Goal: Transaction & Acquisition: Purchase product/service

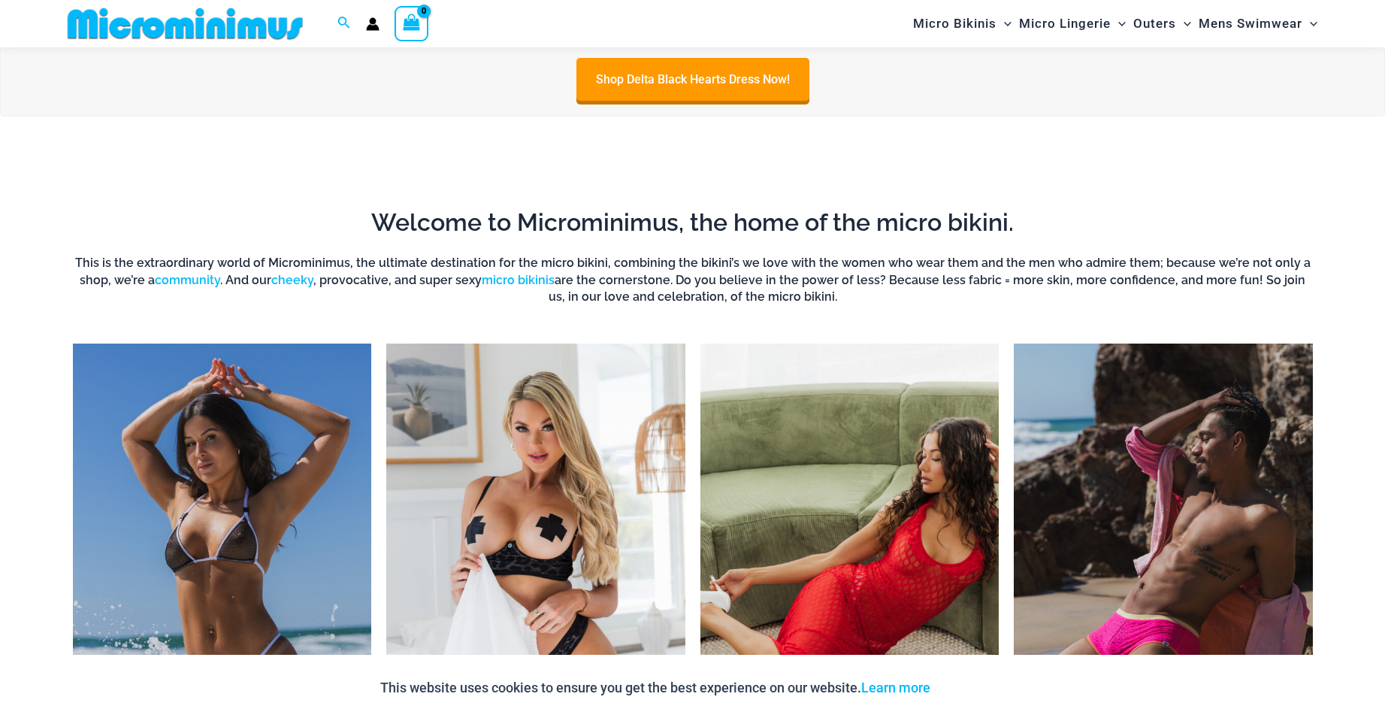
scroll to position [1340, 0]
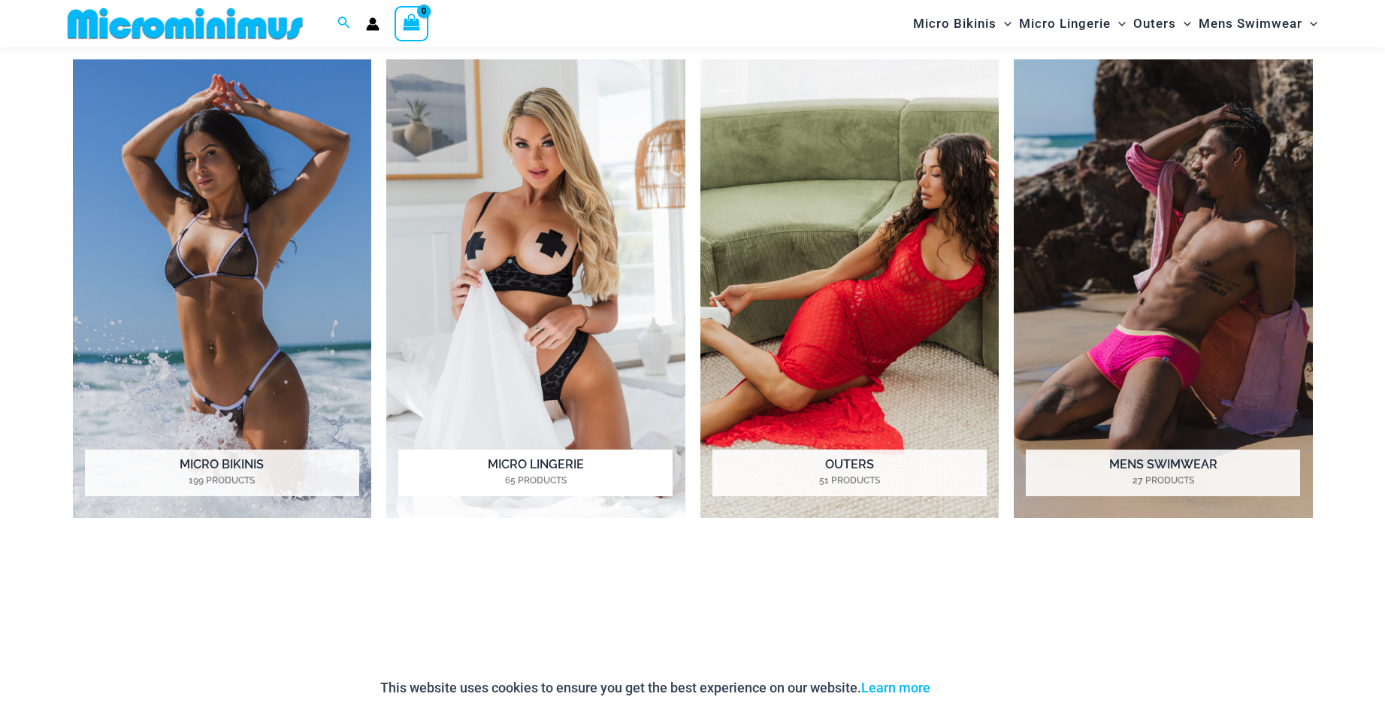
click at [556, 287] on img "Visit product category Micro Lingerie" at bounding box center [535, 288] width 299 height 459
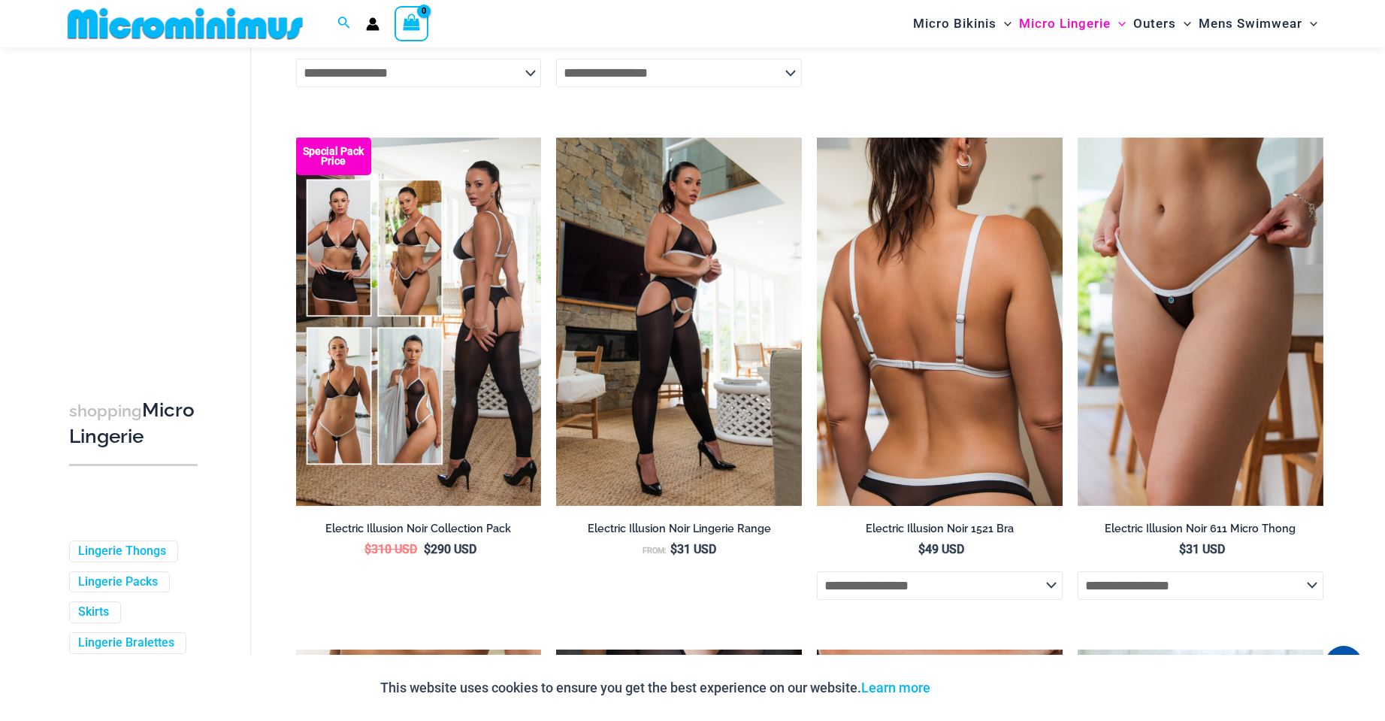
scroll to position [2619, 0]
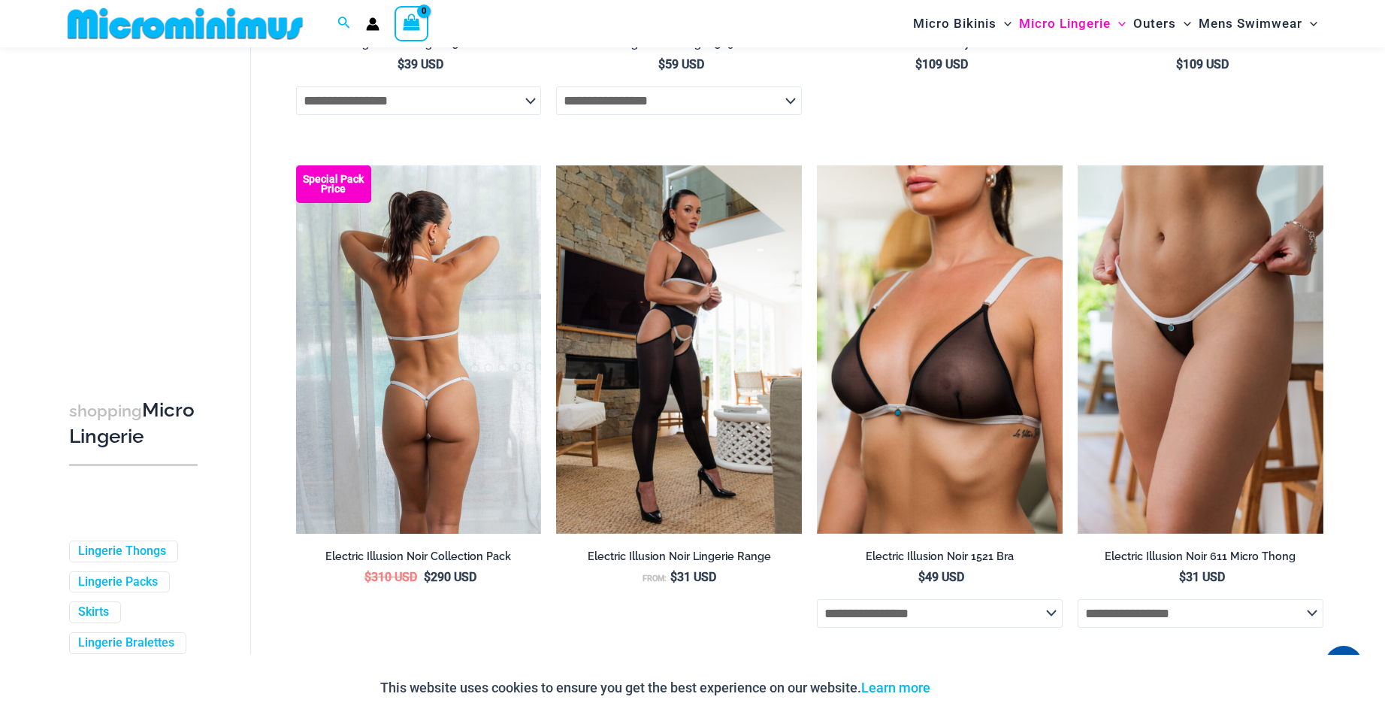
click at [464, 400] on img at bounding box center [419, 349] width 246 height 368
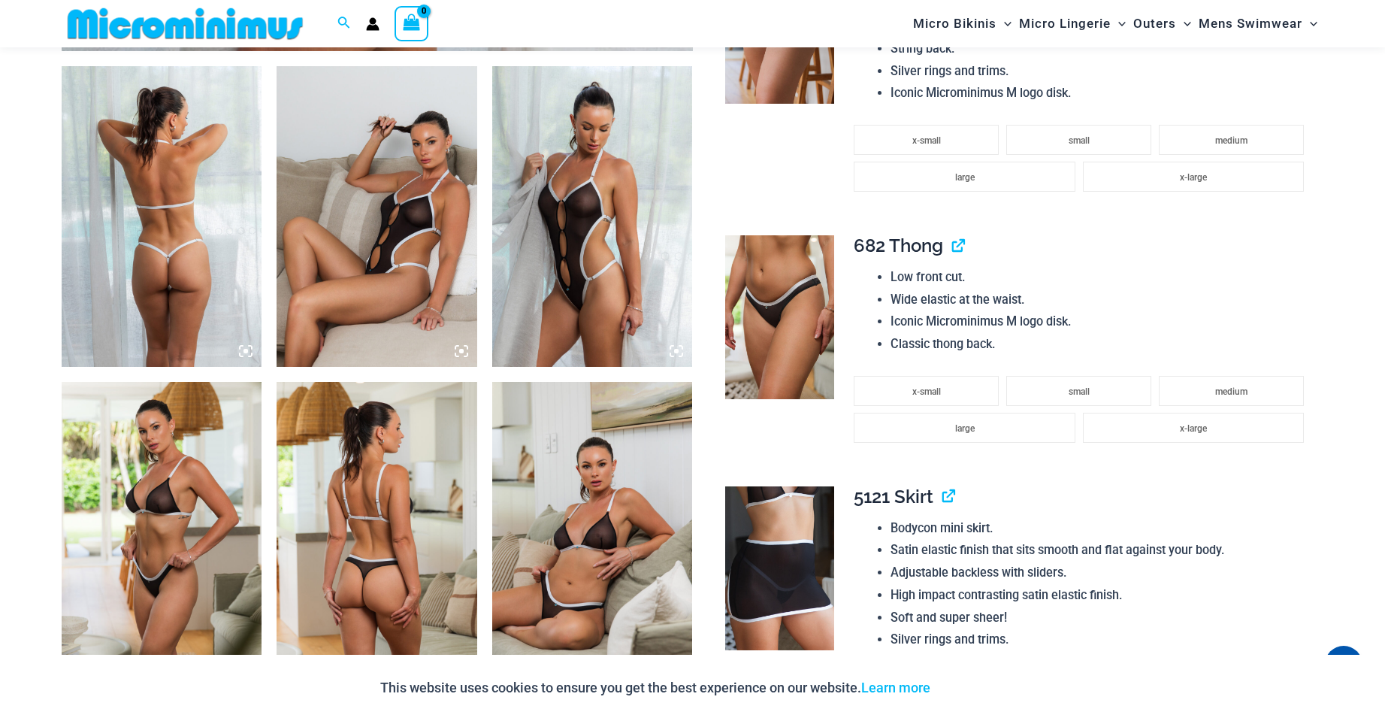
scroll to position [1114, 0]
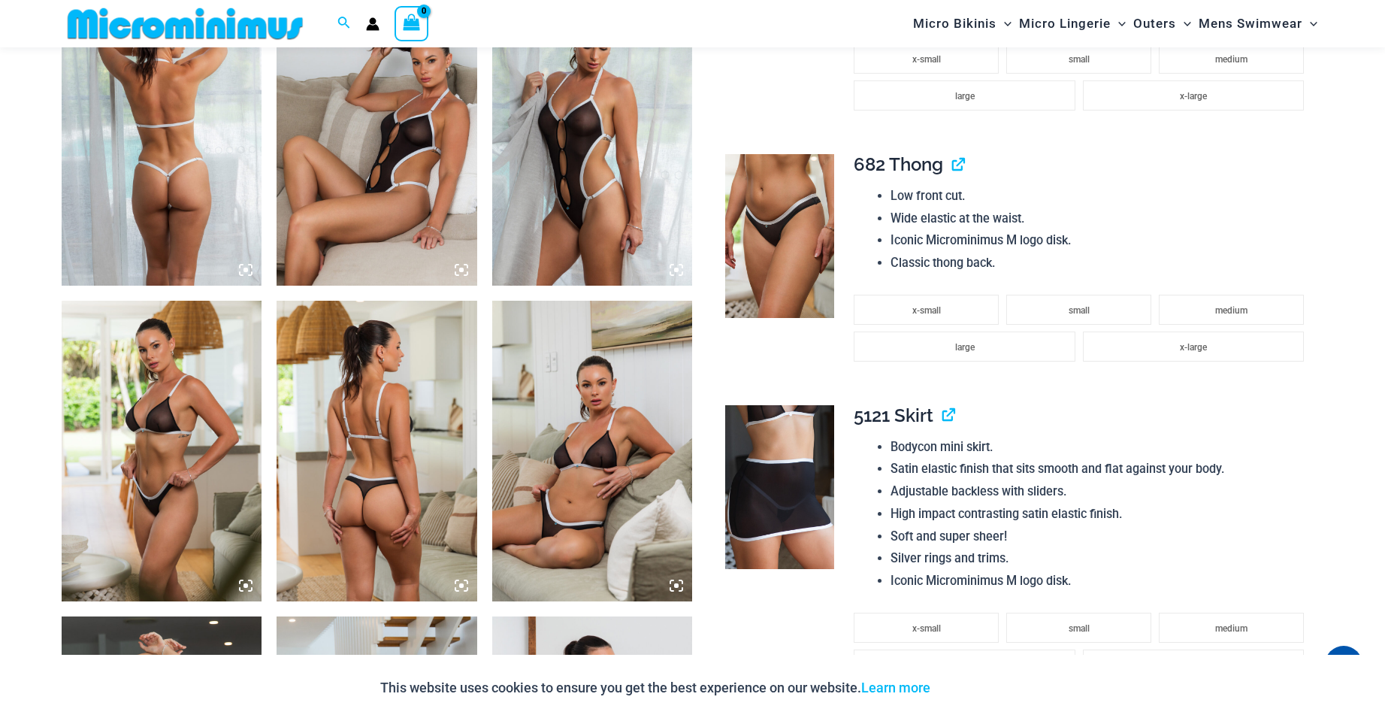
click at [582, 444] on img at bounding box center [592, 451] width 201 height 301
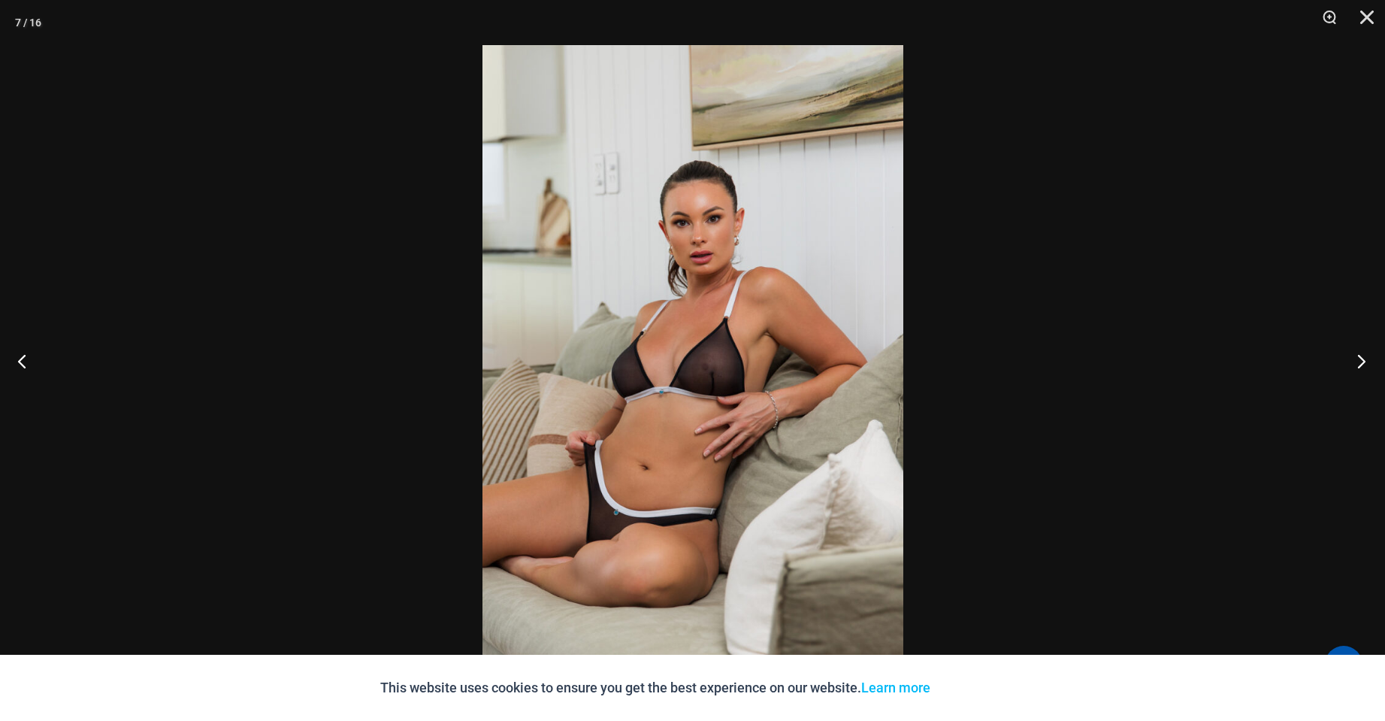
click at [1361, 365] on button "Next" at bounding box center [1357, 360] width 56 height 75
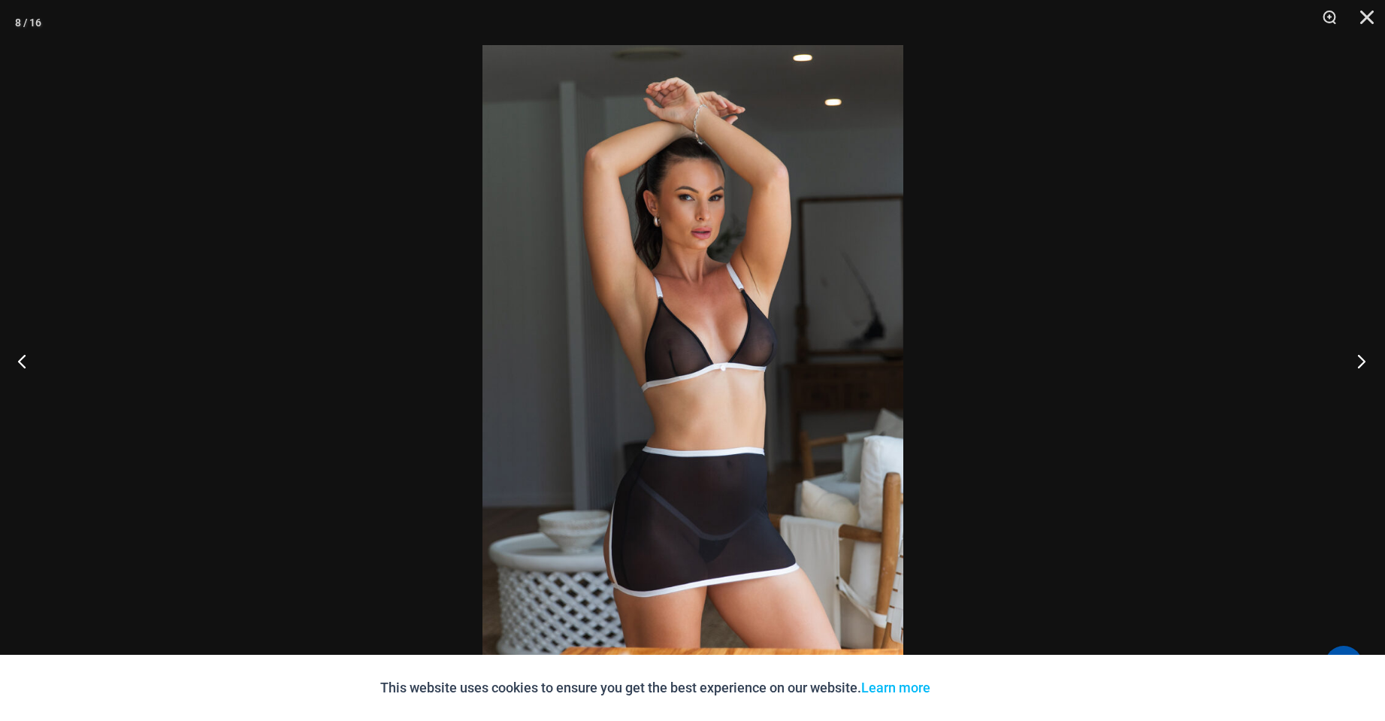
click at [1361, 364] on button "Next" at bounding box center [1357, 360] width 56 height 75
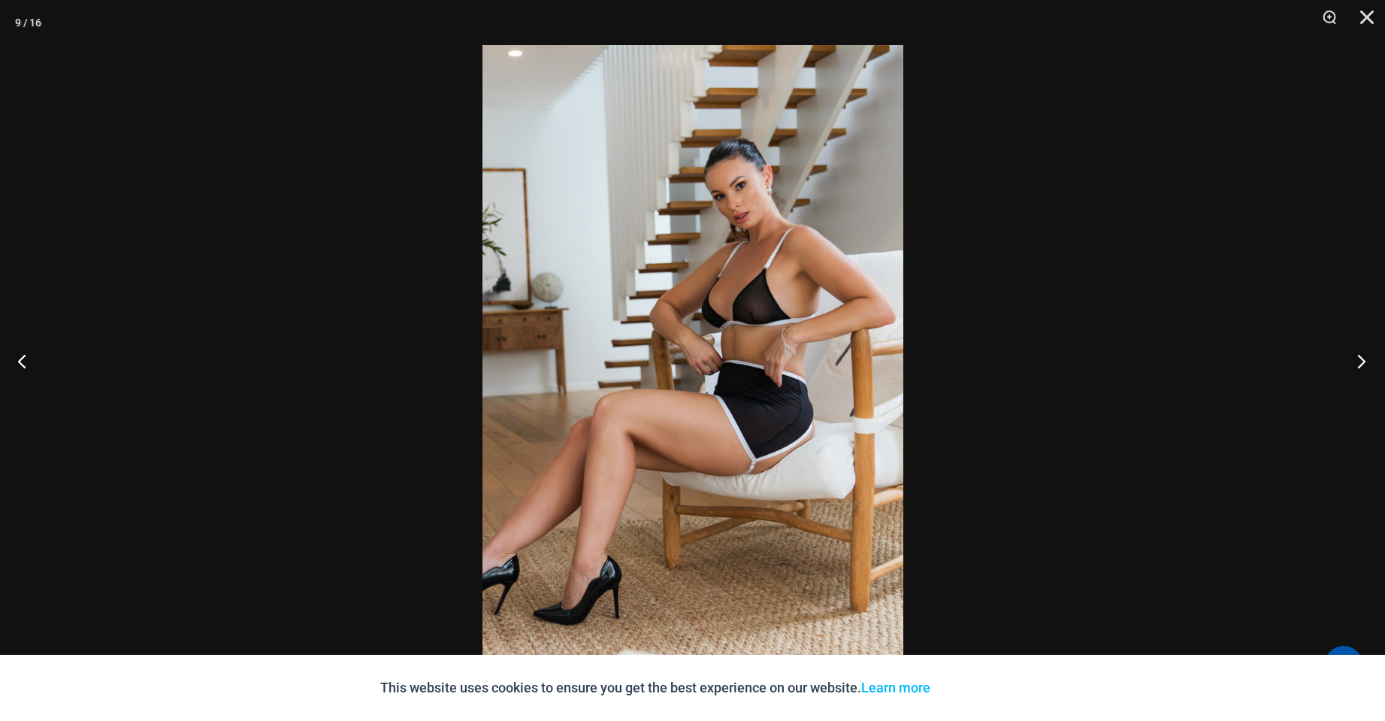
click at [1361, 365] on button "Next" at bounding box center [1357, 360] width 56 height 75
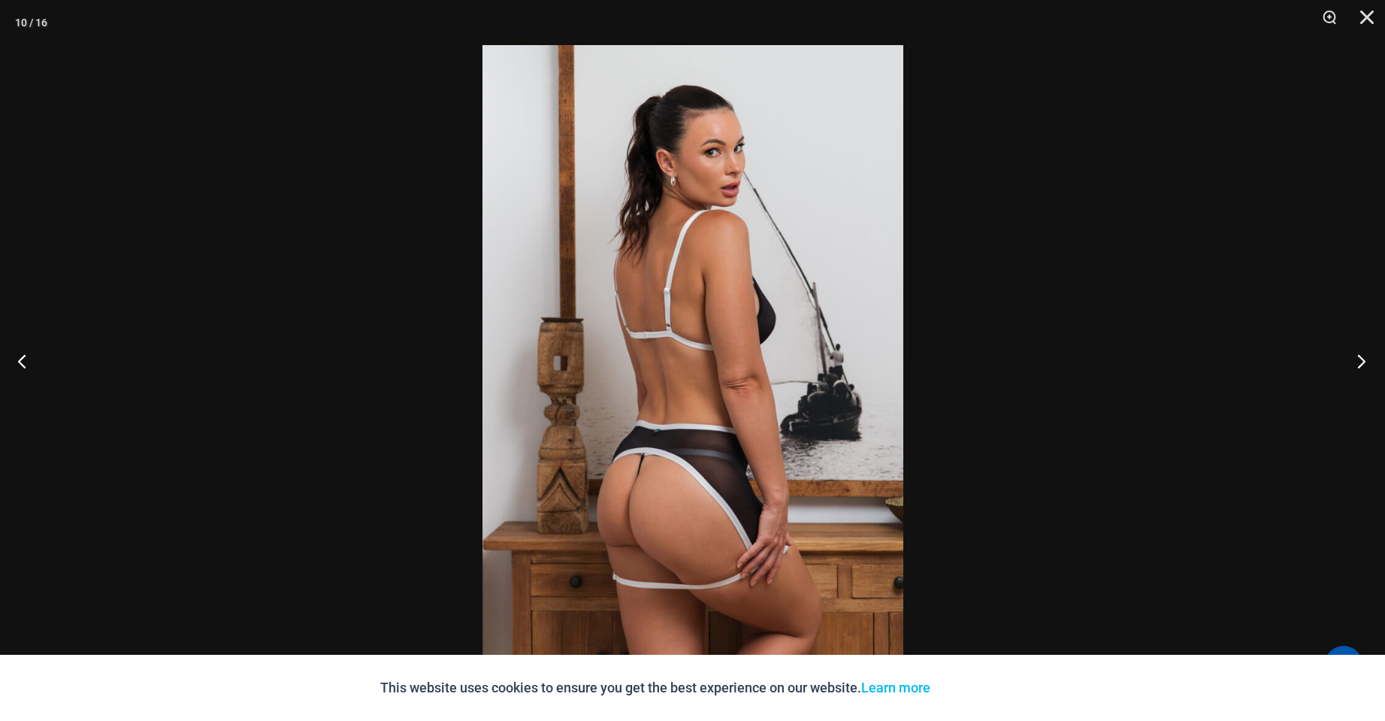
click at [1361, 364] on button "Next" at bounding box center [1357, 360] width 56 height 75
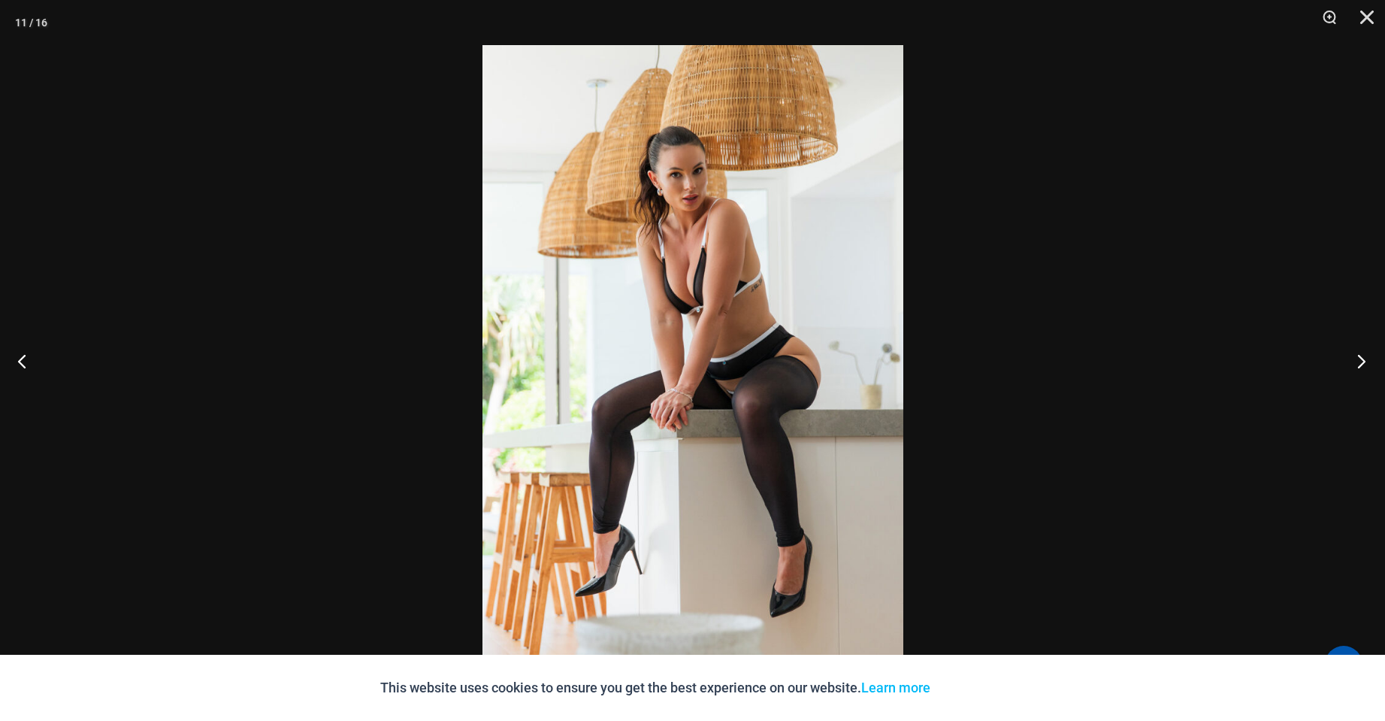
click at [1361, 365] on button "Next" at bounding box center [1357, 360] width 56 height 75
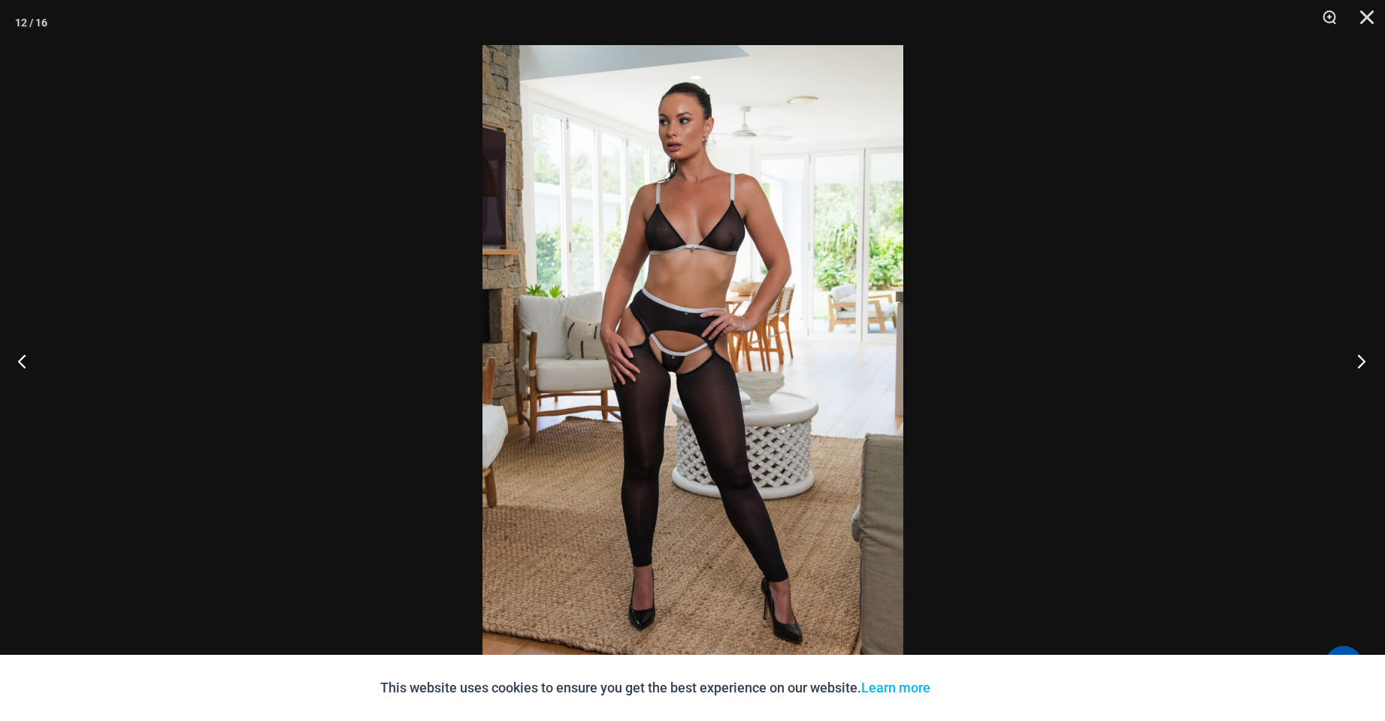
click at [1361, 365] on button "Next" at bounding box center [1357, 360] width 56 height 75
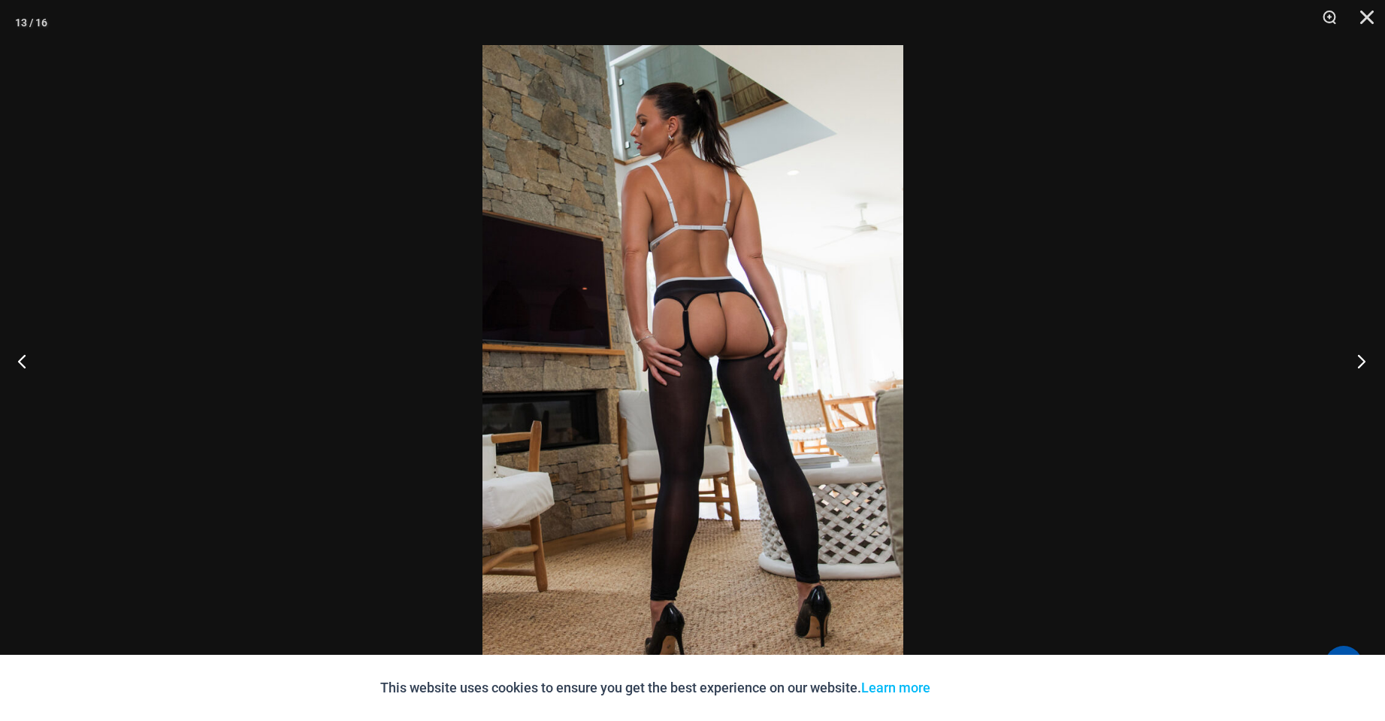
click at [1360, 365] on button "Next" at bounding box center [1357, 360] width 56 height 75
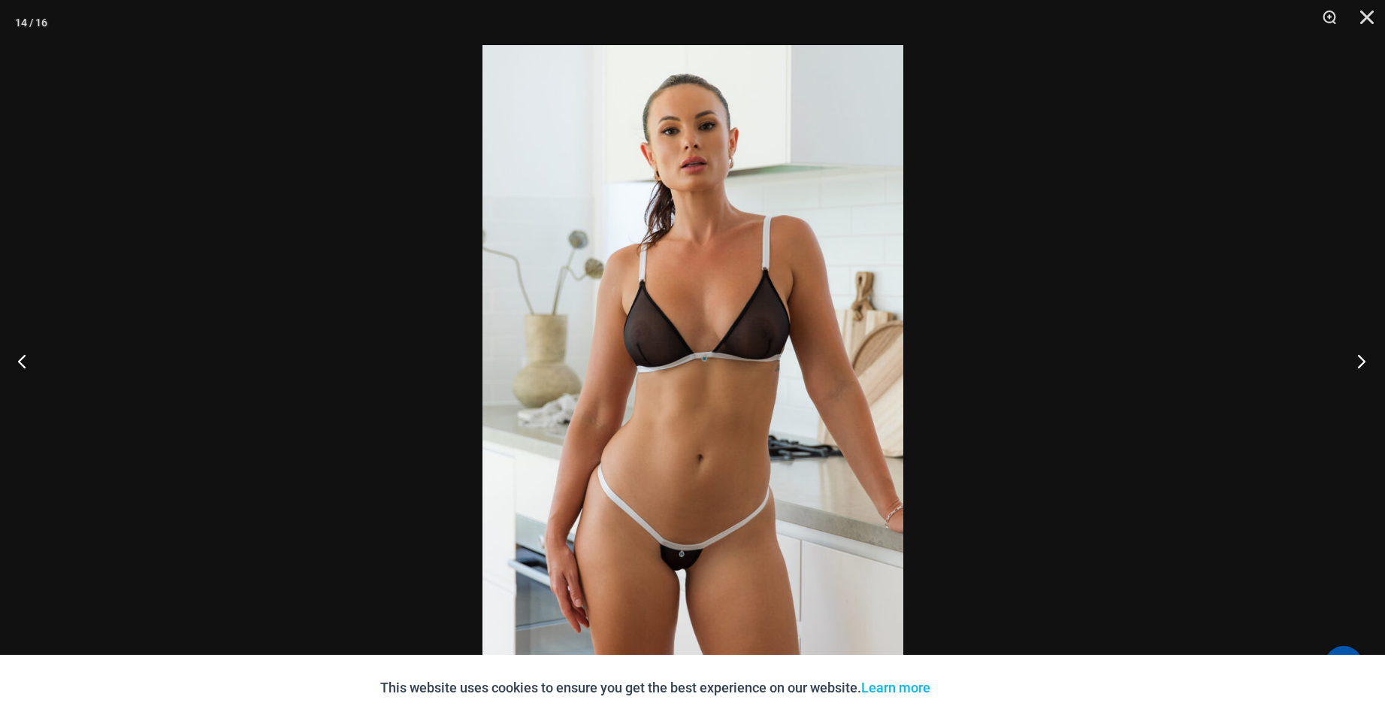
click at [1359, 365] on button "Next" at bounding box center [1357, 360] width 56 height 75
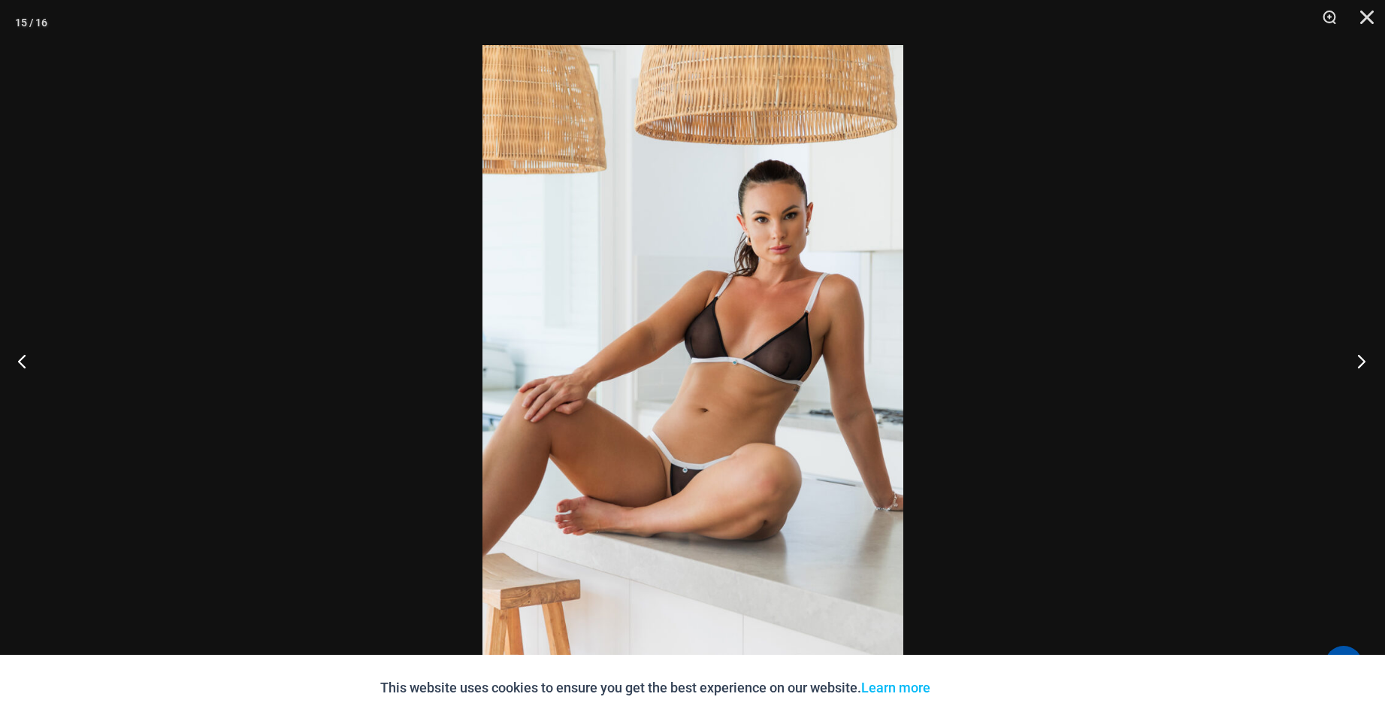
click at [1359, 367] on button "Next" at bounding box center [1357, 360] width 56 height 75
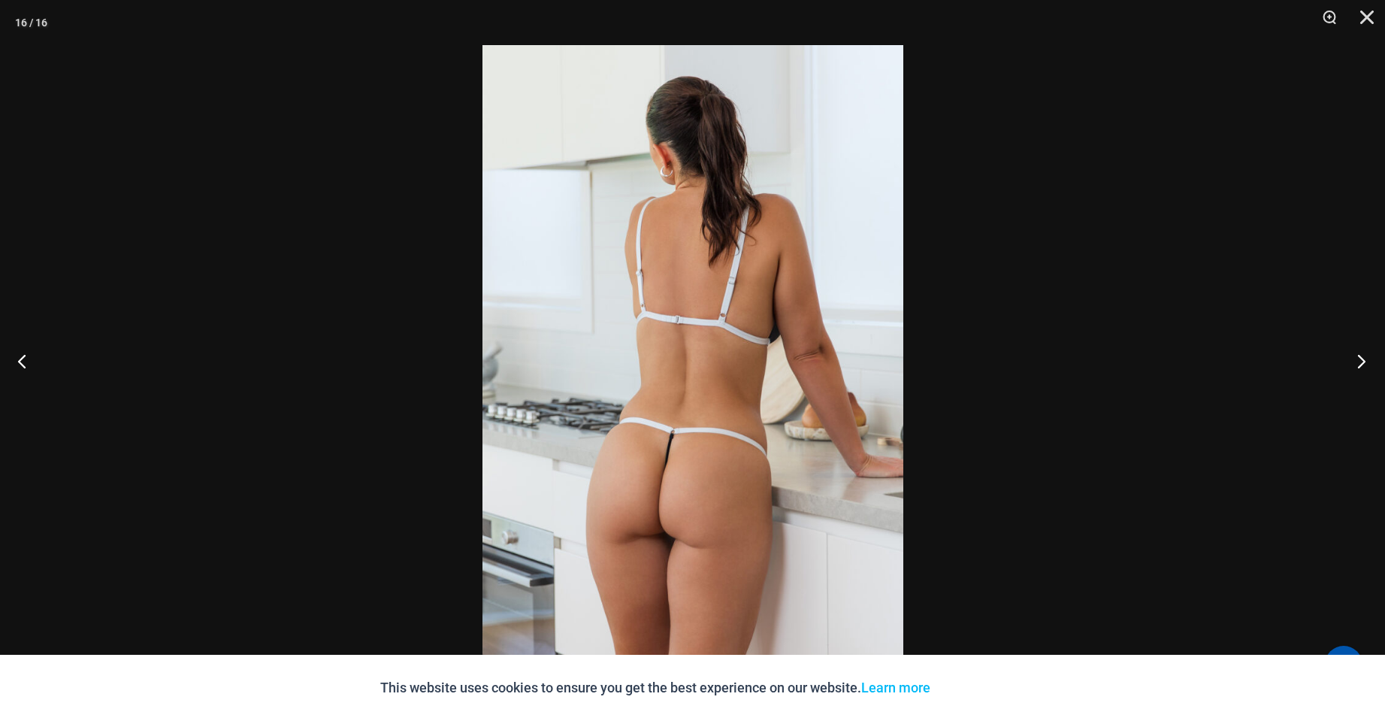
click at [1359, 367] on button "Next" at bounding box center [1357, 360] width 56 height 75
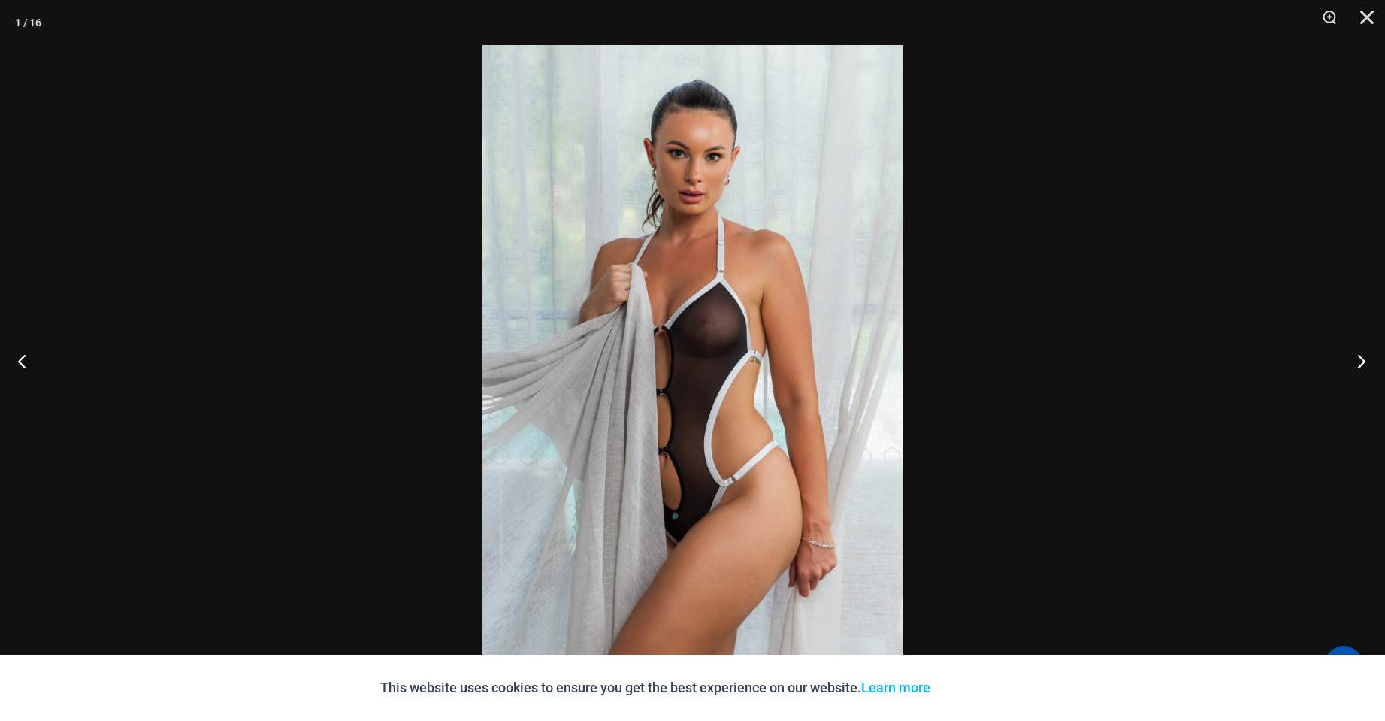
click at [1359, 367] on button "Next" at bounding box center [1357, 360] width 56 height 75
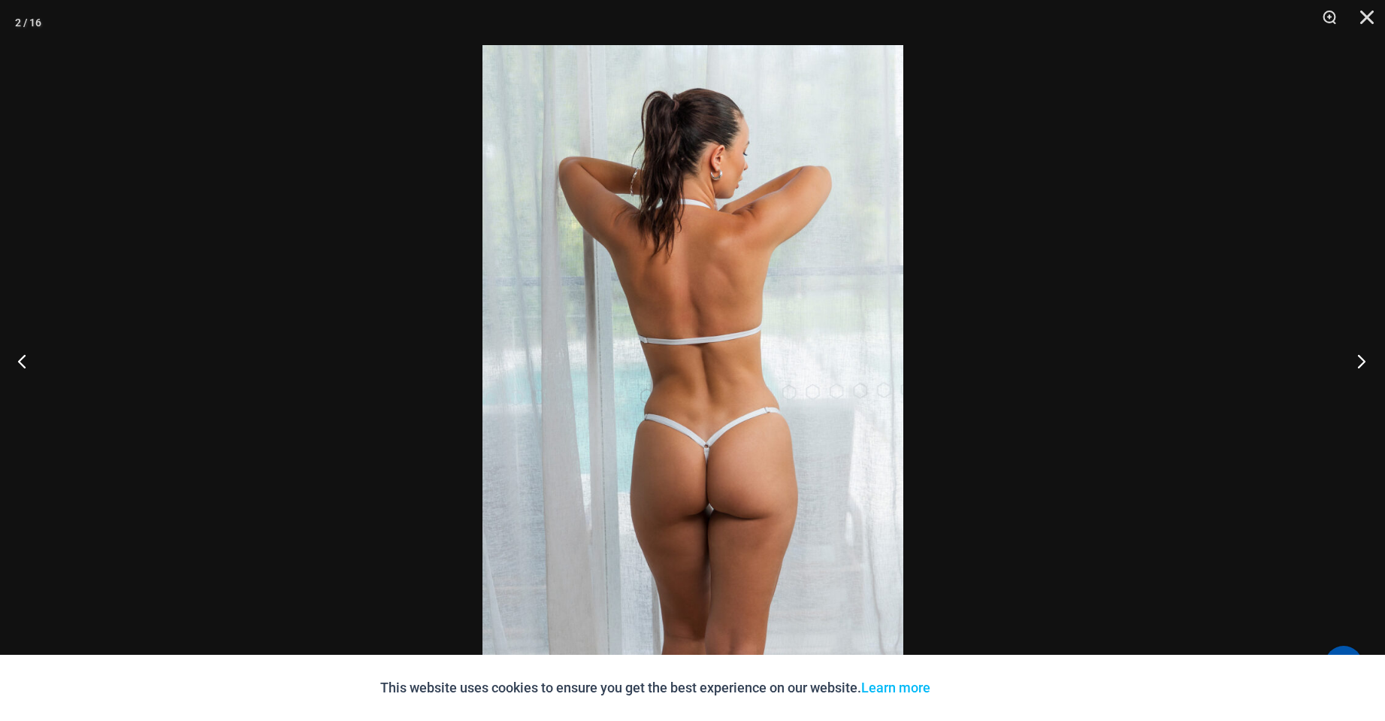
click at [1359, 367] on button "Next" at bounding box center [1357, 360] width 56 height 75
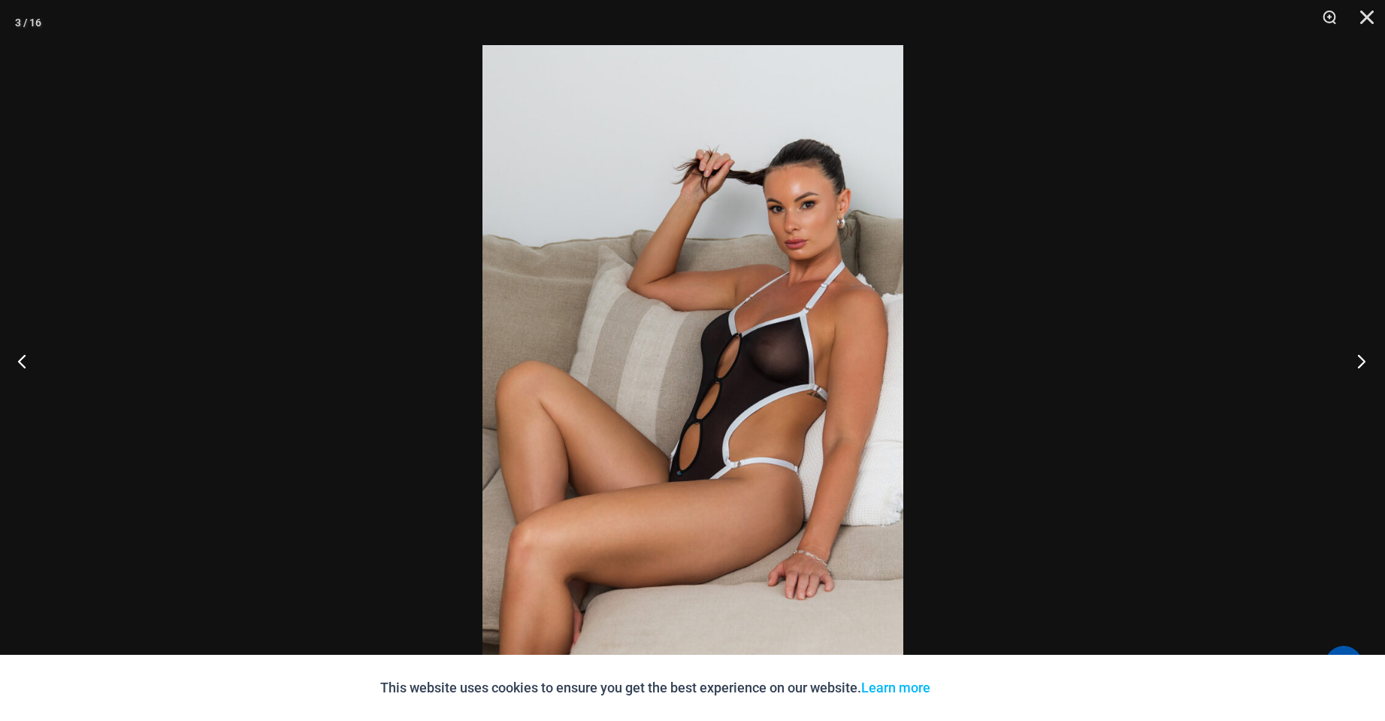
click at [1359, 367] on button "Next" at bounding box center [1357, 360] width 56 height 75
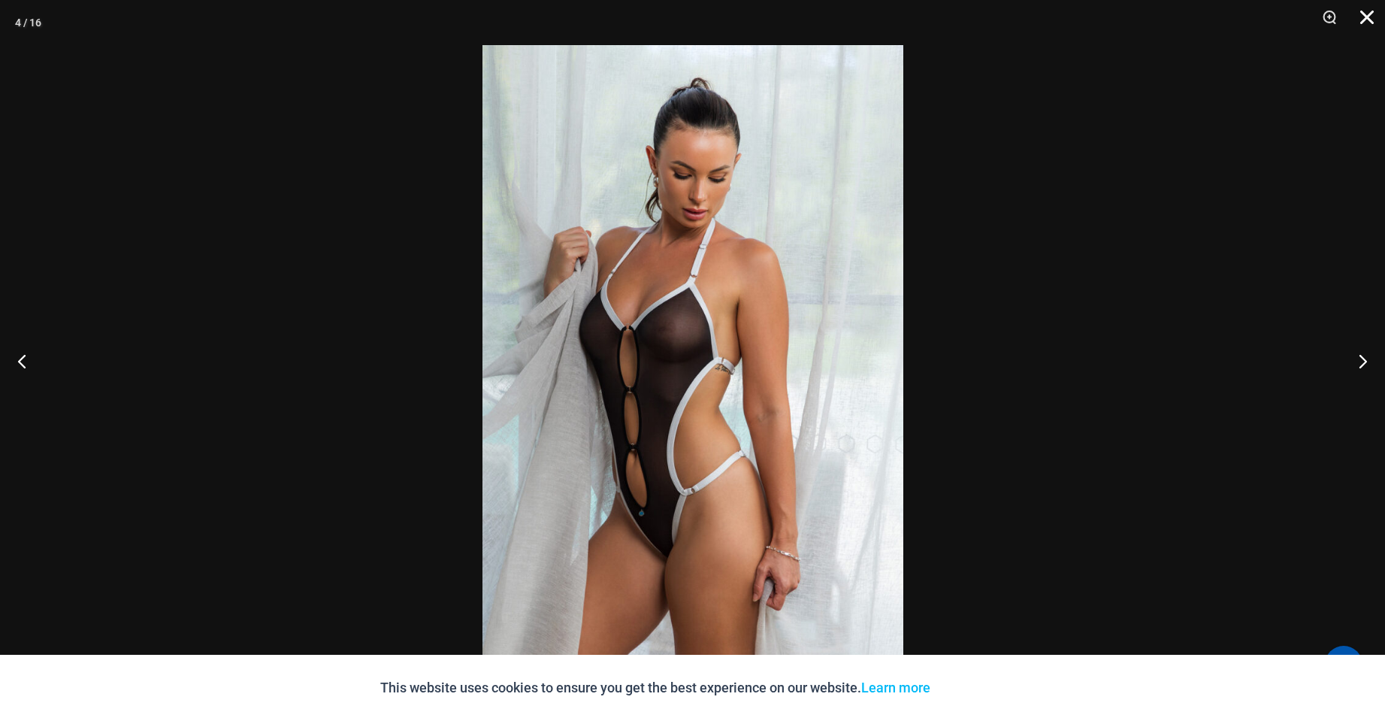
click at [1369, 14] on button "Close" at bounding box center [1362, 22] width 38 height 45
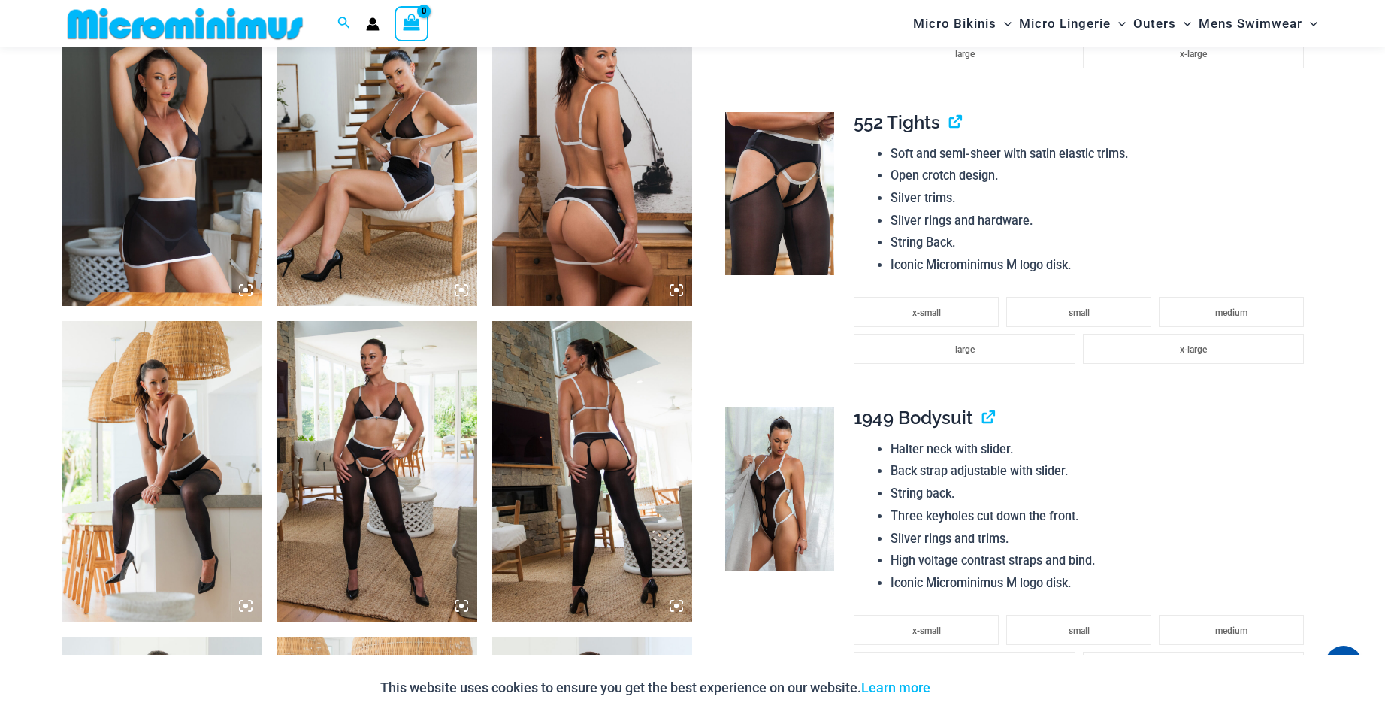
scroll to position [2166, 0]
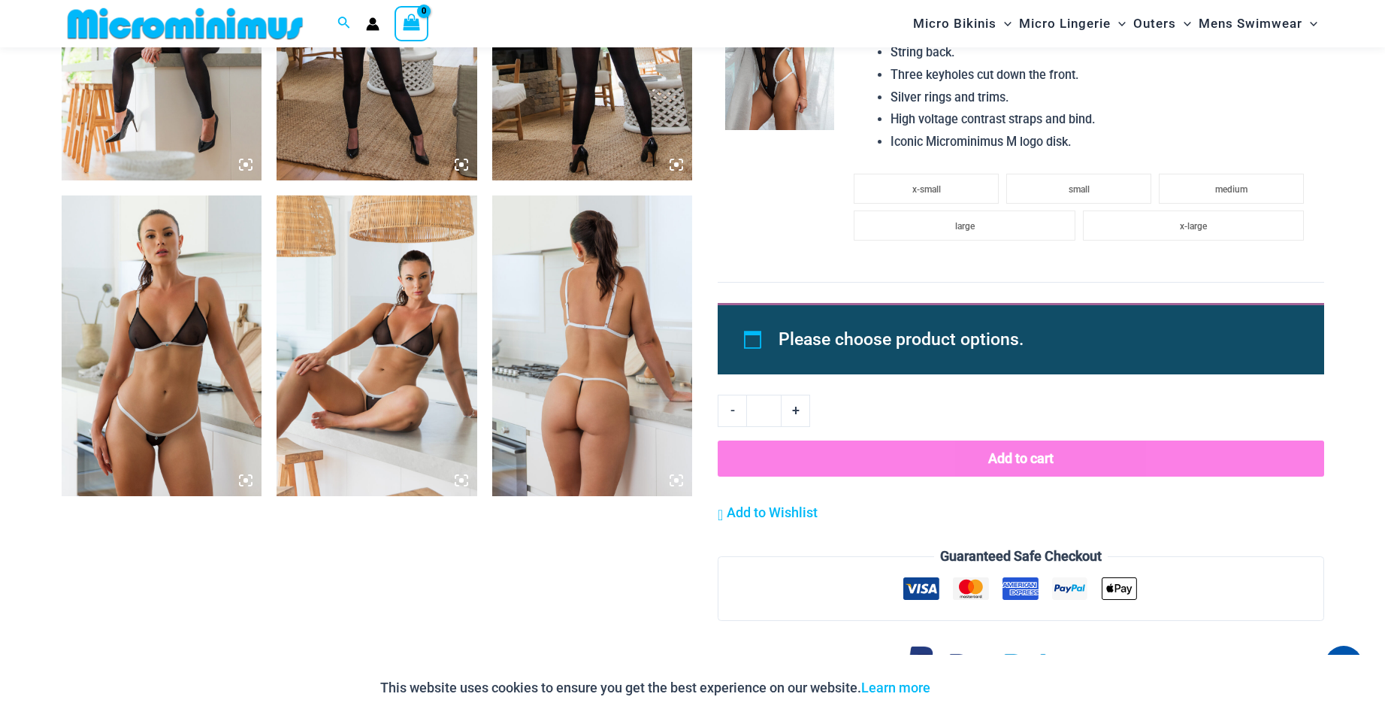
click at [359, 394] on img at bounding box center [377, 345] width 201 height 301
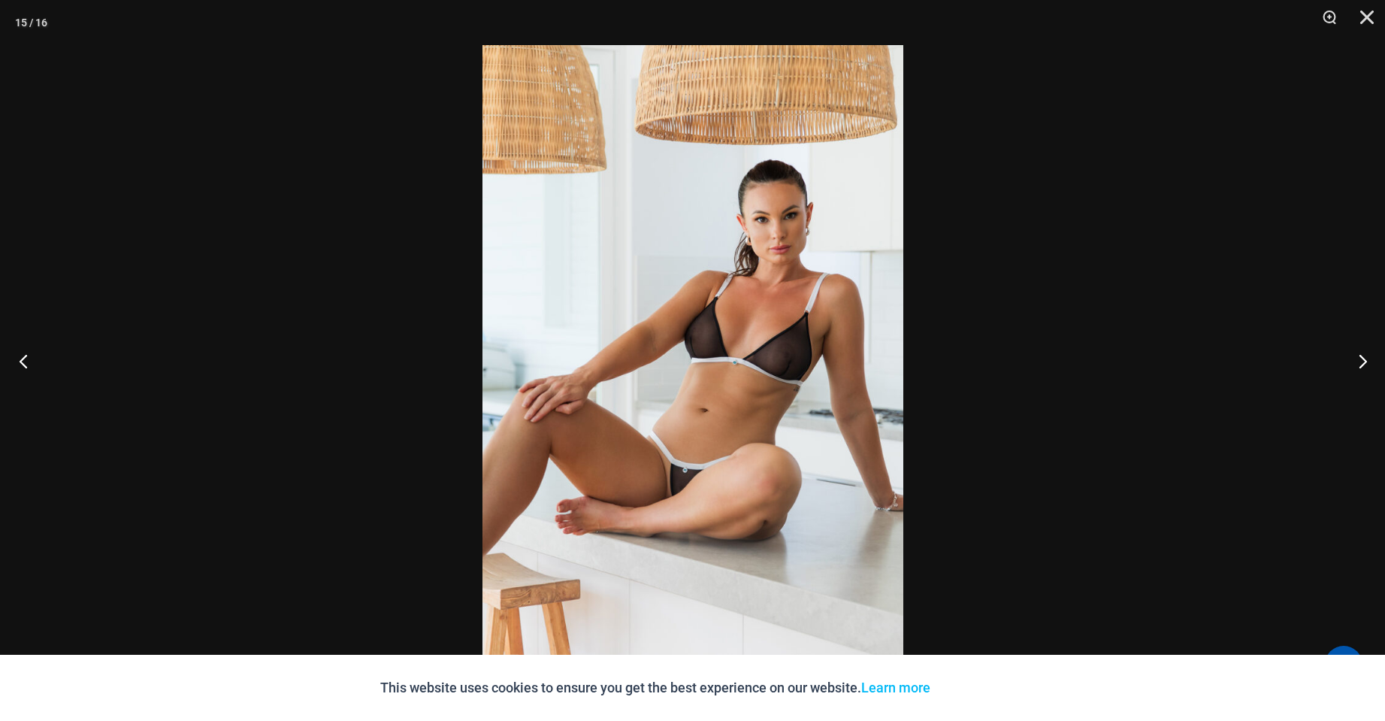
click at [29, 359] on button "Previous" at bounding box center [28, 360] width 56 height 75
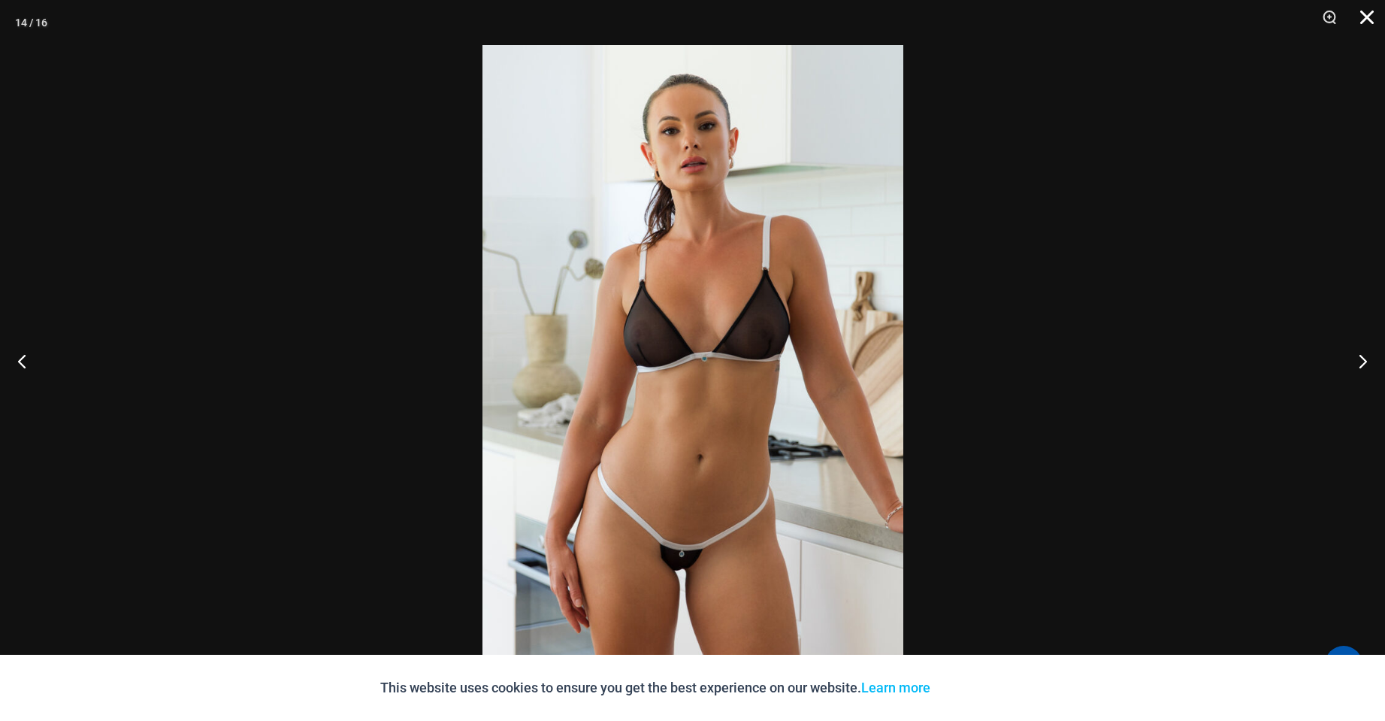
click at [1365, 23] on button "Close" at bounding box center [1362, 22] width 38 height 45
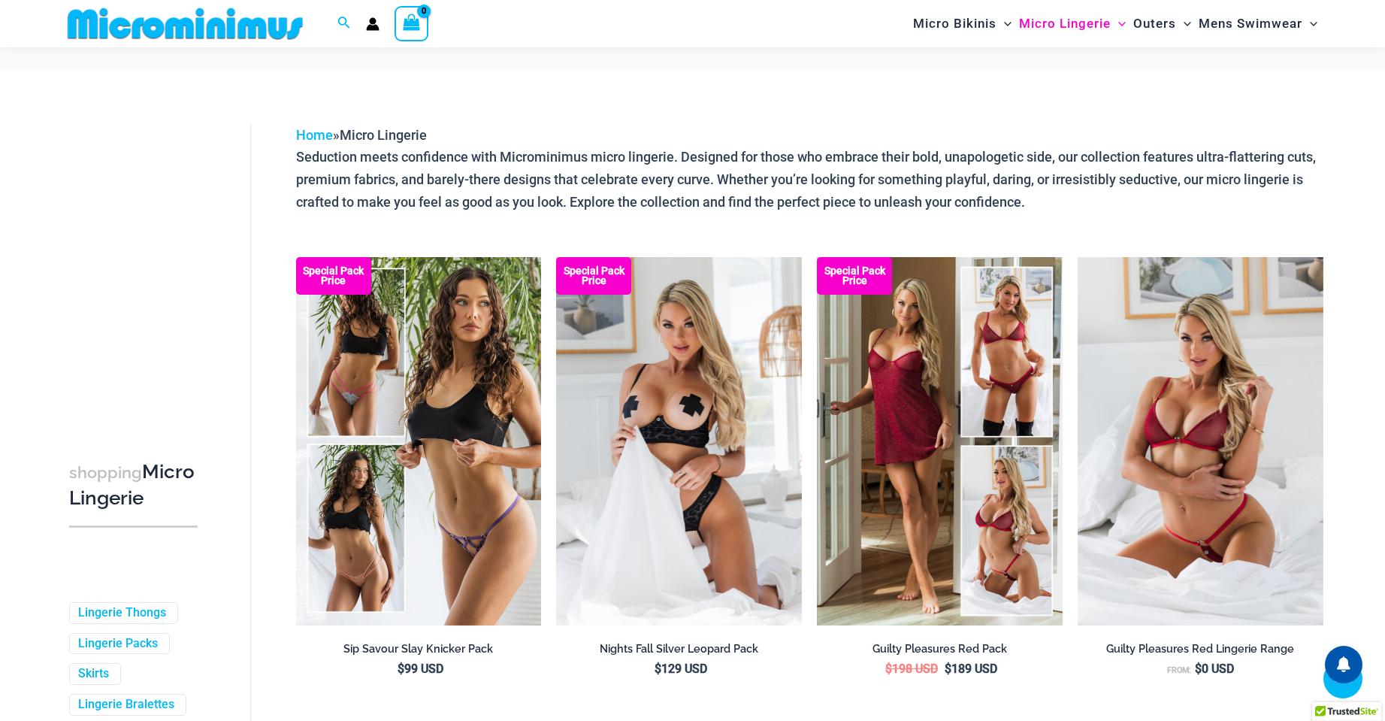
scroll to position [2698, 0]
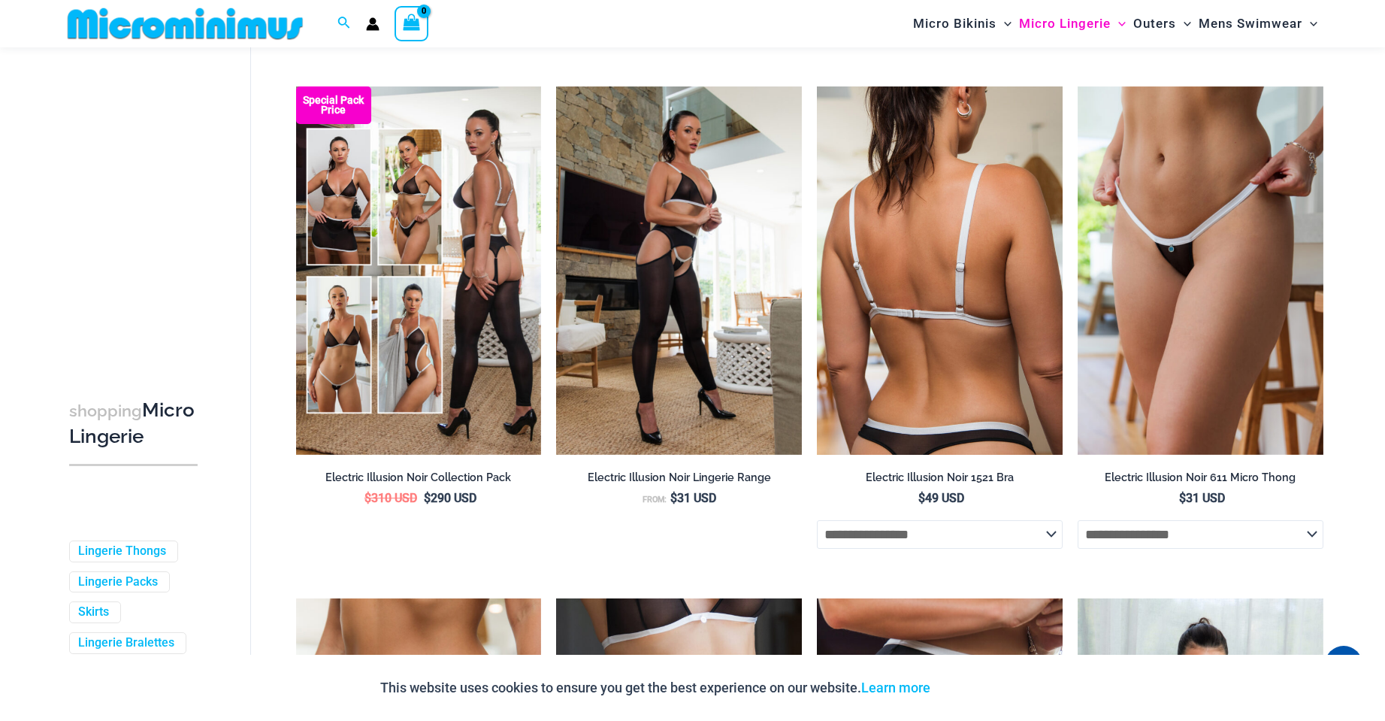
click at [910, 335] on img at bounding box center [940, 270] width 246 height 368
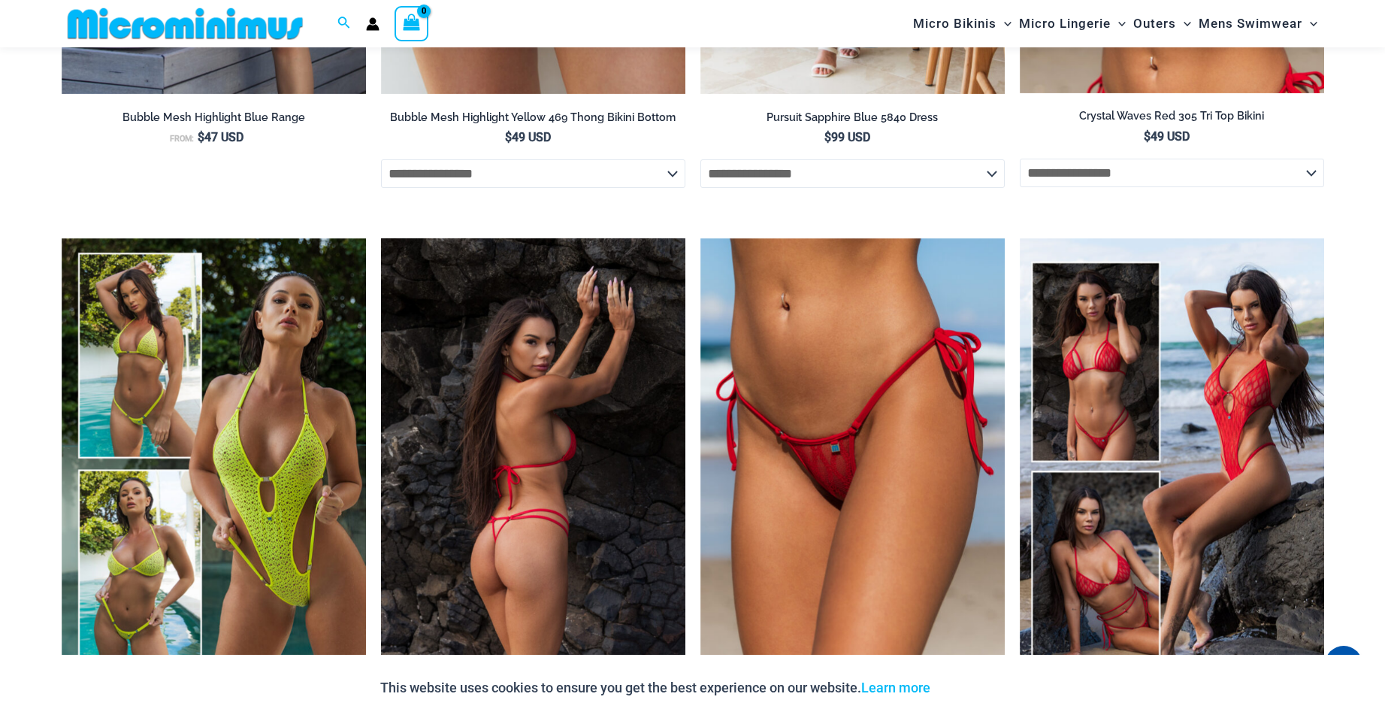
scroll to position [3144, 0]
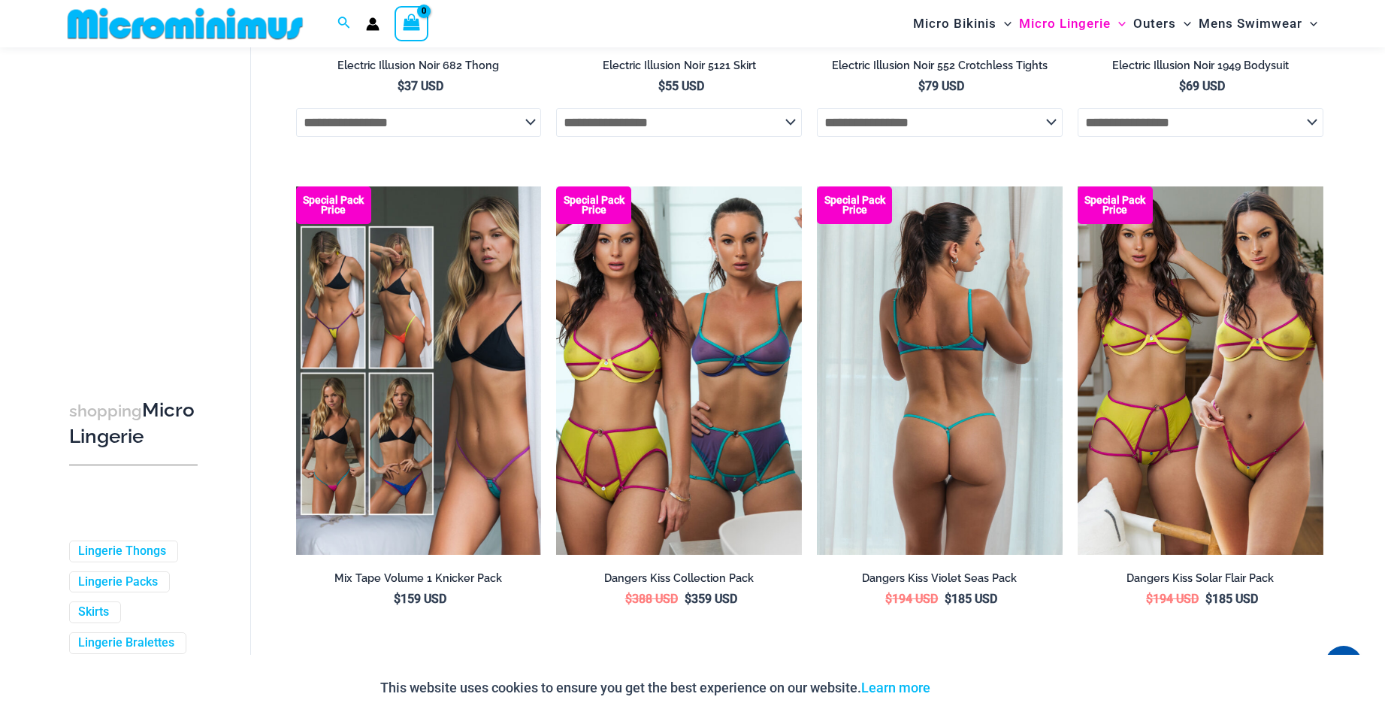
scroll to position [3677, 0]
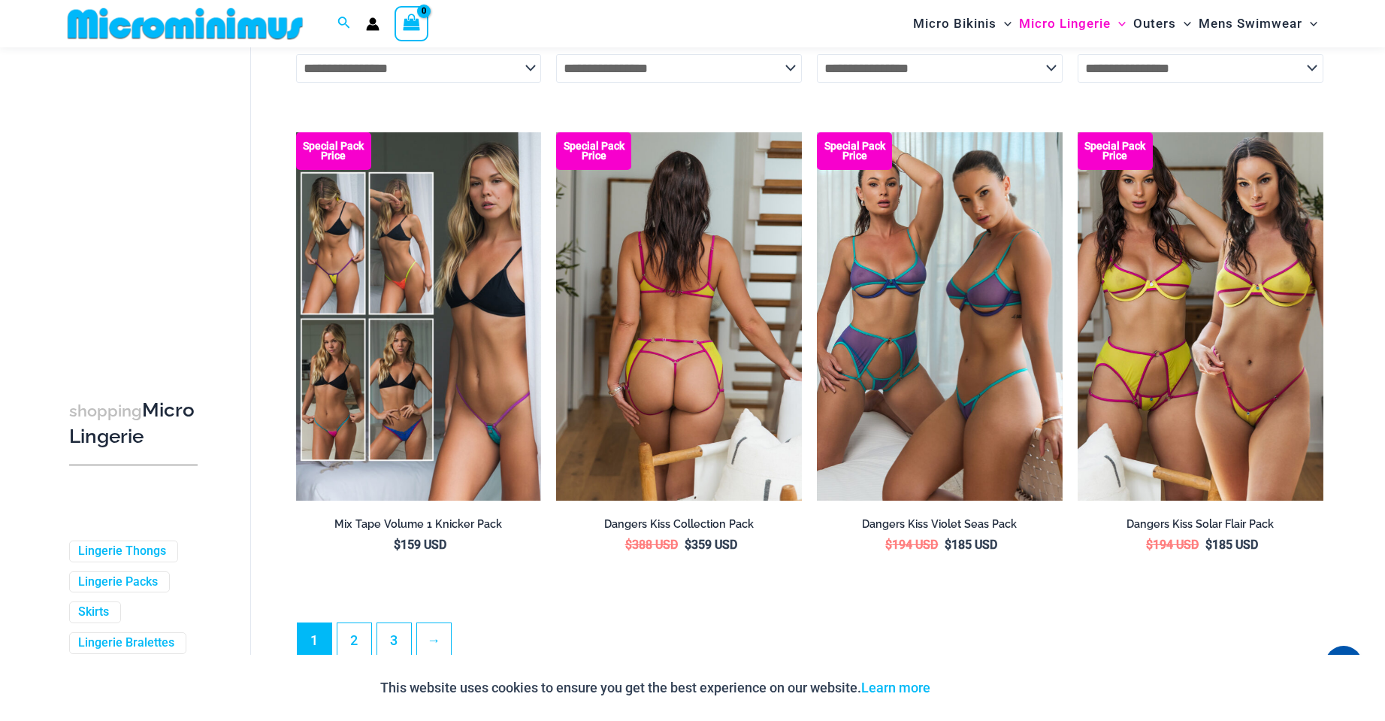
click at [701, 374] on img at bounding box center [679, 316] width 246 height 368
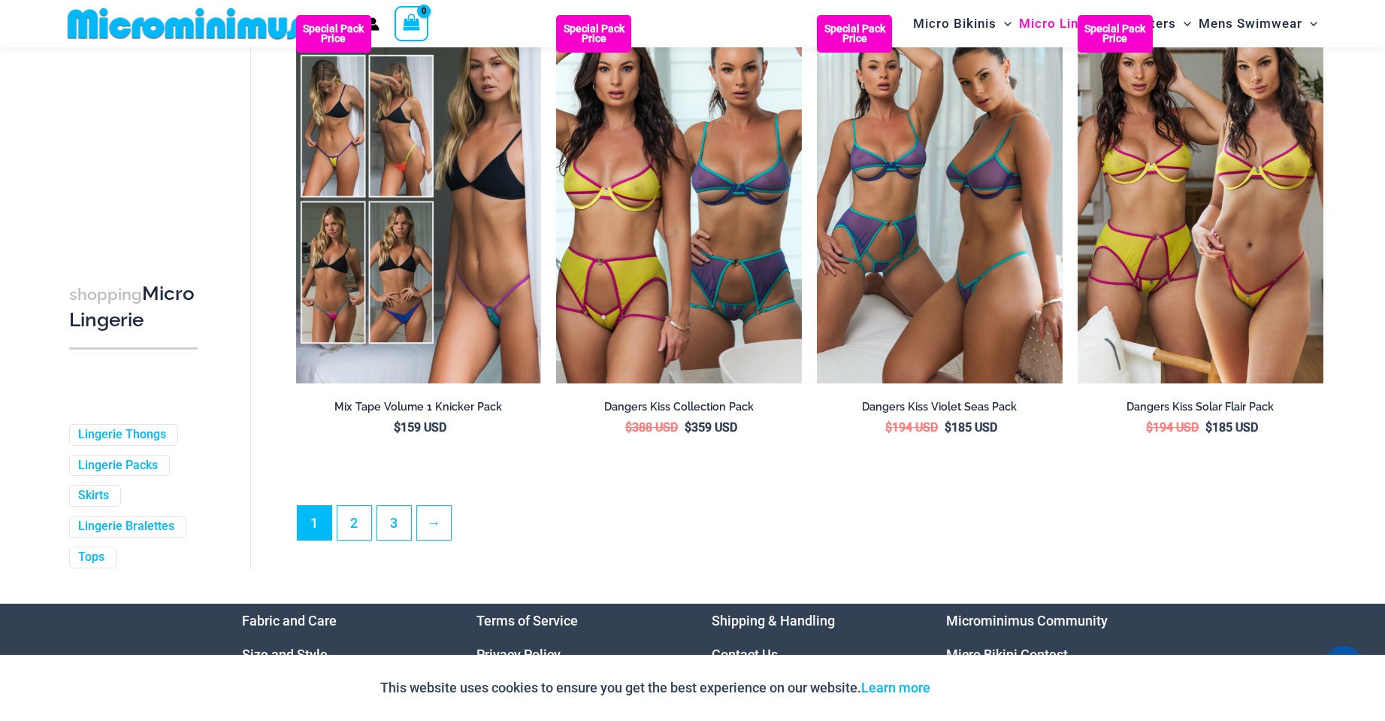
scroll to position [3731, 0]
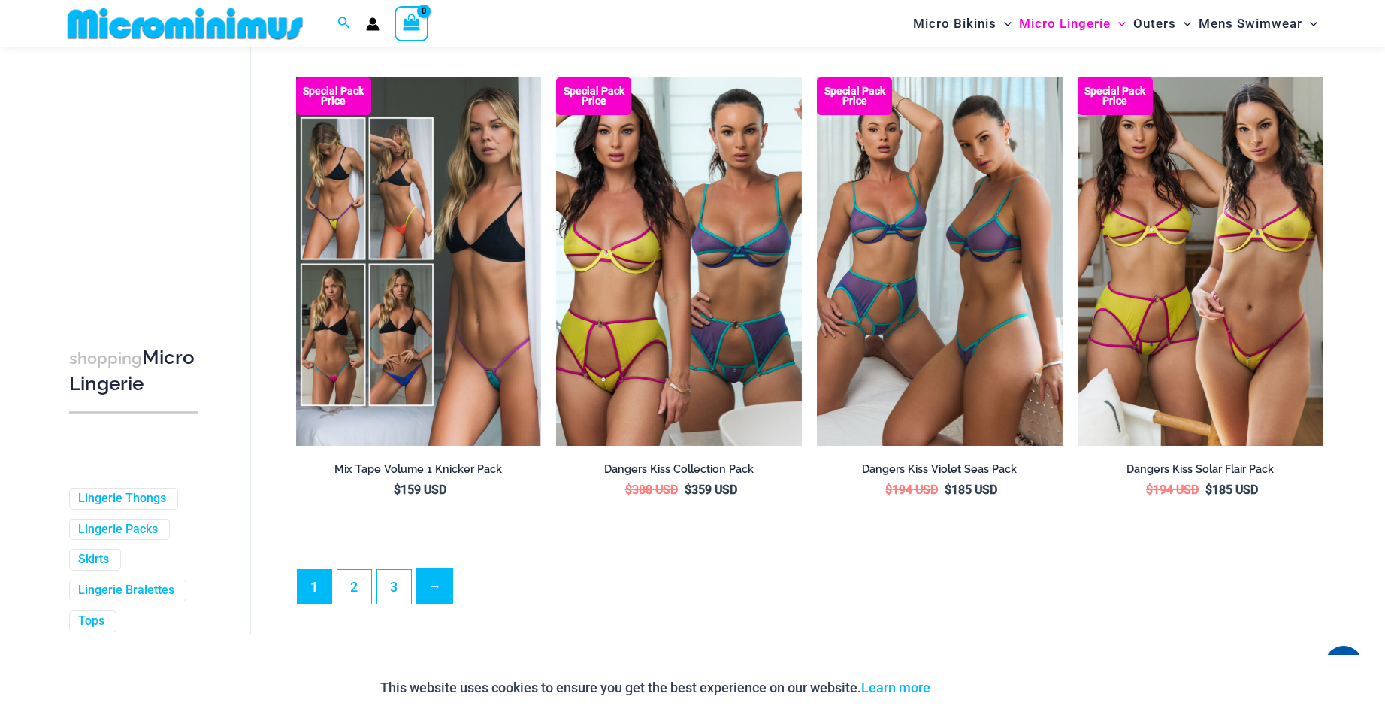
click at [440, 601] on link "→" at bounding box center [434, 585] width 35 height 35
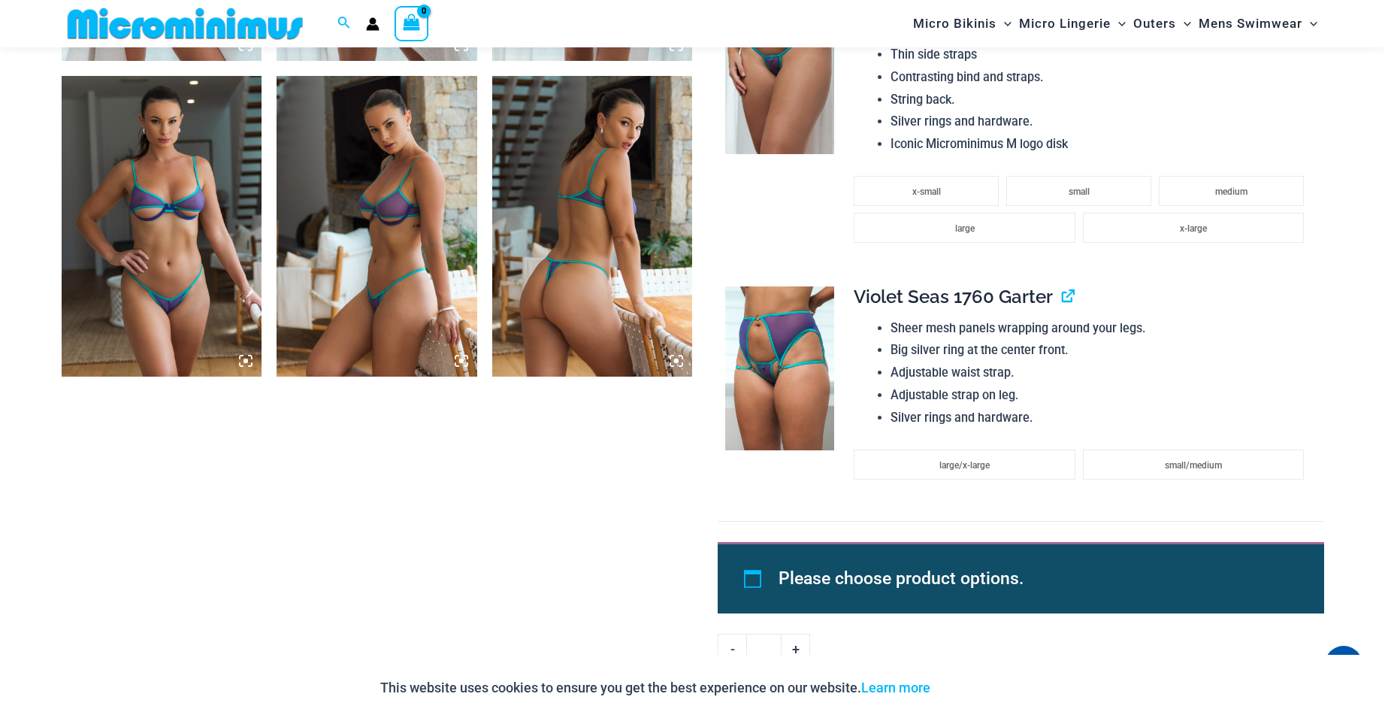
scroll to position [2405, 0]
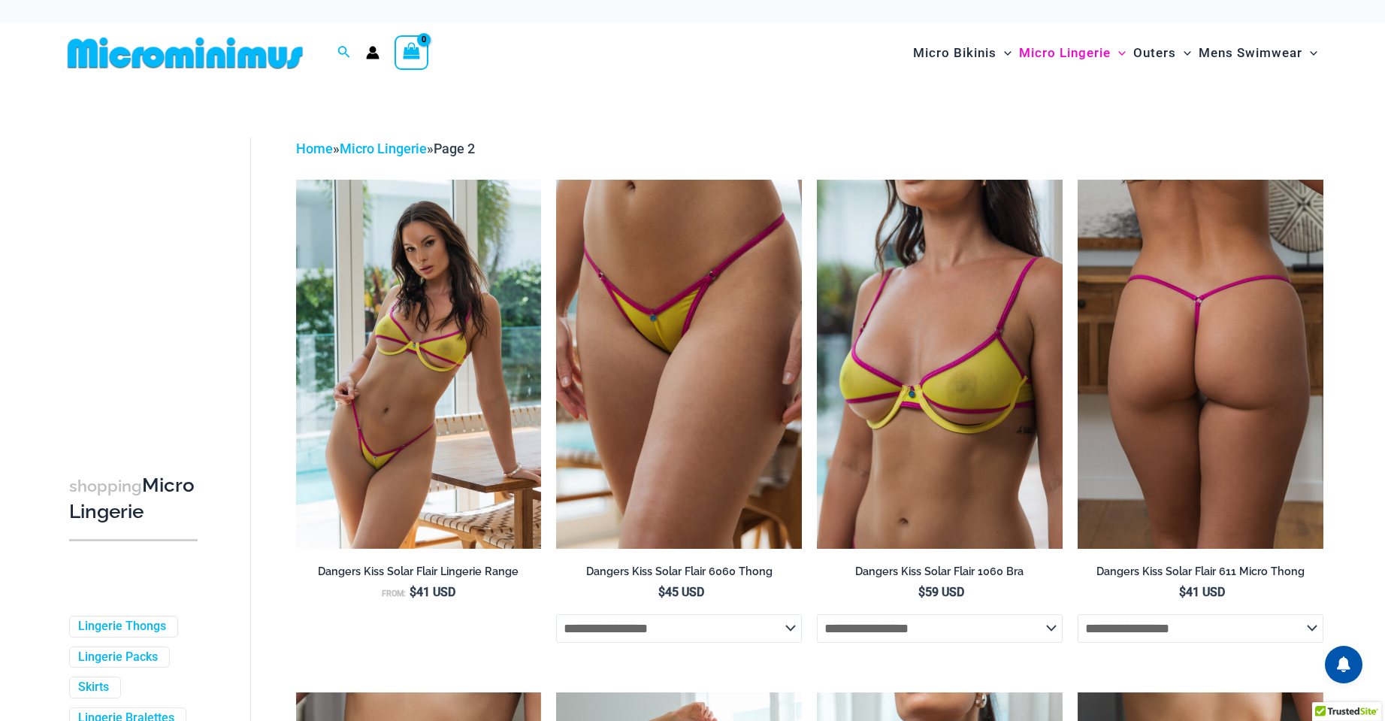
click at [1238, 443] on img at bounding box center [1201, 364] width 246 height 368
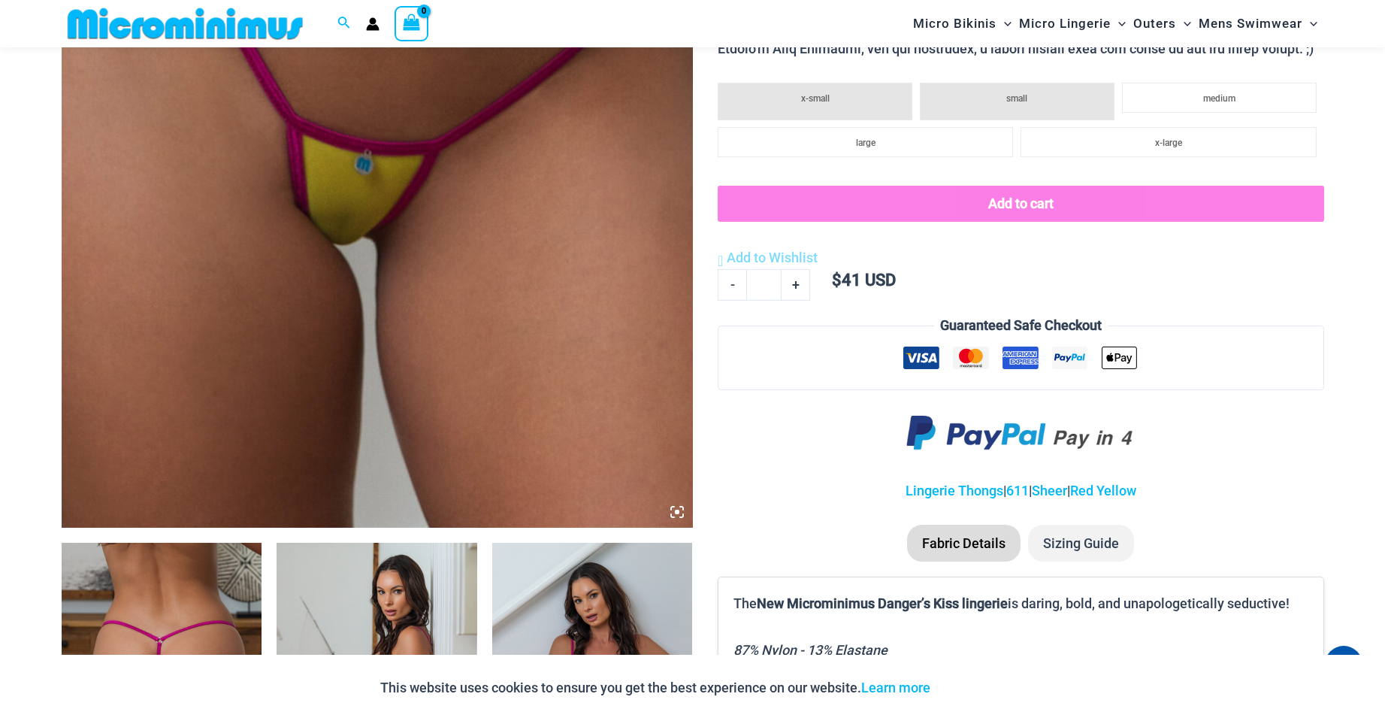
scroll to position [813, 0]
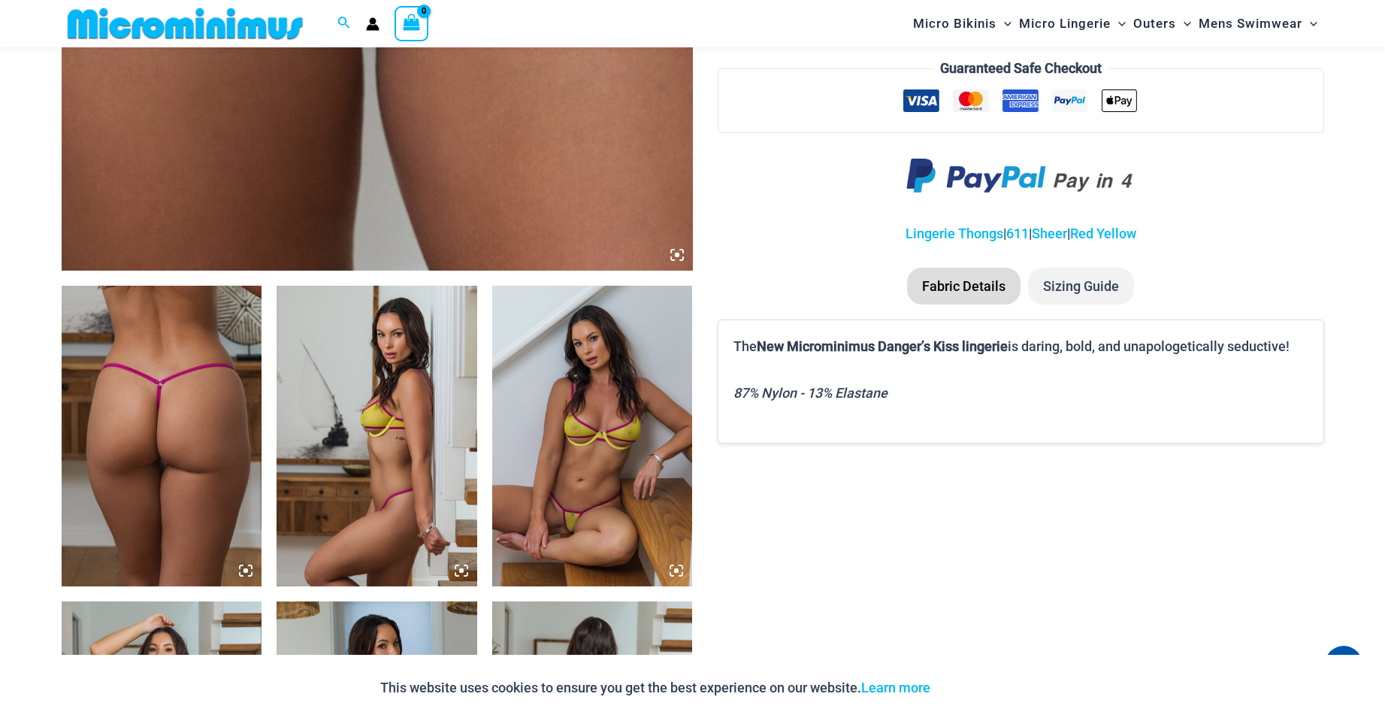
click at [638, 441] on img at bounding box center [592, 436] width 201 height 301
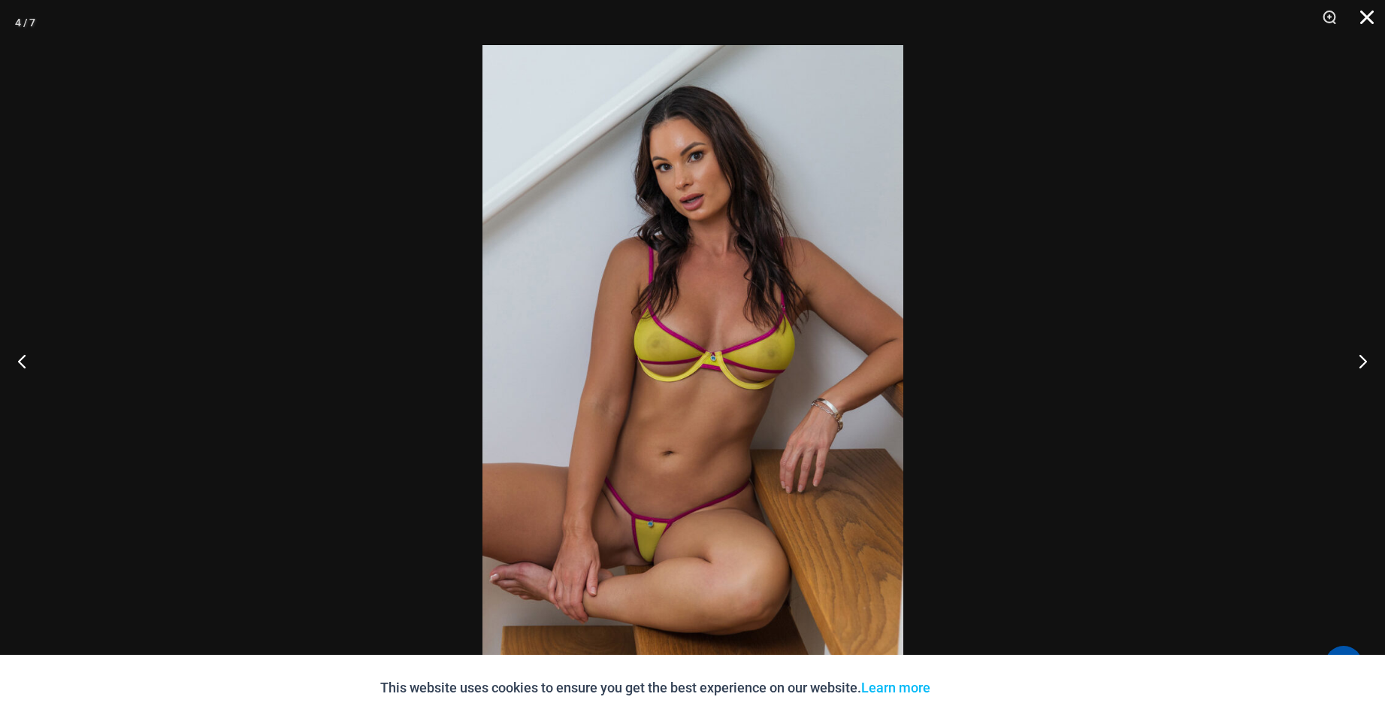
click at [1376, 16] on button "Close" at bounding box center [1362, 22] width 38 height 45
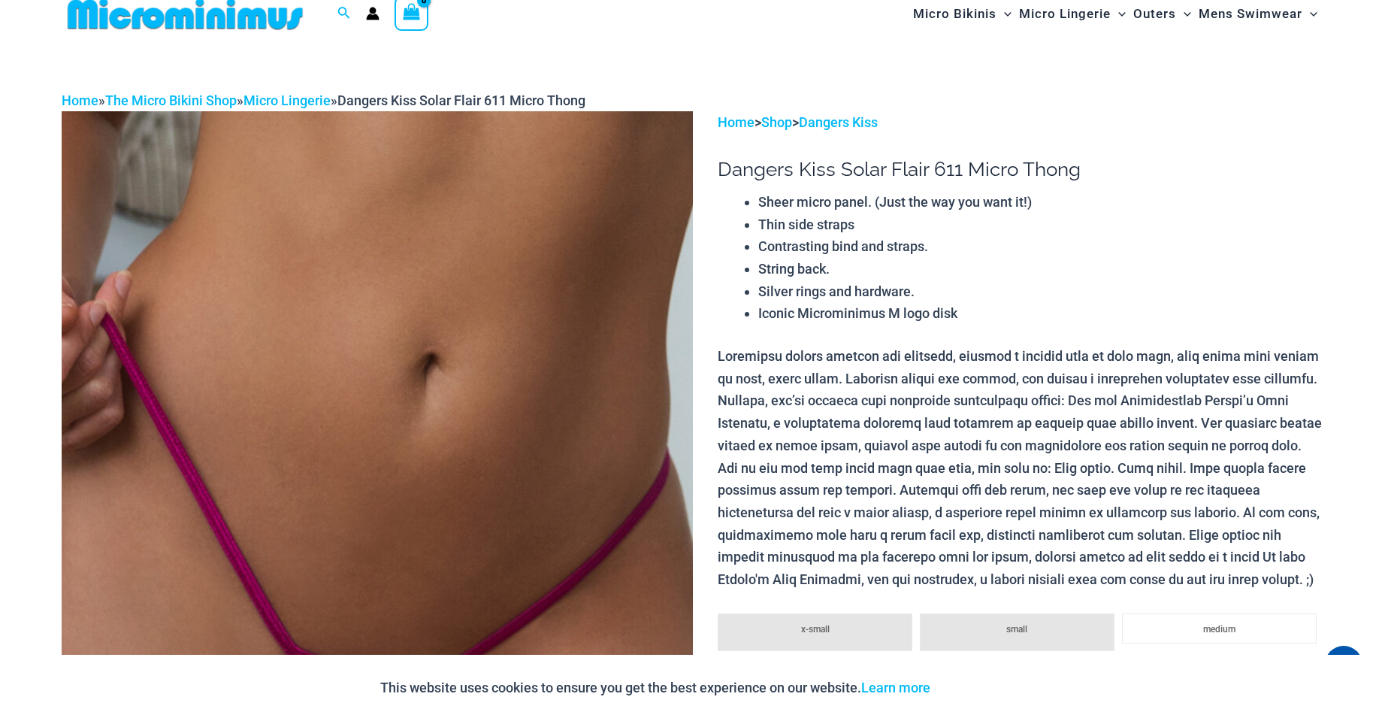
scroll to position [0, 0]
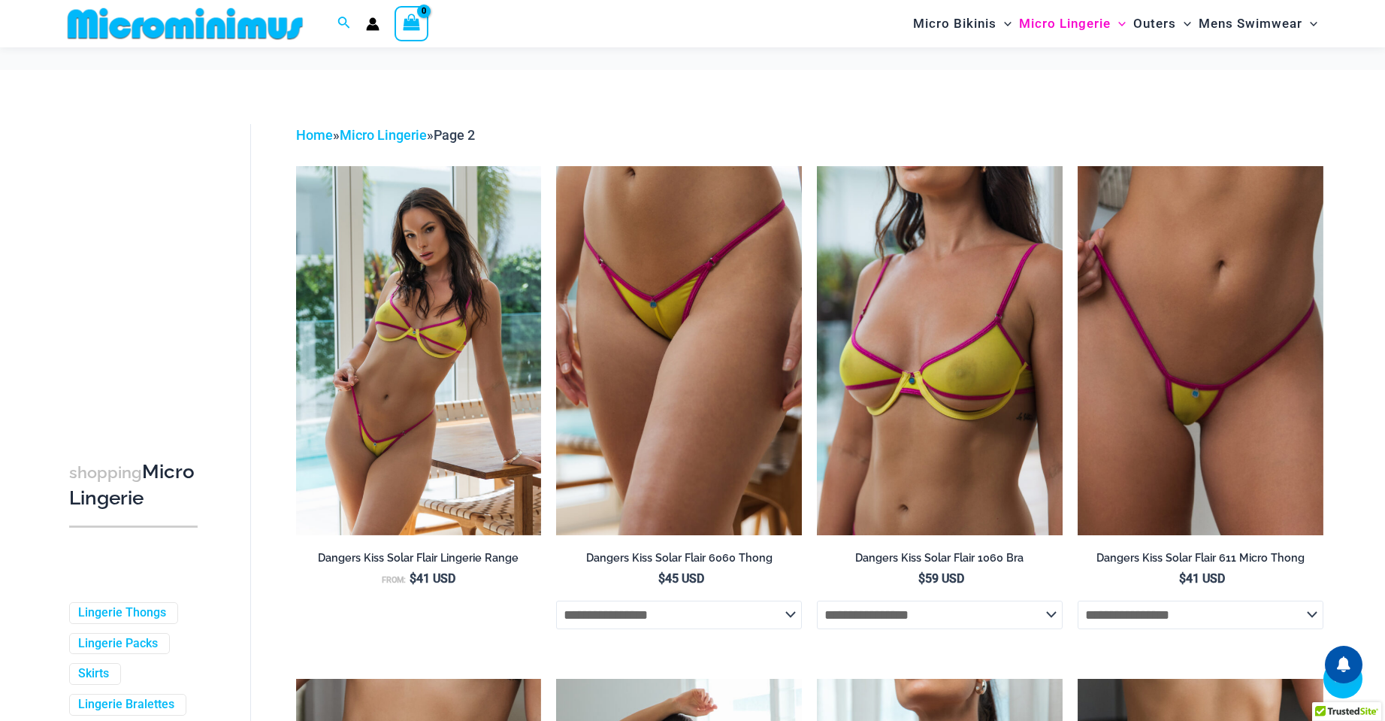
scroll to position [592, 0]
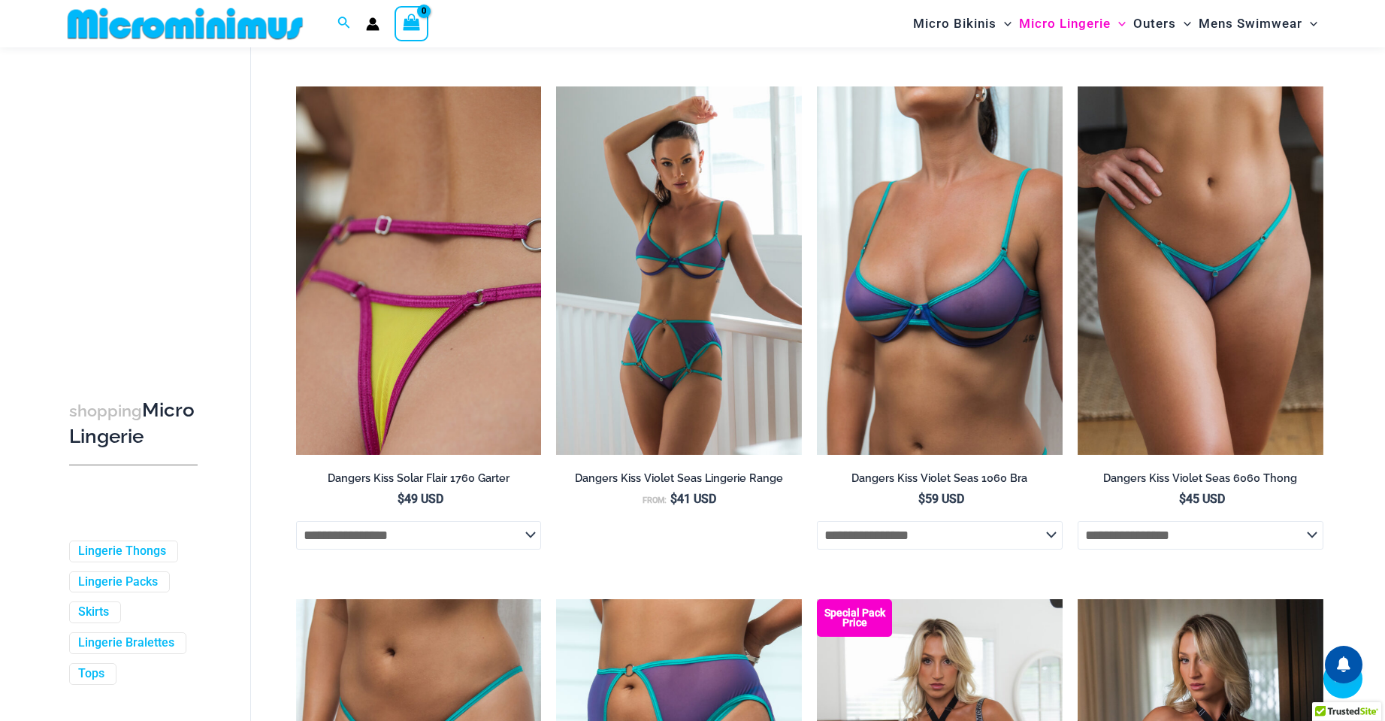
click at [437, 327] on img at bounding box center [419, 270] width 246 height 368
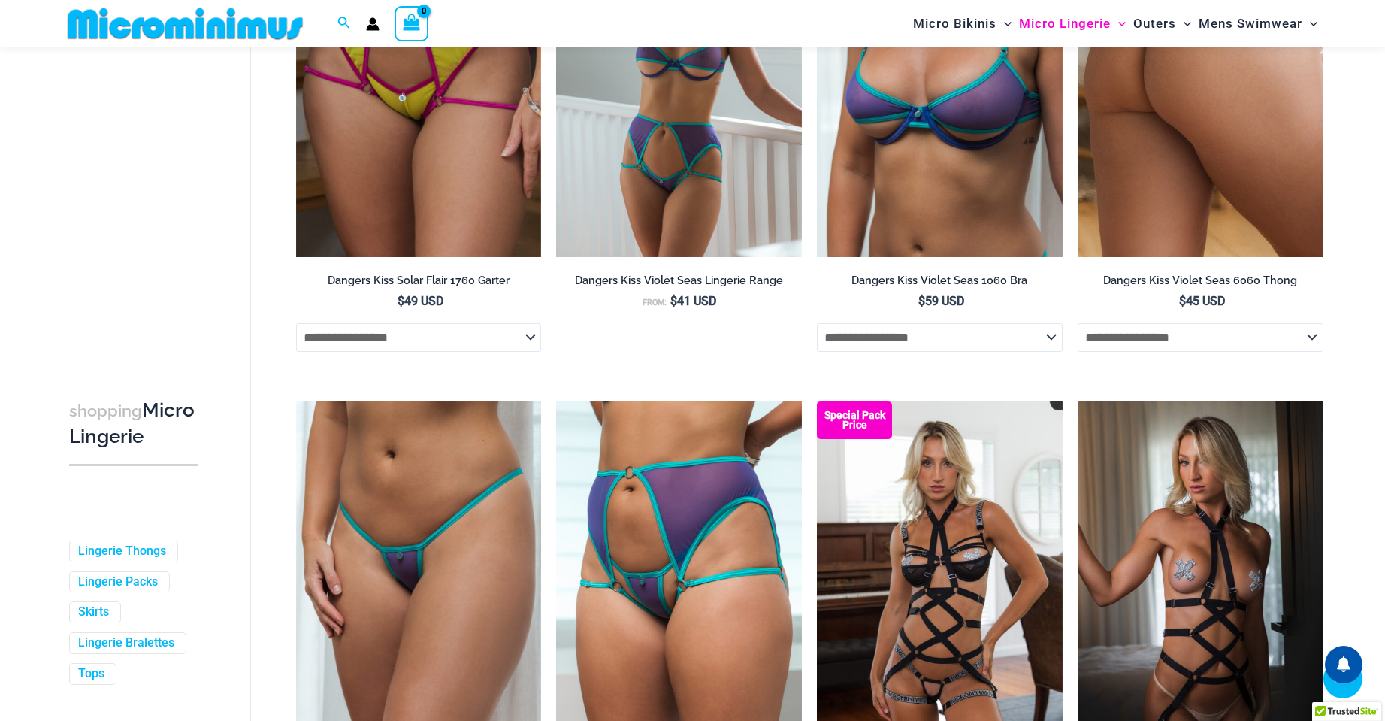
scroll to position [668, 0]
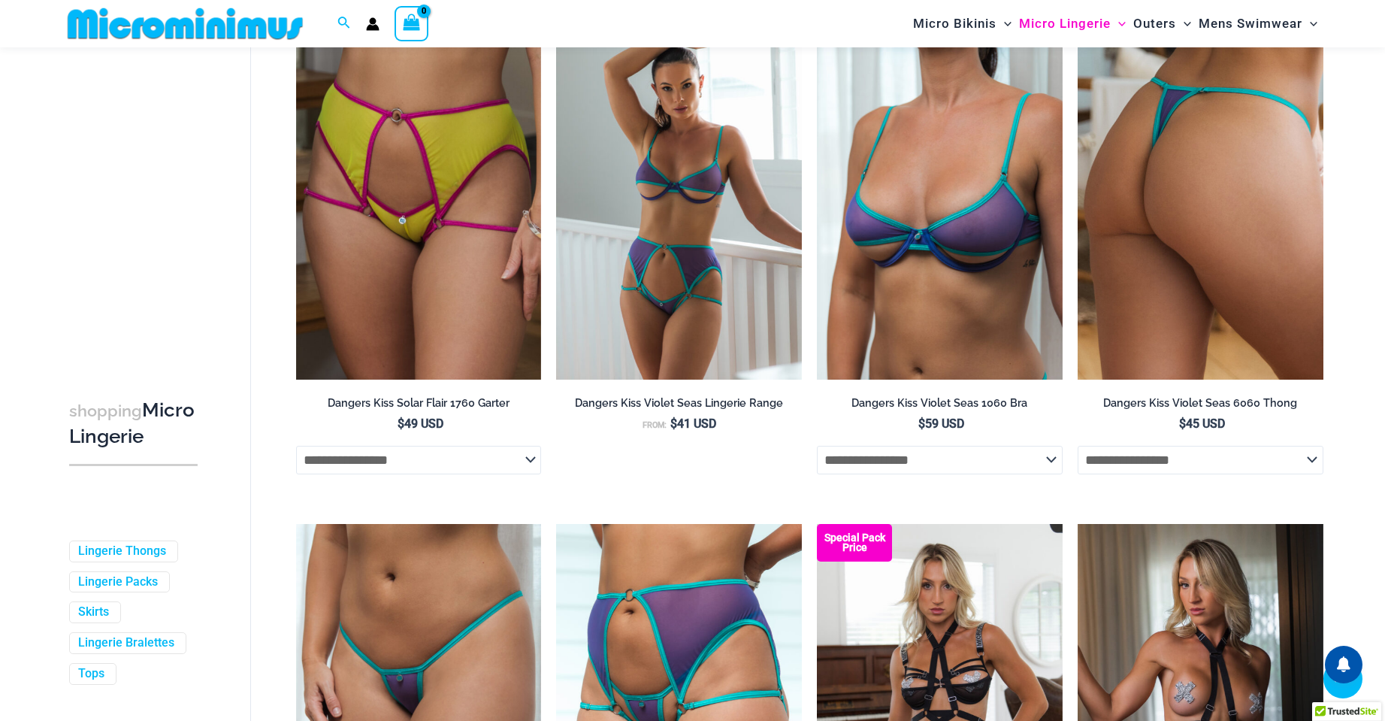
click at [1219, 292] on img at bounding box center [1201, 195] width 246 height 368
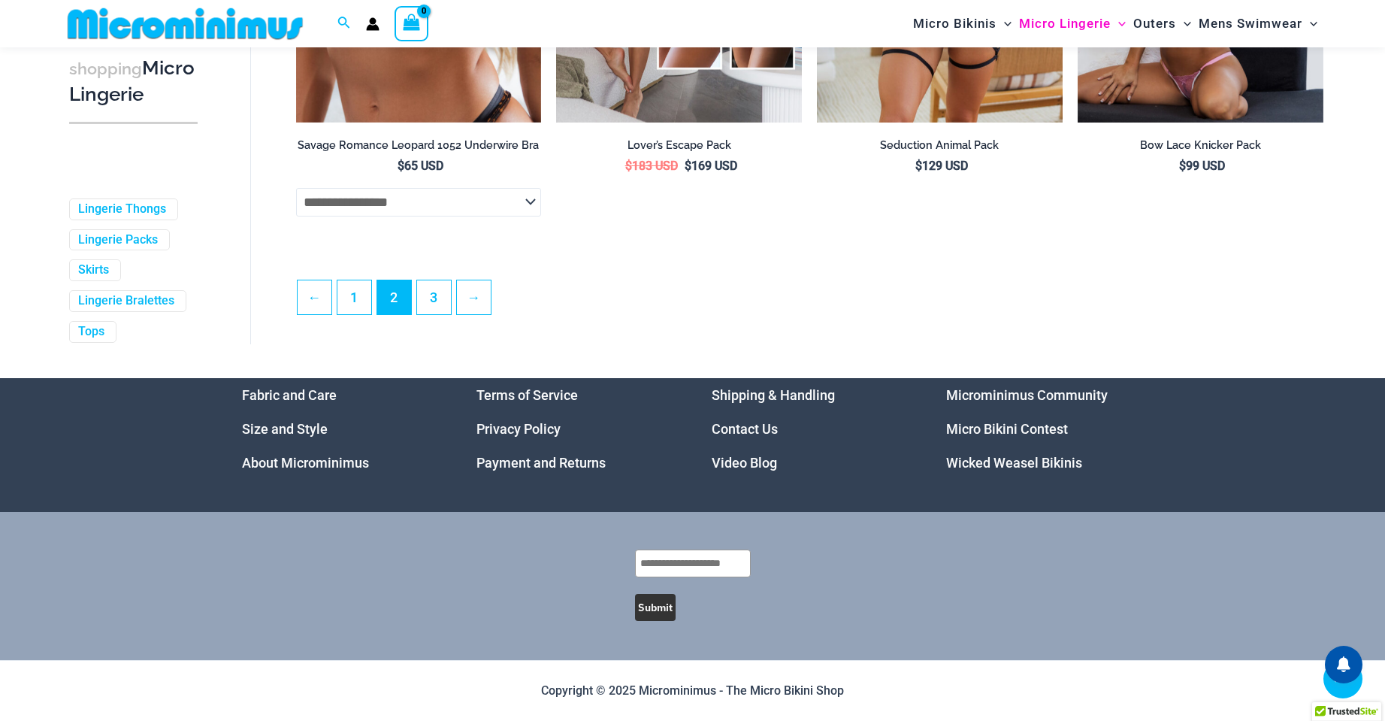
scroll to position [4029, 0]
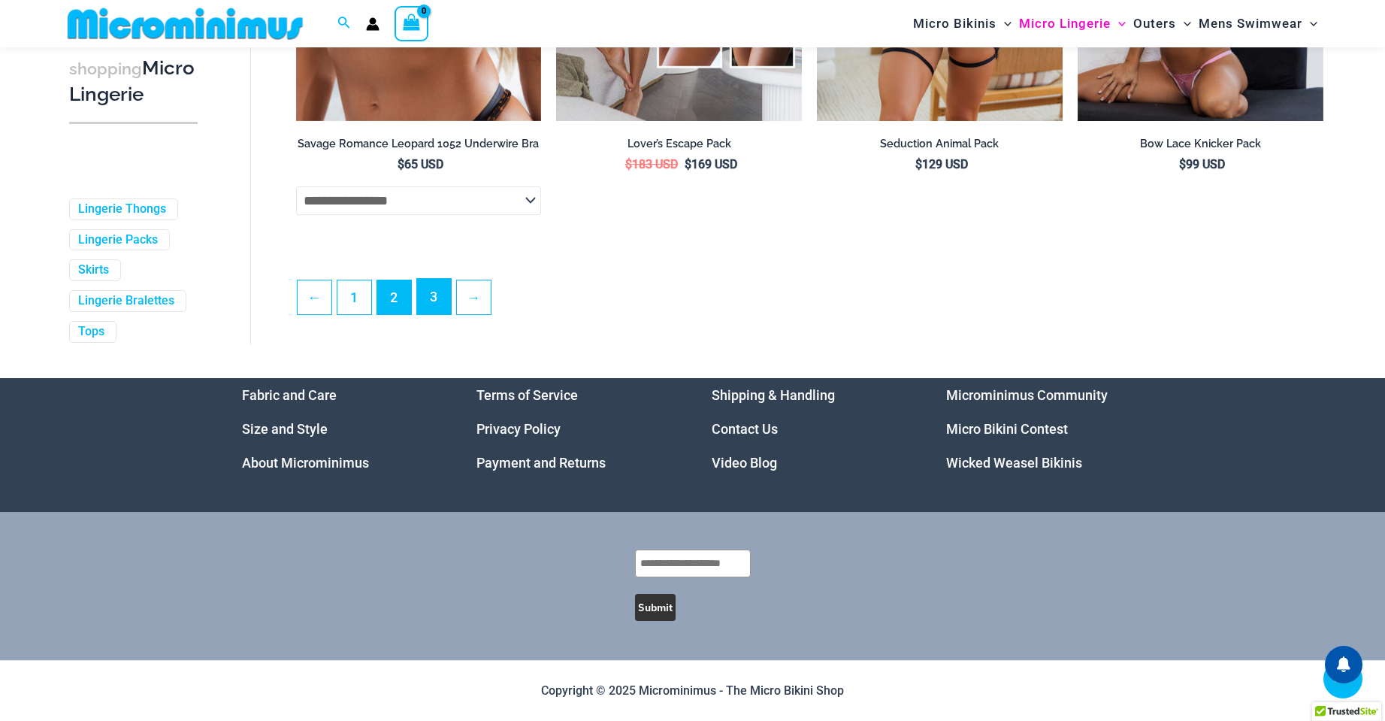
click at [422, 304] on link "3" at bounding box center [434, 296] width 34 height 35
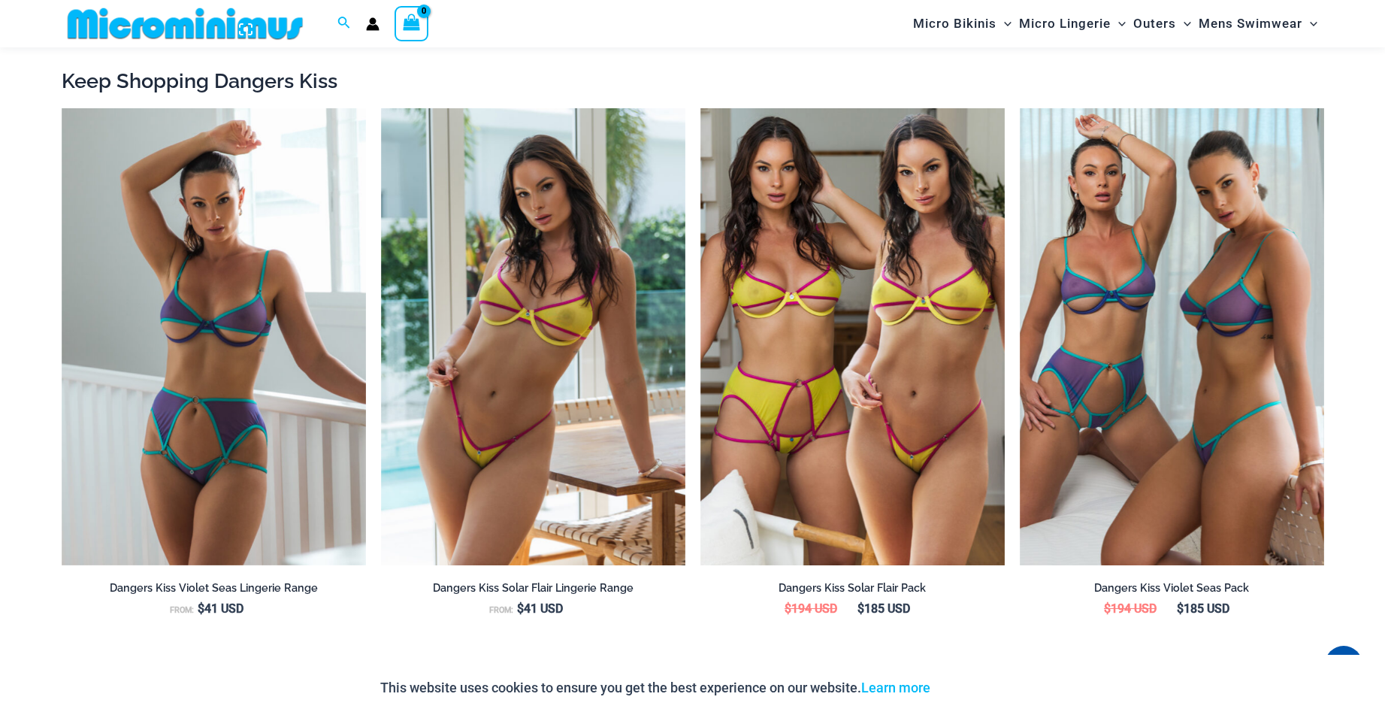
scroll to position [1715, 0]
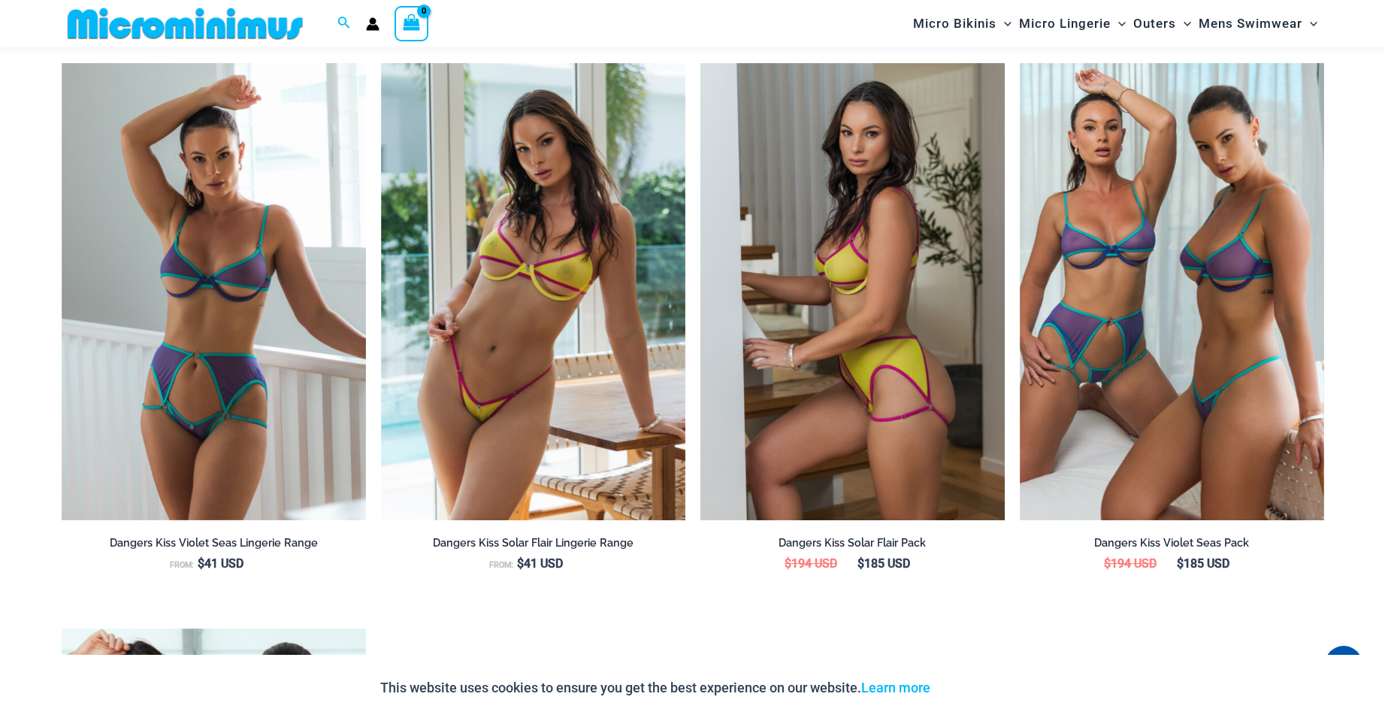
click at [882, 345] on img at bounding box center [853, 291] width 304 height 457
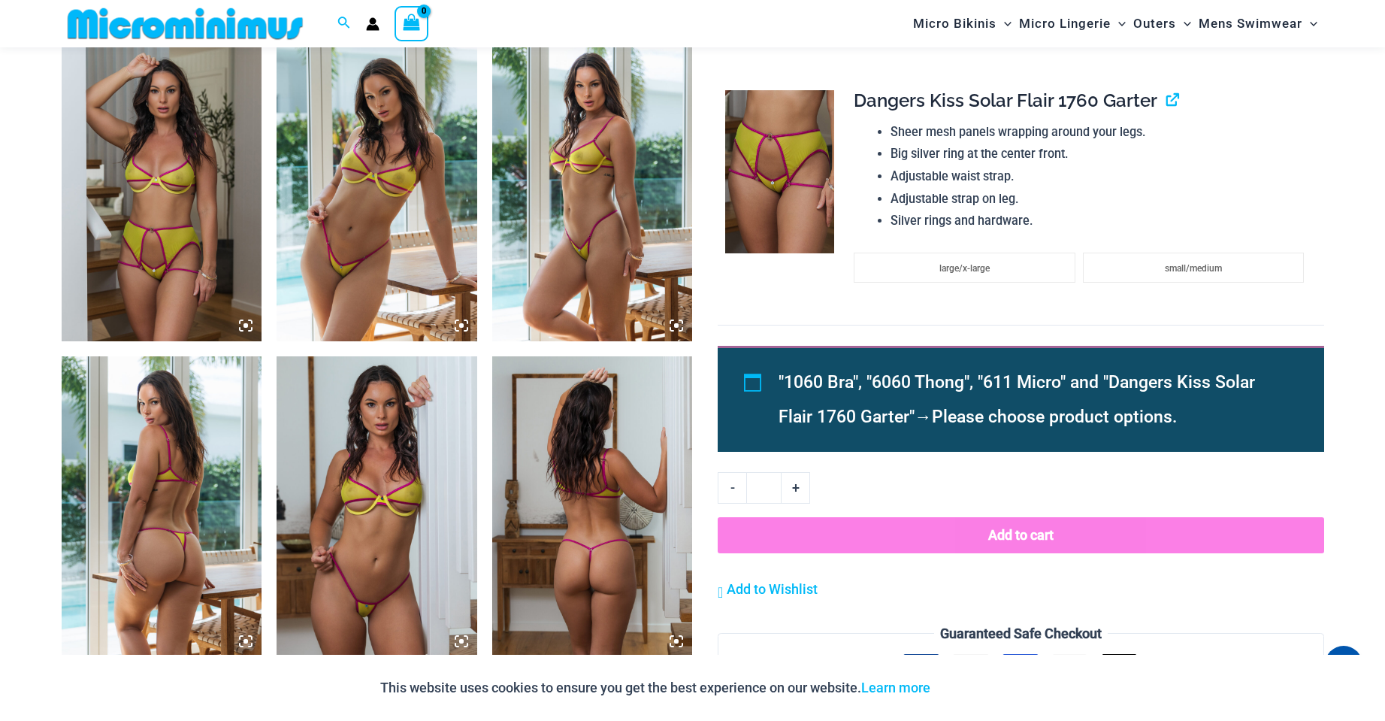
scroll to position [1564, 0]
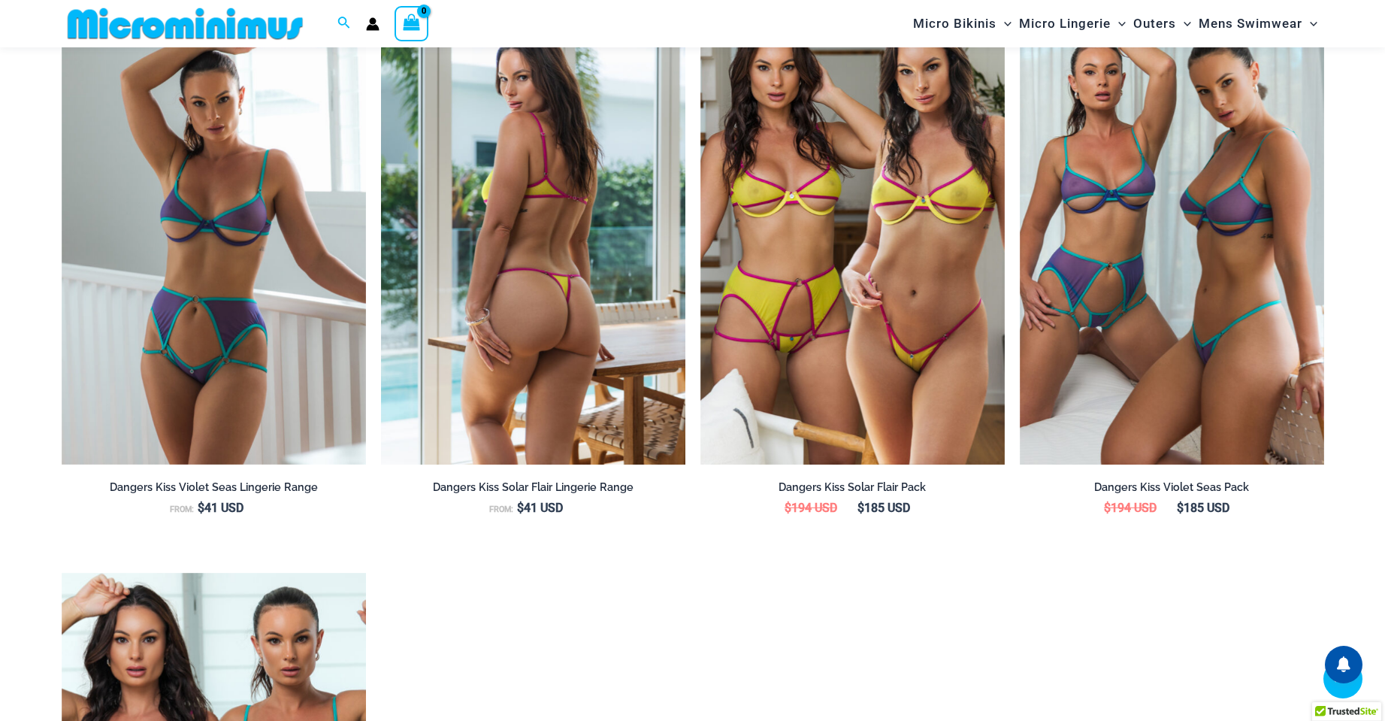
scroll to position [2027, 0]
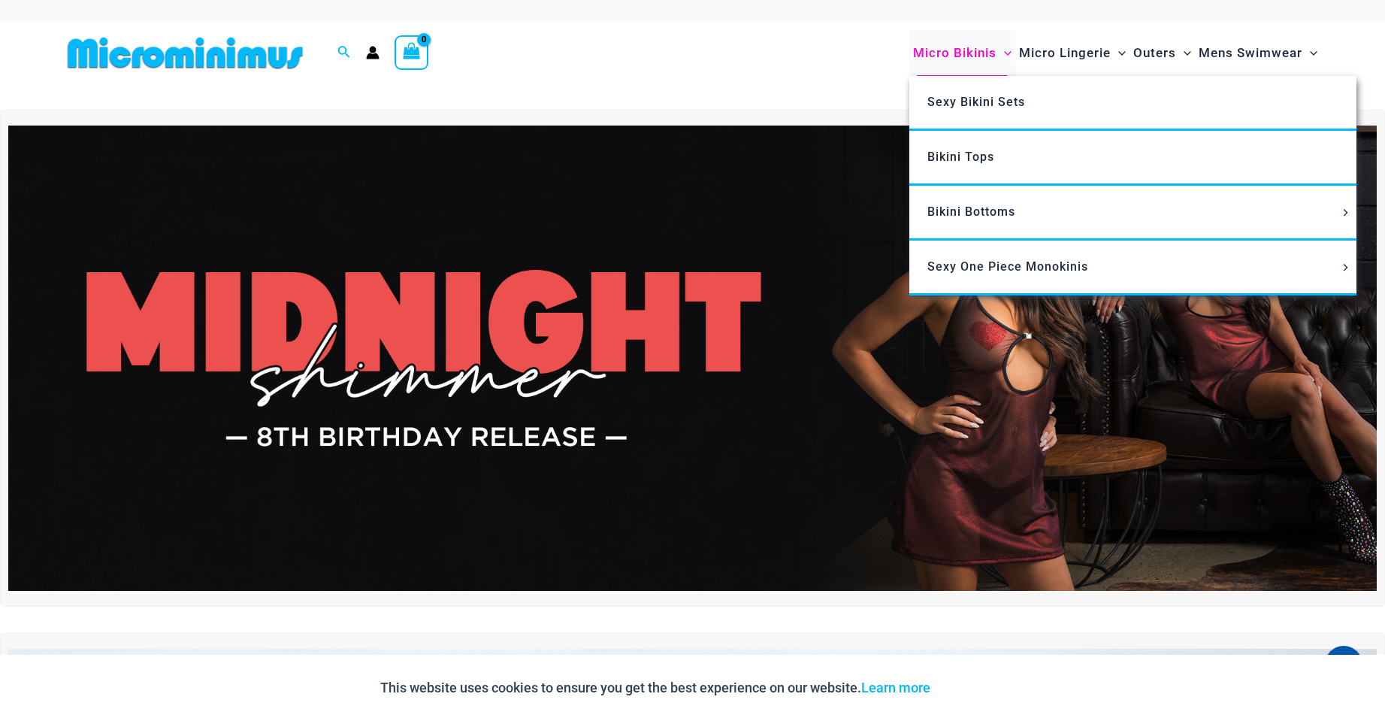
click at [937, 53] on span "Micro Bikinis" at bounding box center [954, 53] width 83 height 38
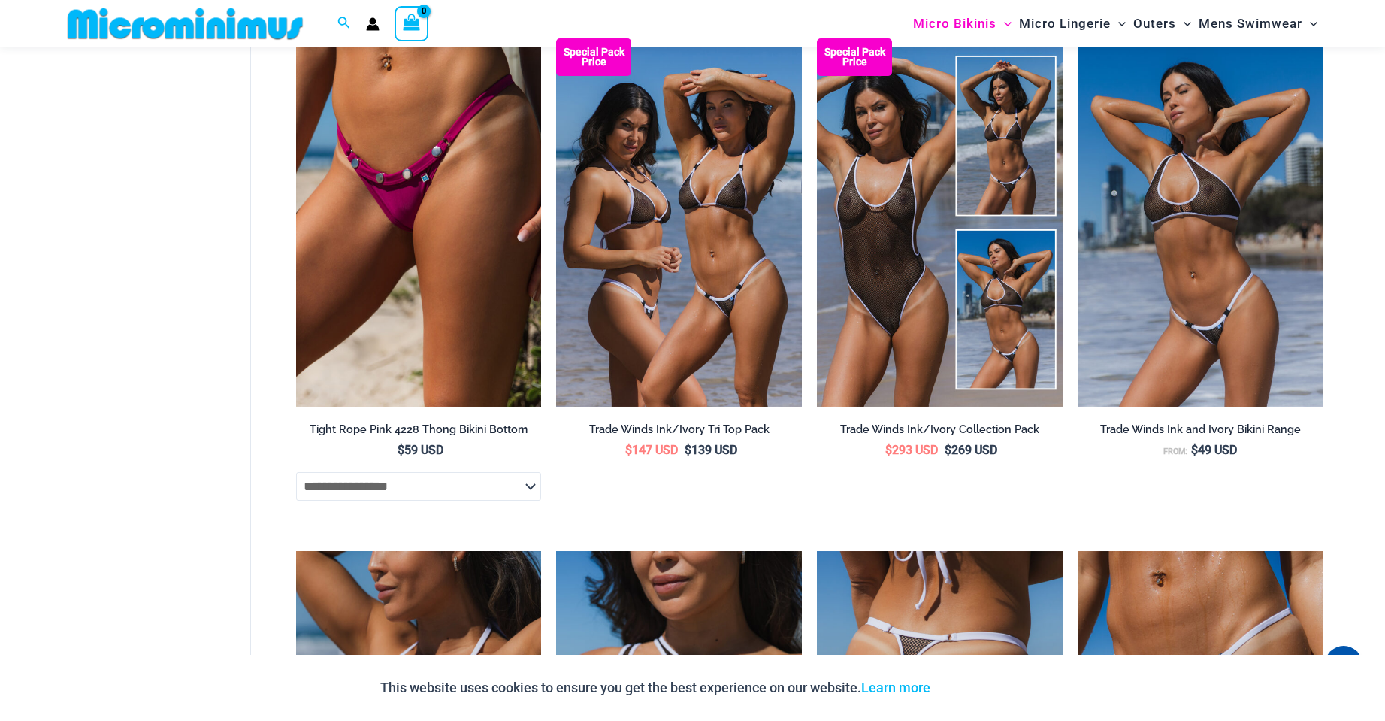
scroll to position [2330, 0]
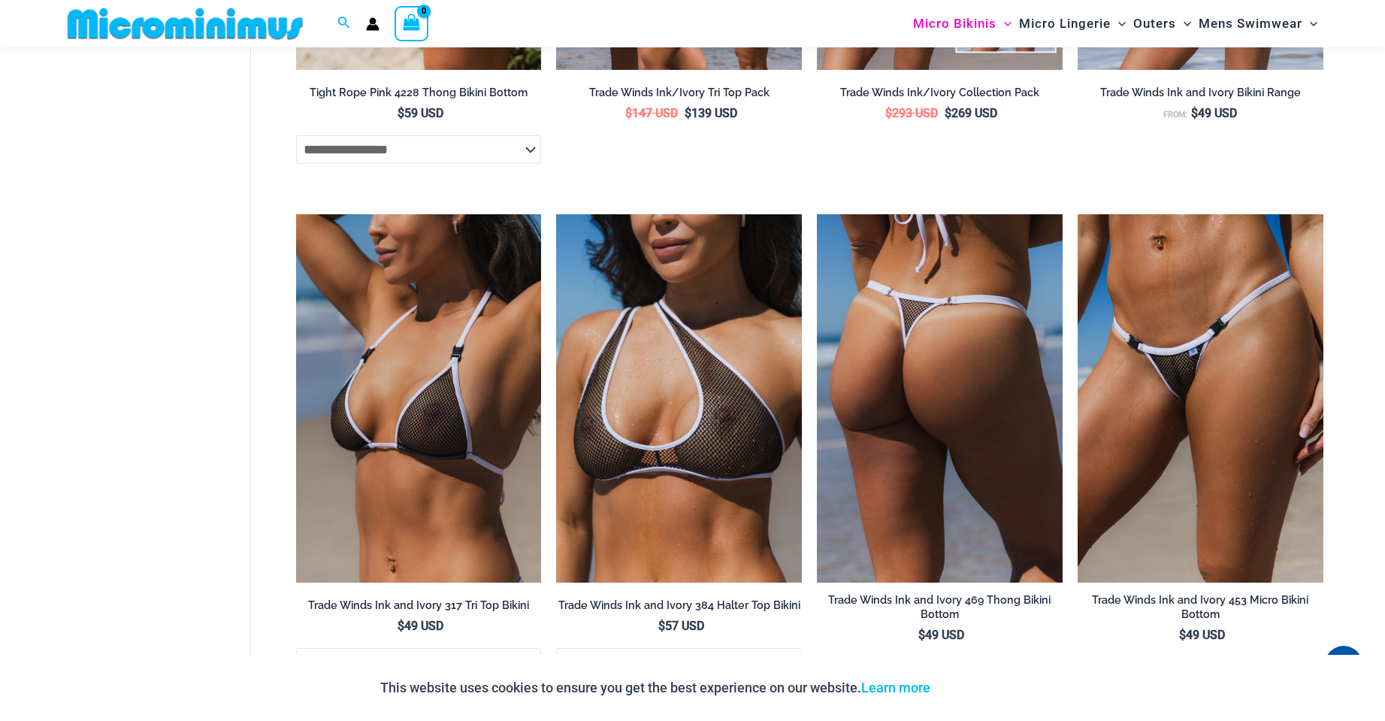
click at [973, 459] on img at bounding box center [940, 398] width 246 height 368
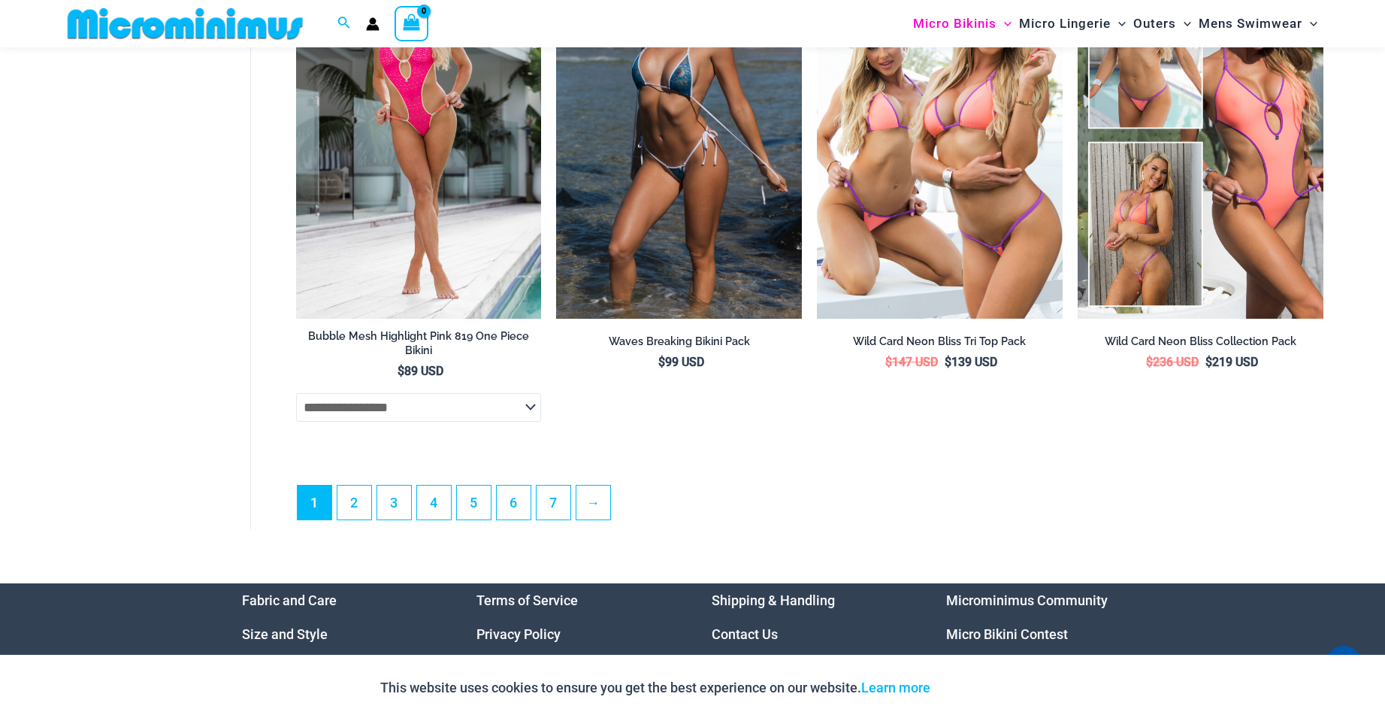
scroll to position [4210, 0]
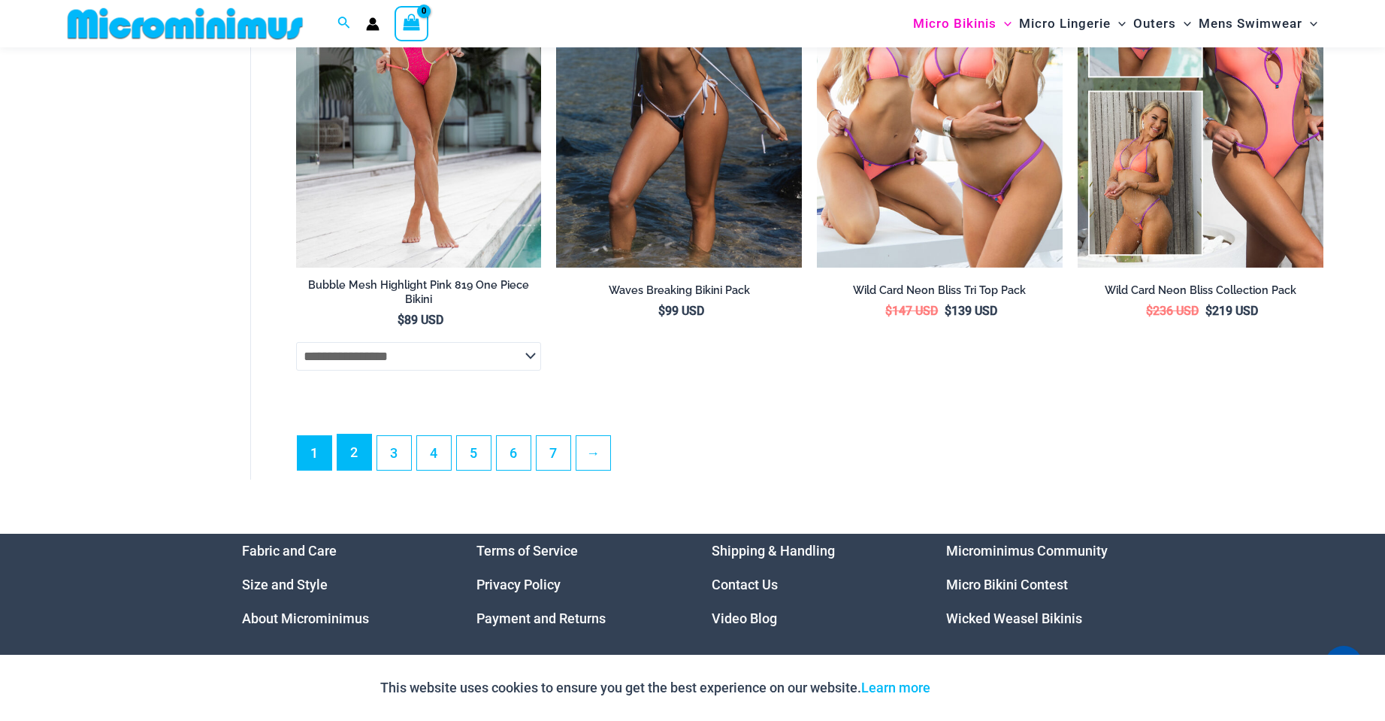
click at [365, 470] on link "2" at bounding box center [355, 451] width 34 height 35
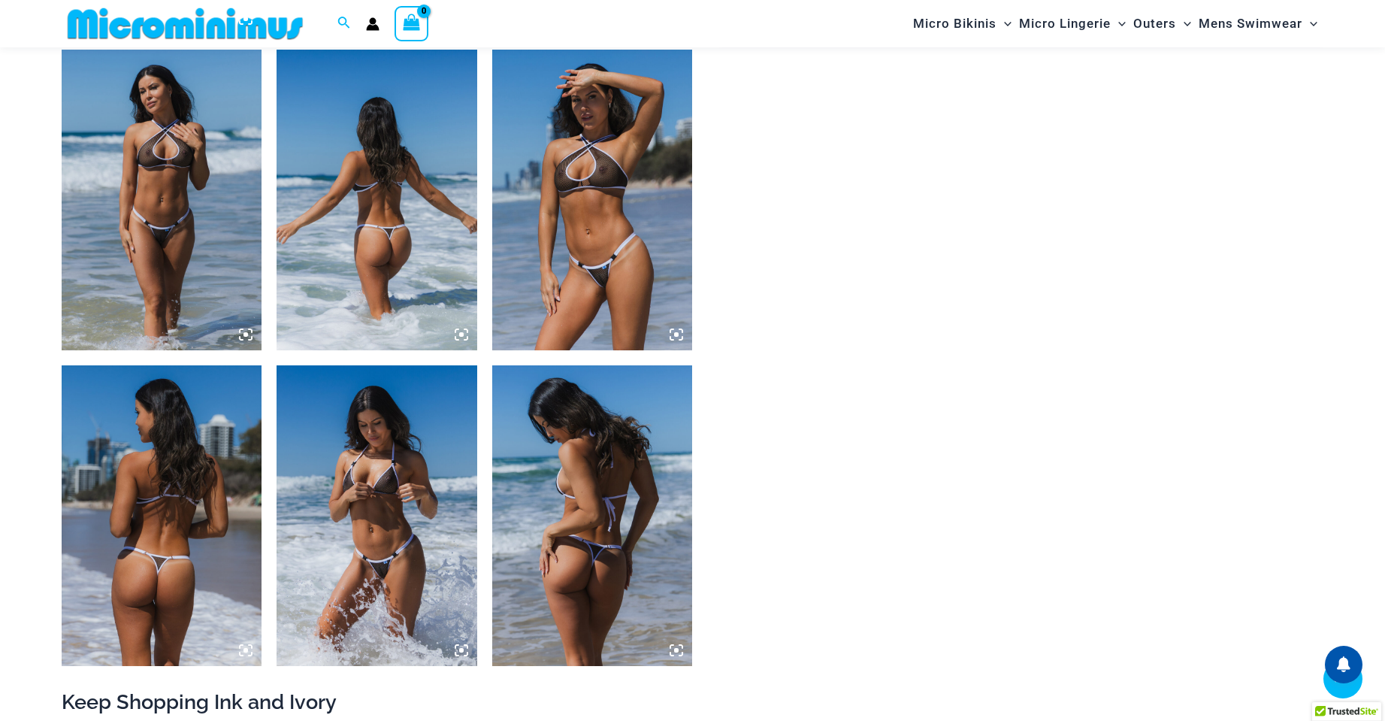
scroll to position [1428, 0]
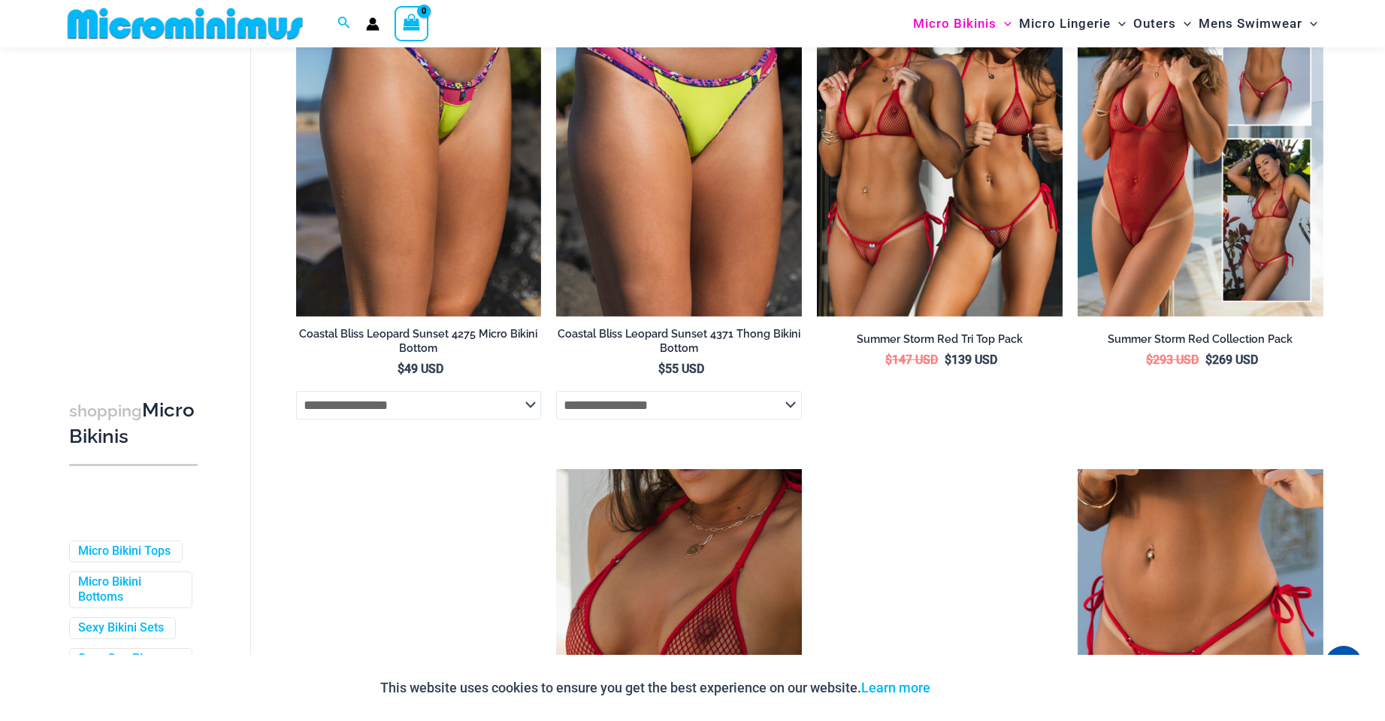
scroll to position [2242, 0]
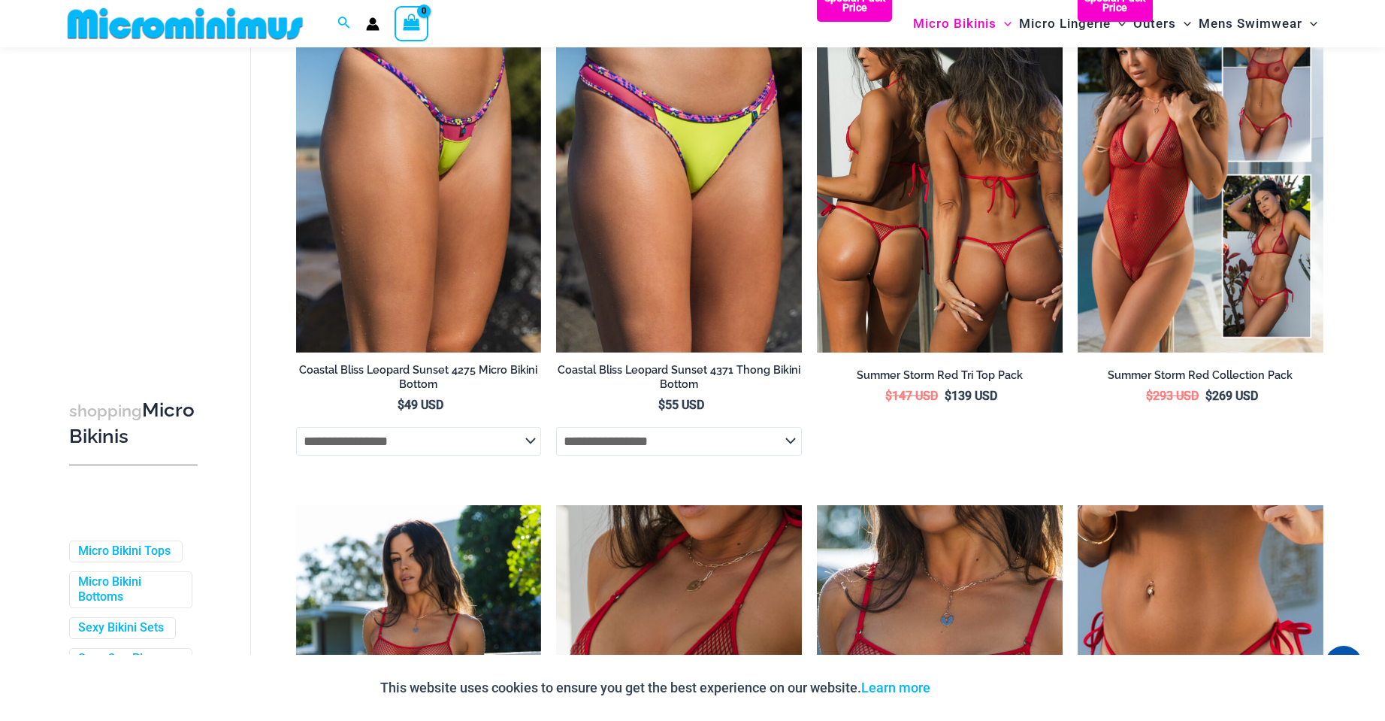
click at [961, 277] on img at bounding box center [940, 168] width 246 height 368
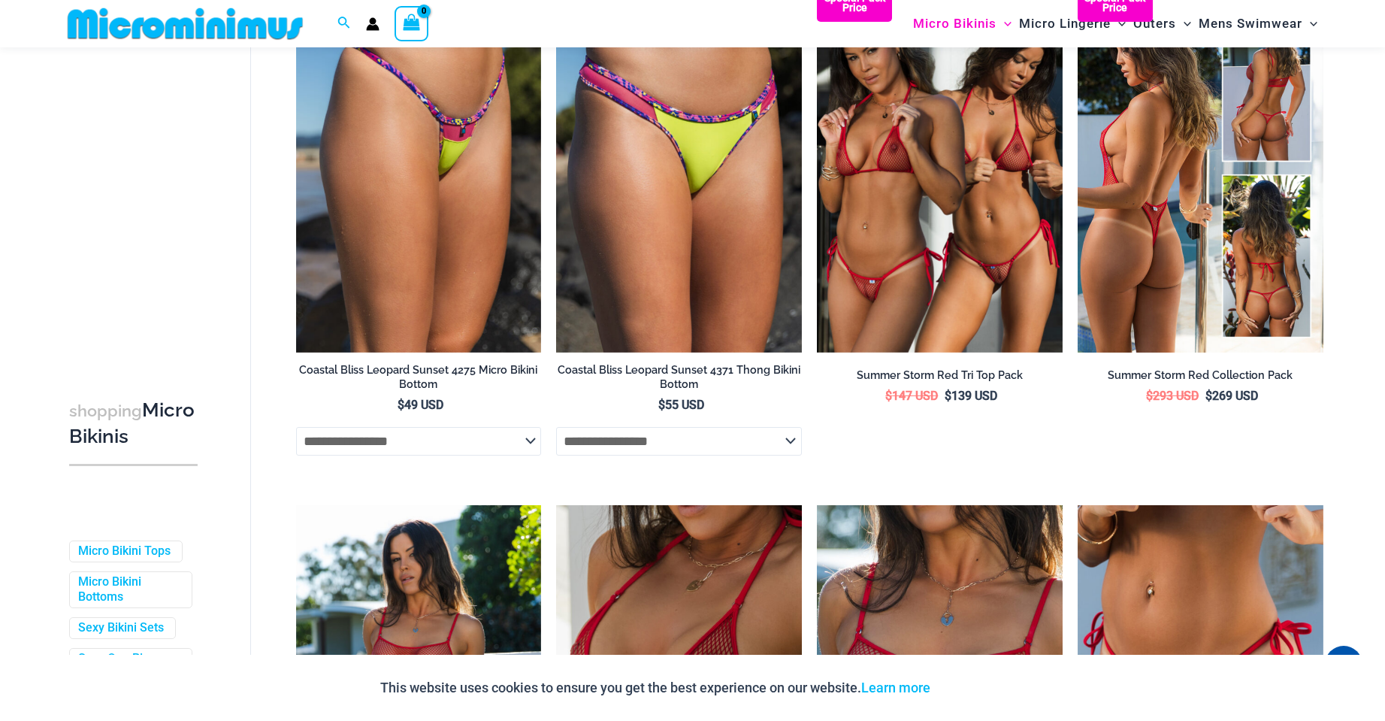
click at [1179, 292] on img at bounding box center [1201, 168] width 246 height 368
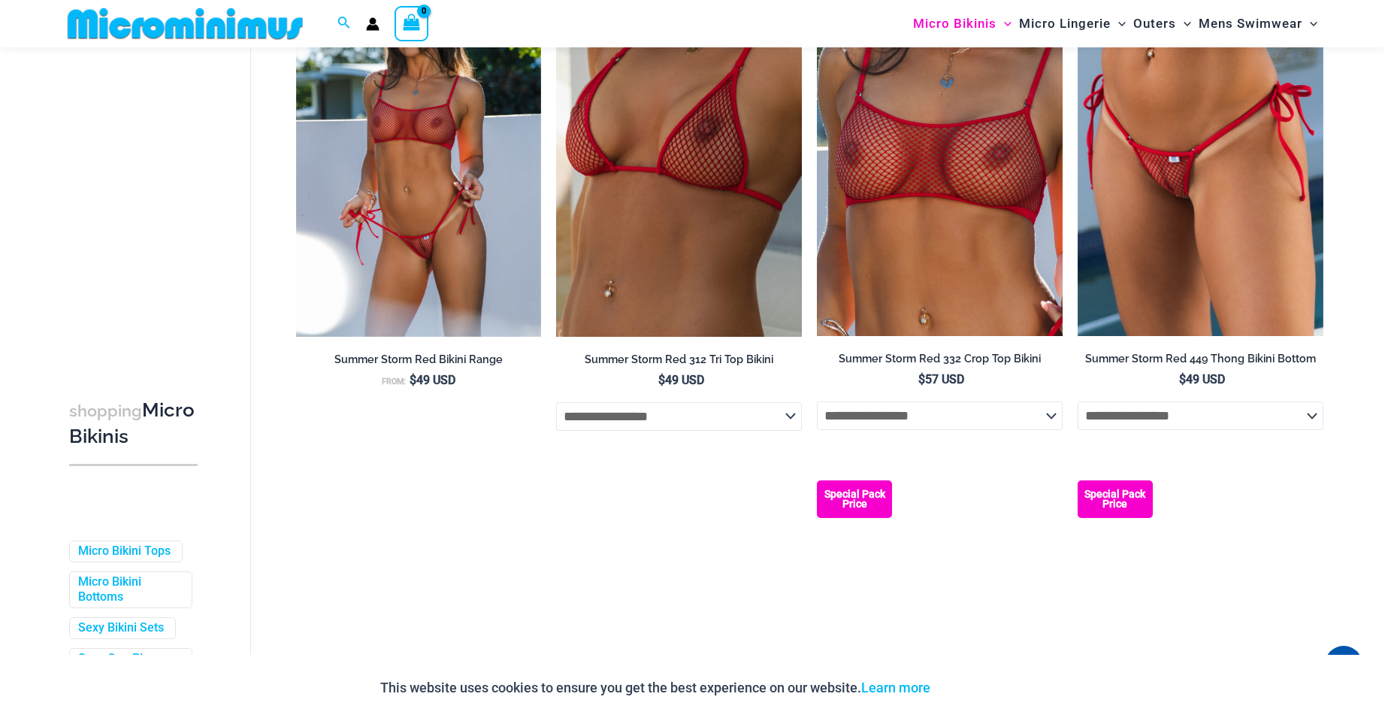
scroll to position [2768, 0]
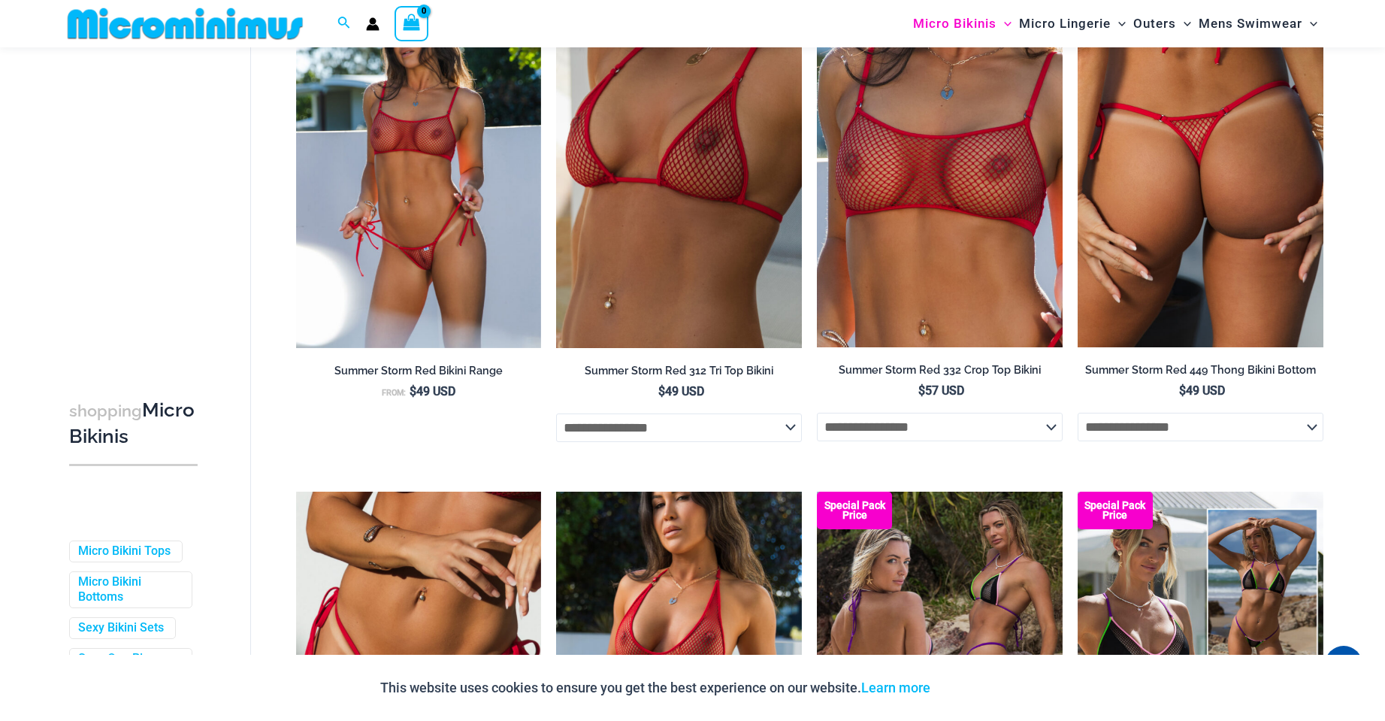
click at [1182, 273] on img at bounding box center [1201, 163] width 246 height 368
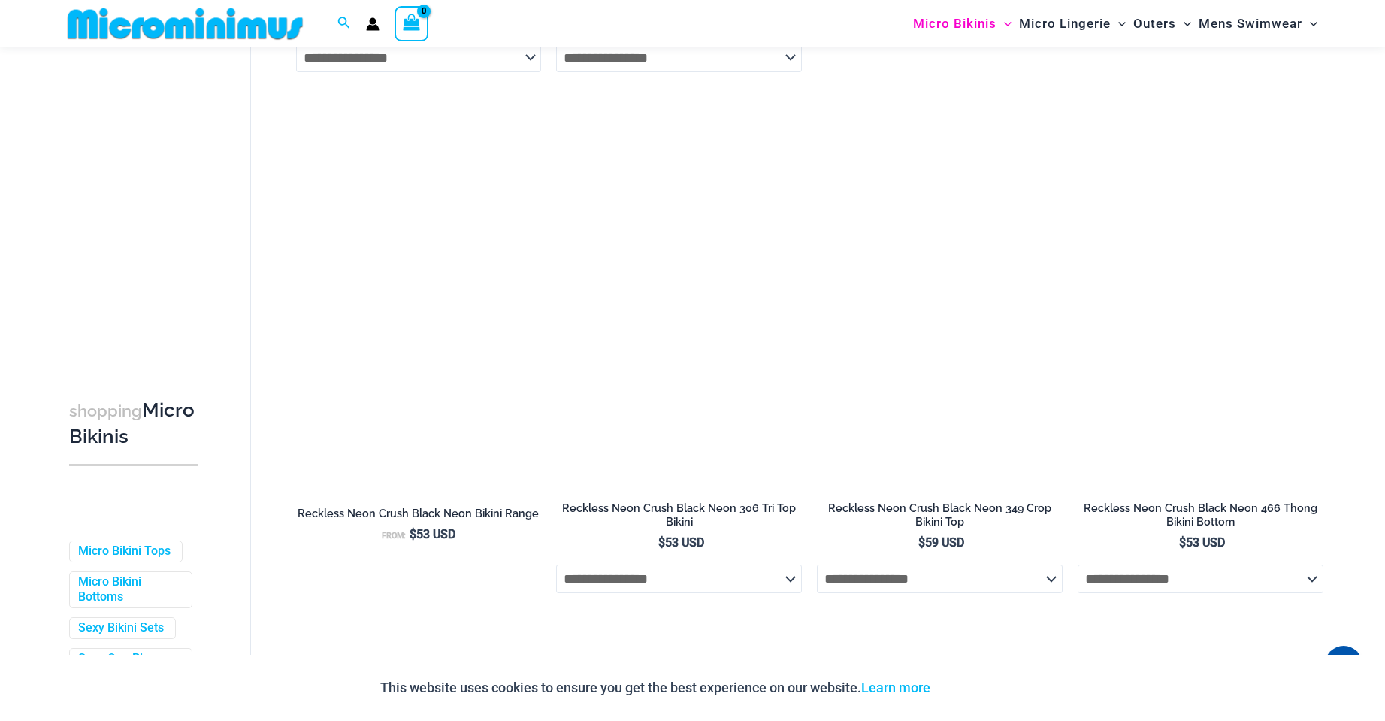
scroll to position [3745, 0]
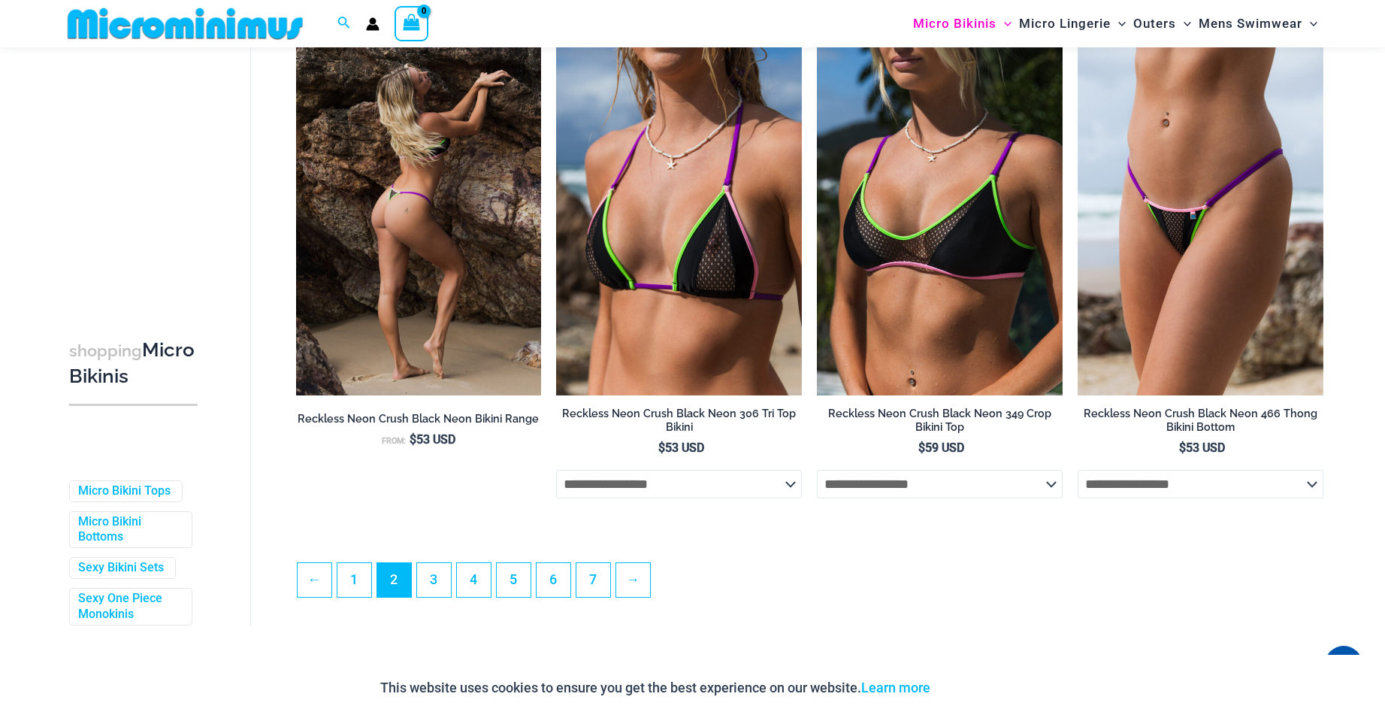
click at [437, 256] on img at bounding box center [419, 211] width 246 height 368
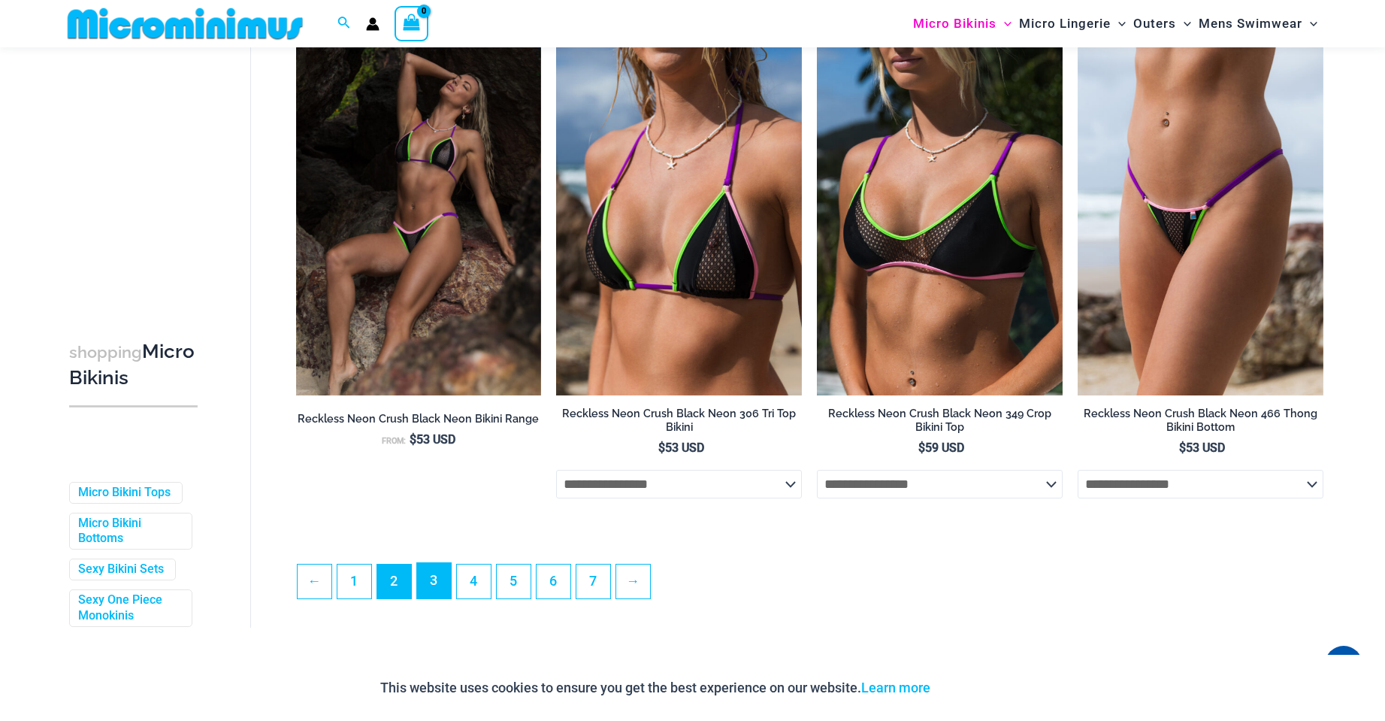
click at [437, 596] on link "3" at bounding box center [434, 580] width 34 height 35
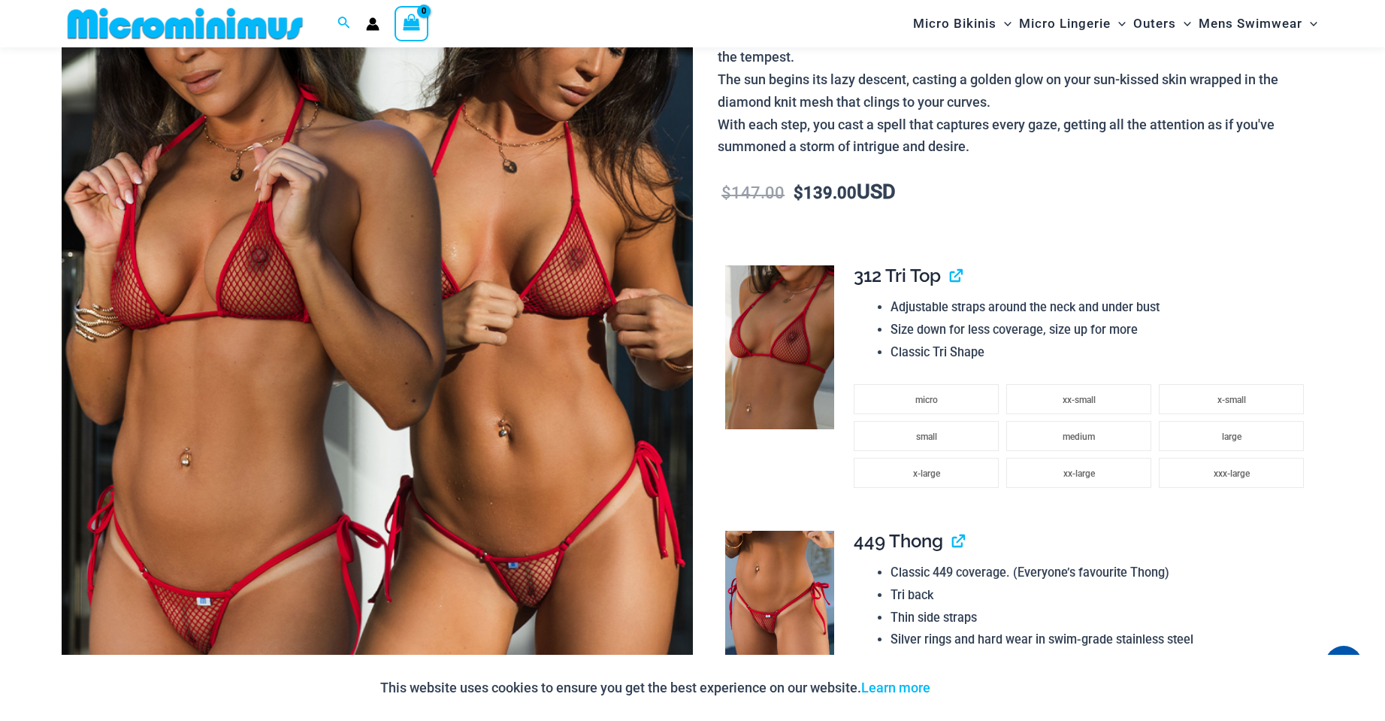
scroll to position [287, 0]
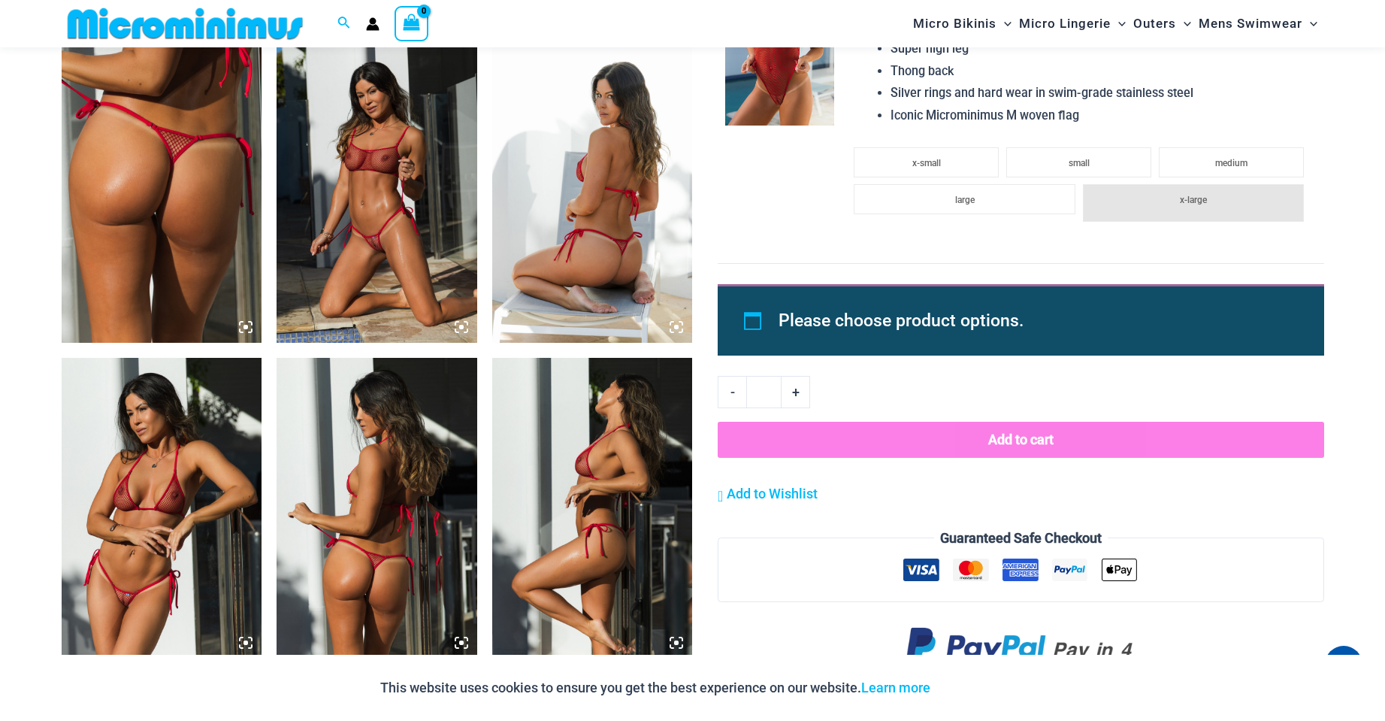
scroll to position [1566, 0]
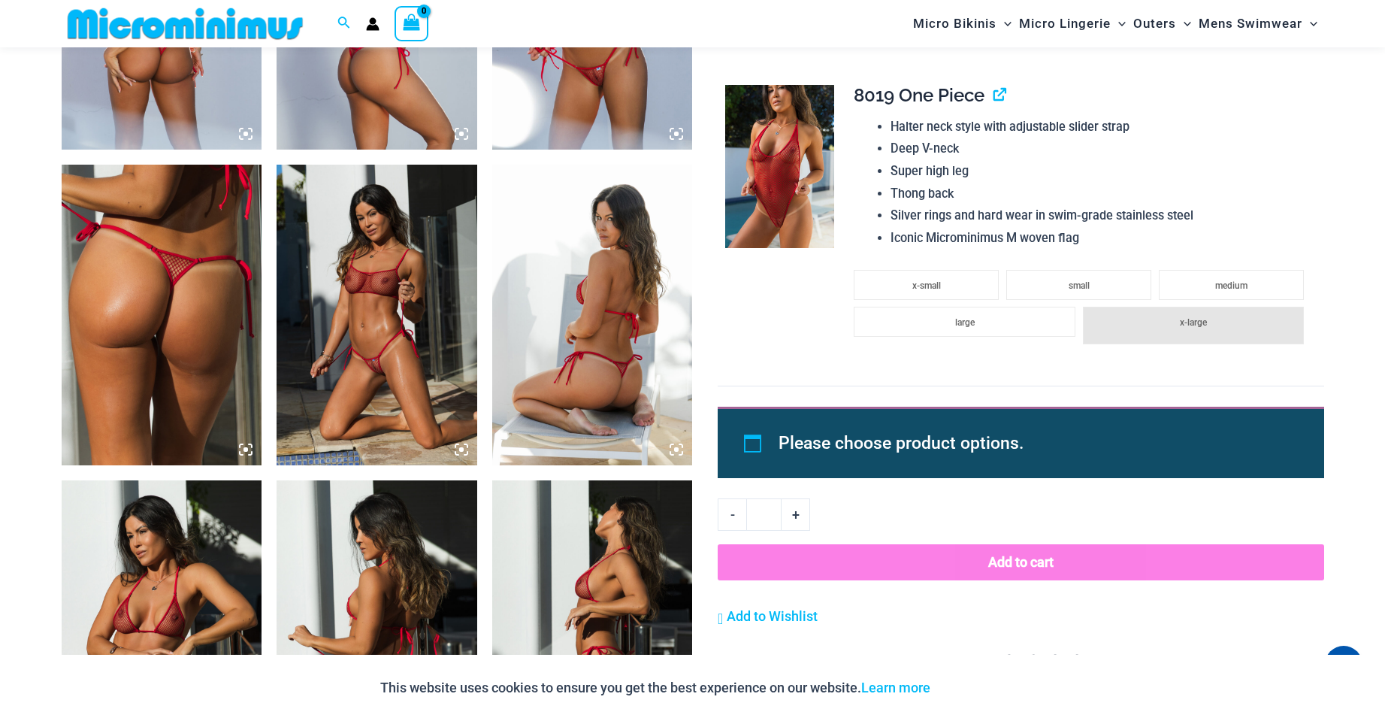
click at [391, 338] on img at bounding box center [377, 315] width 201 height 301
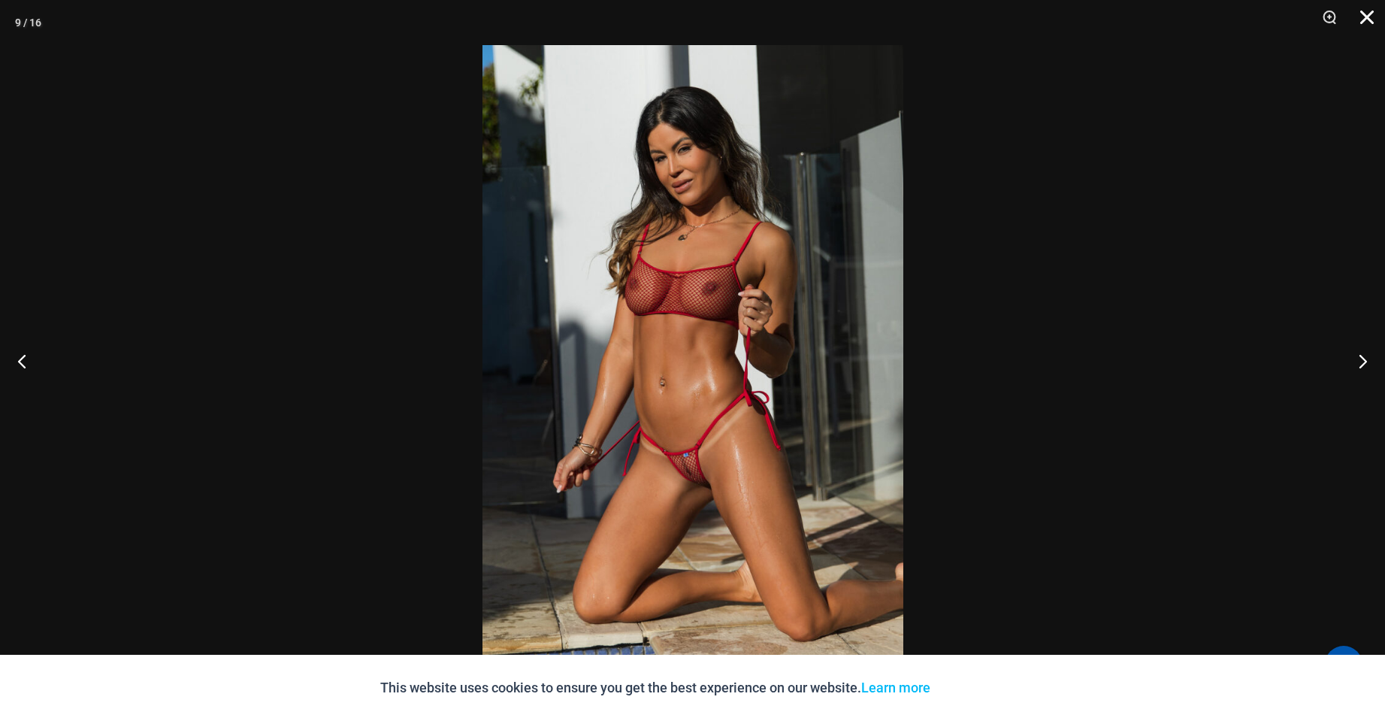
click at [1367, 14] on button "Close" at bounding box center [1362, 22] width 38 height 45
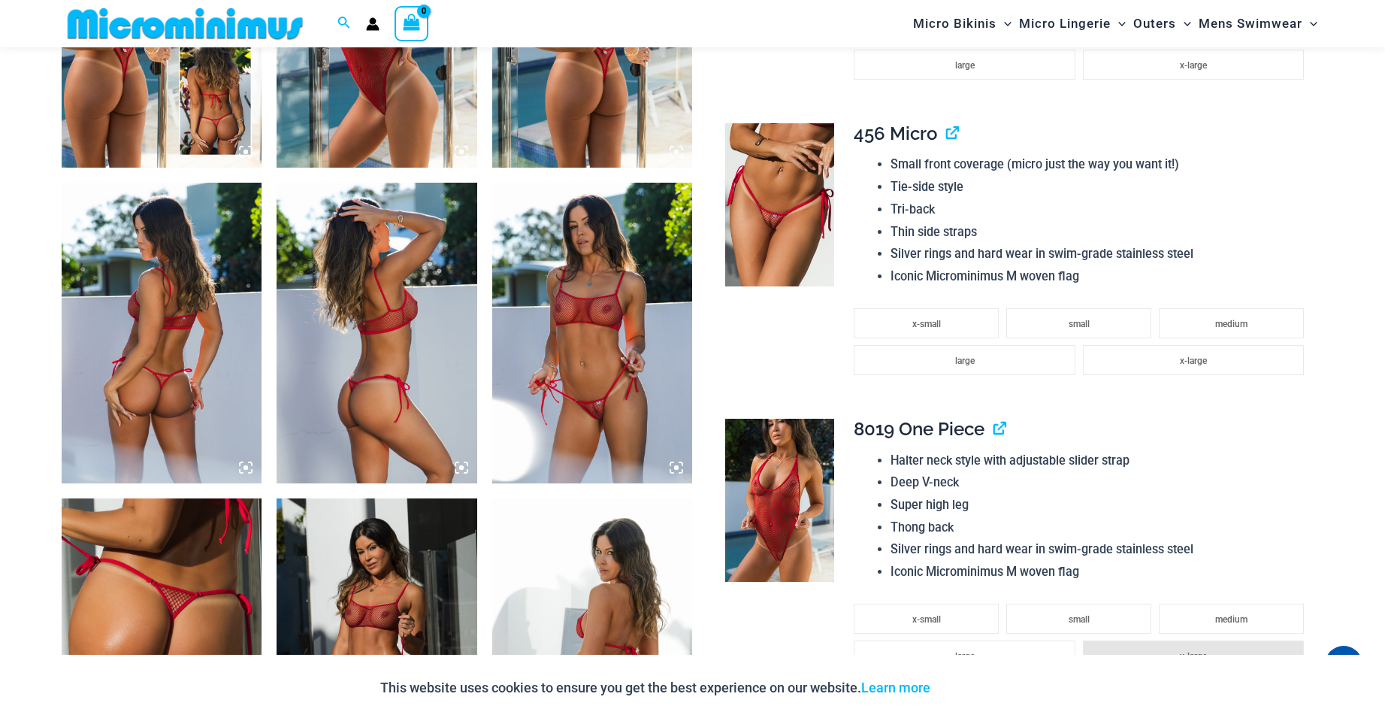
scroll to position [1190, 0]
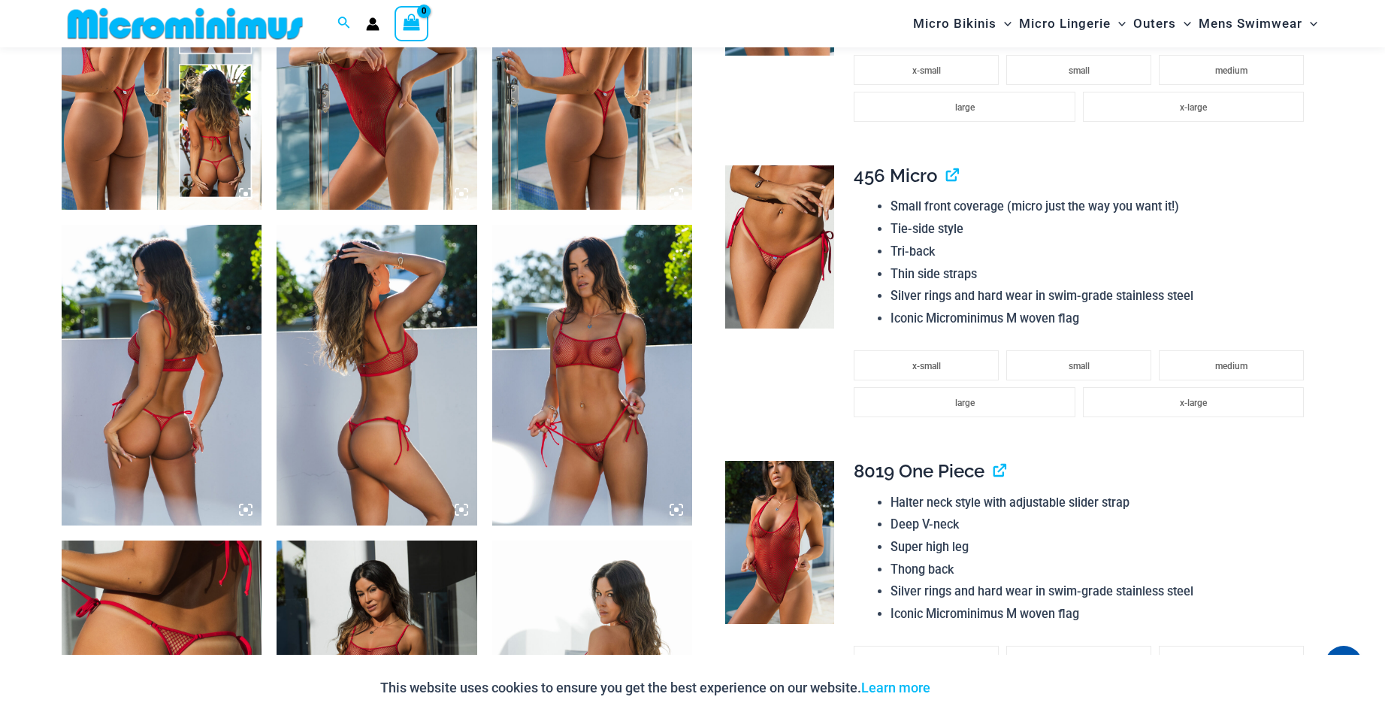
click at [545, 369] on img at bounding box center [592, 375] width 201 height 301
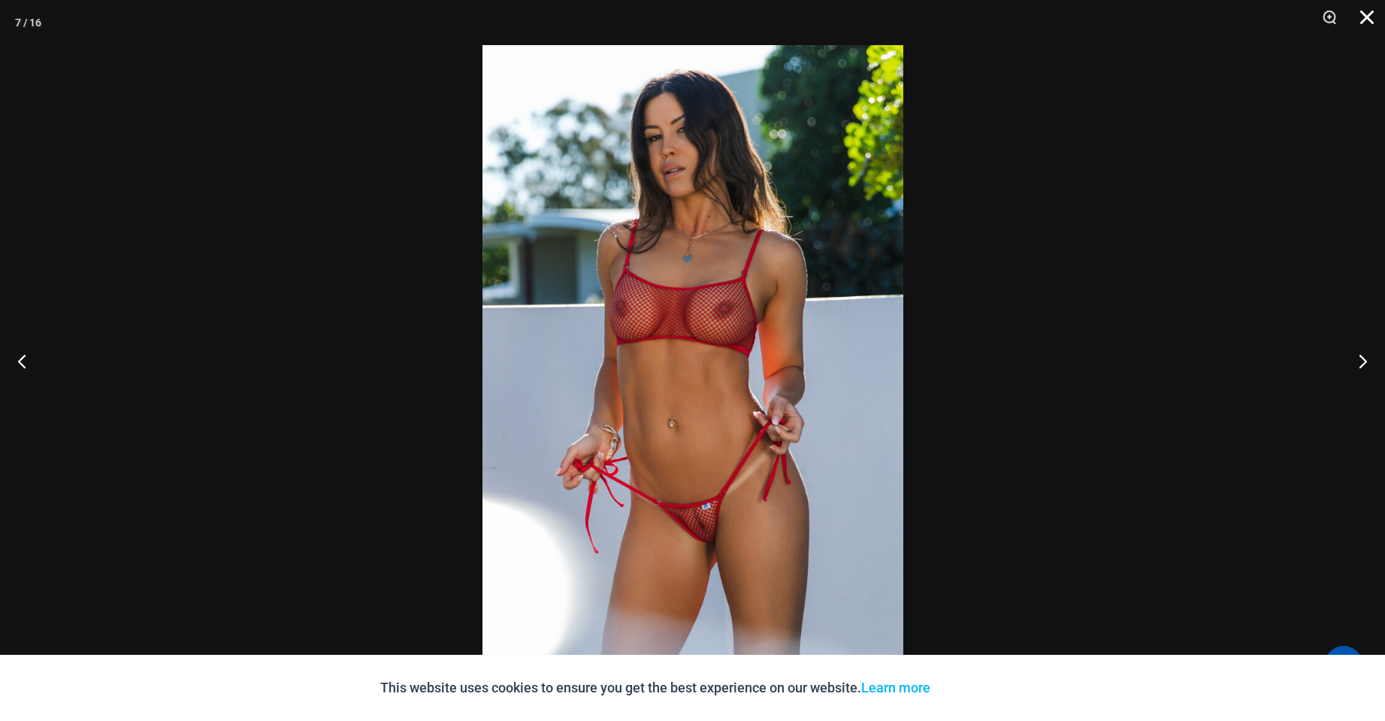
click at [1372, 25] on button "Close" at bounding box center [1362, 22] width 38 height 45
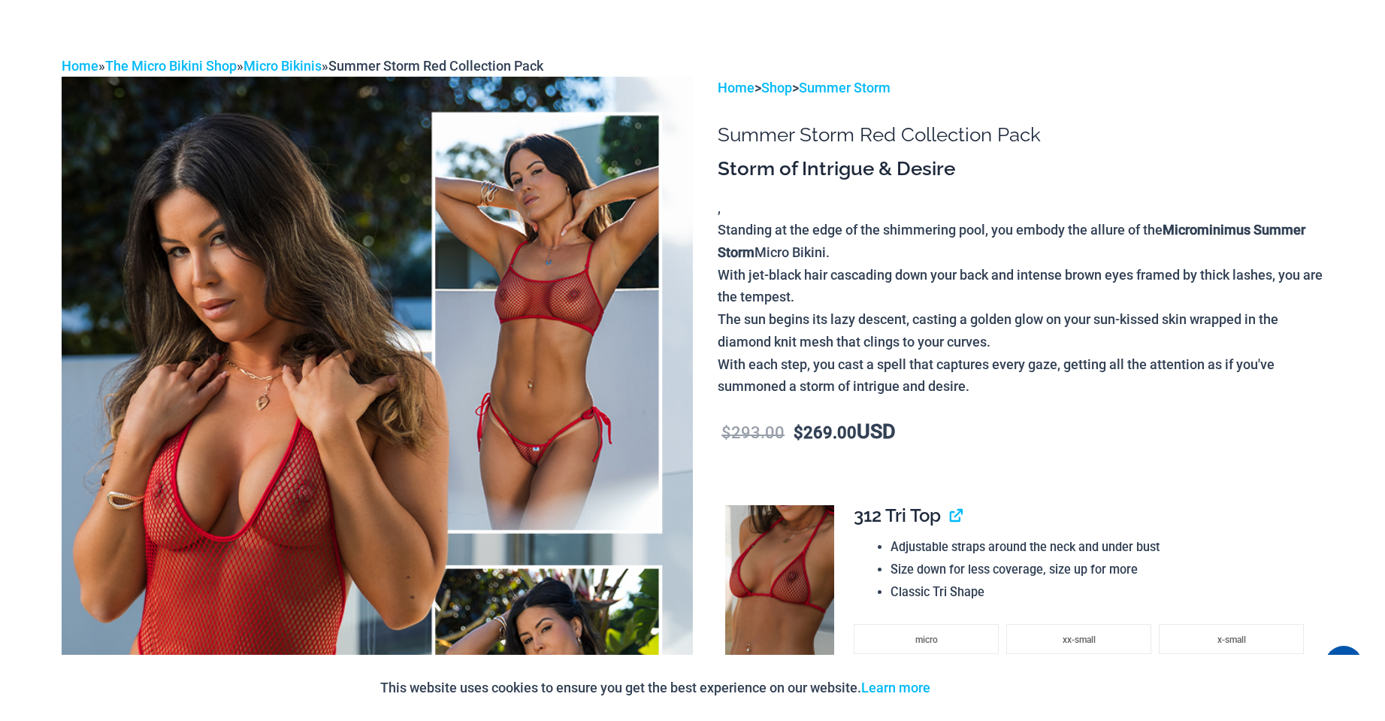
scroll to position [0, 0]
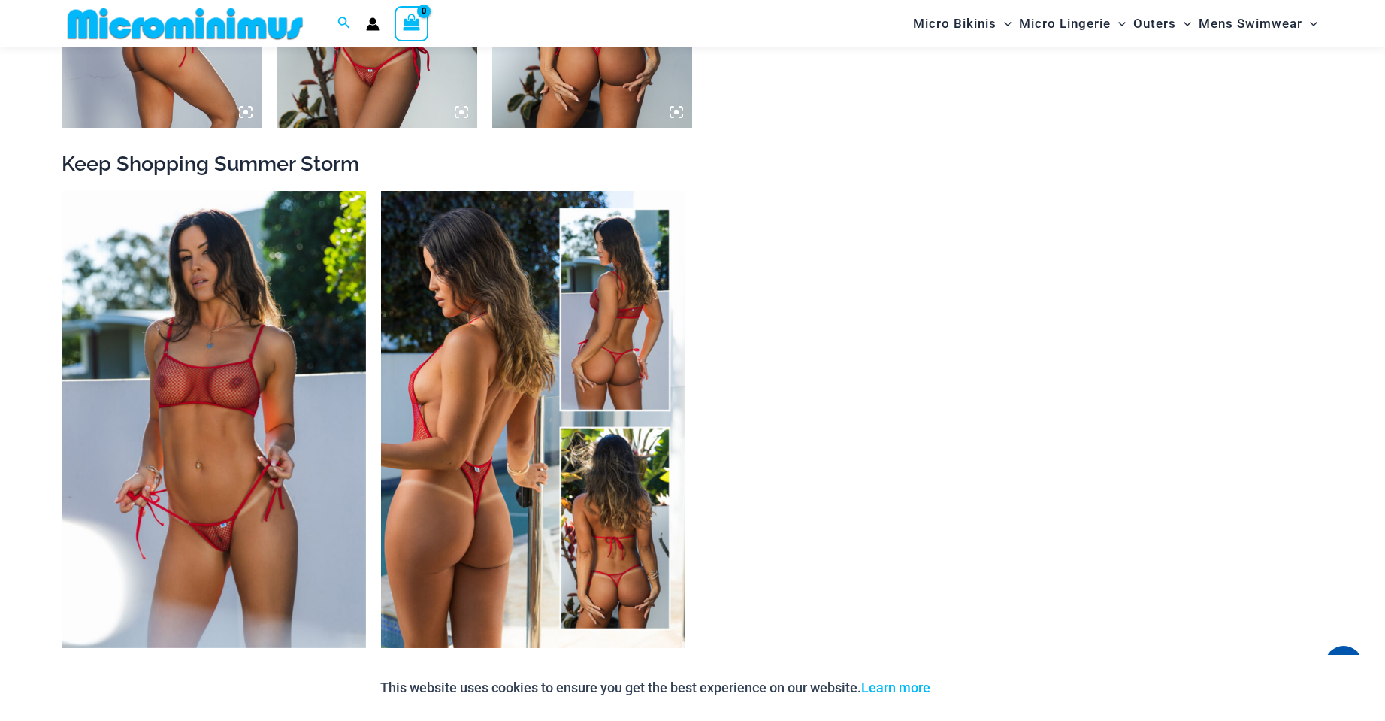
scroll to position [1729, 0]
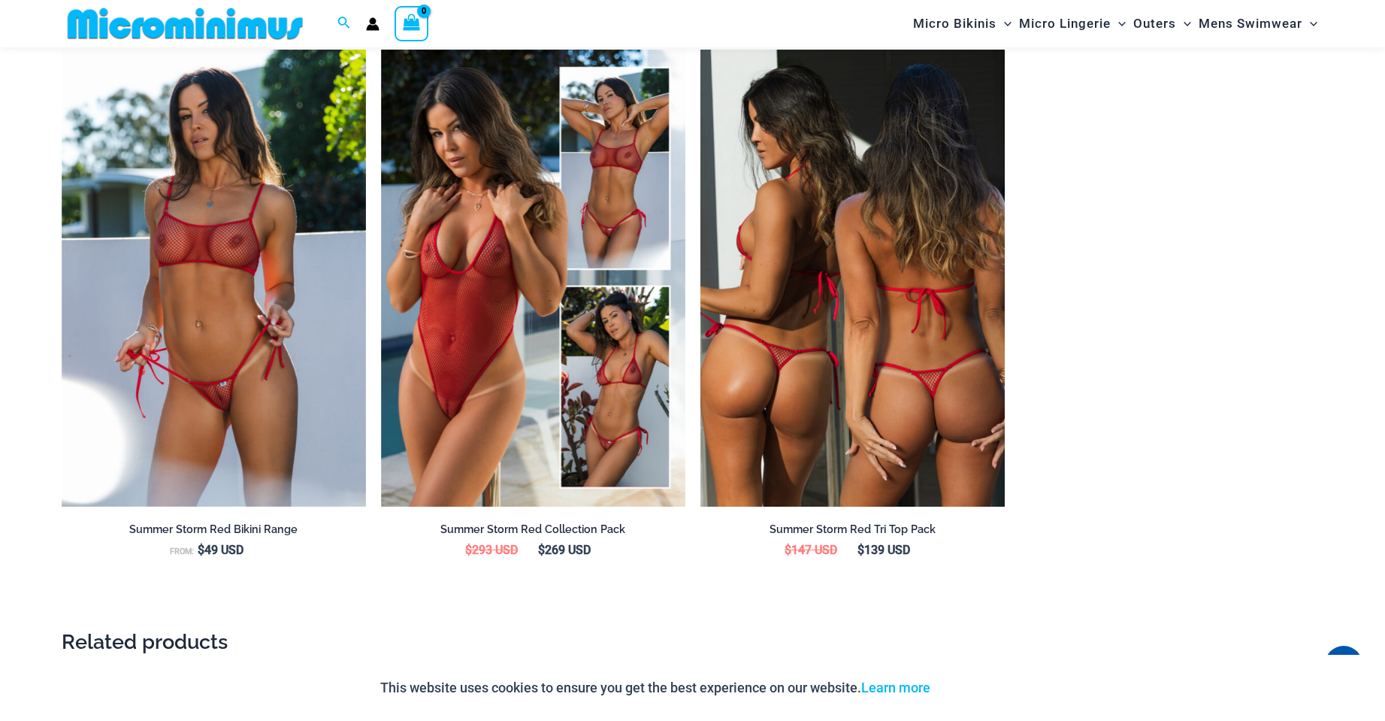
click at [836, 362] on img at bounding box center [853, 278] width 304 height 457
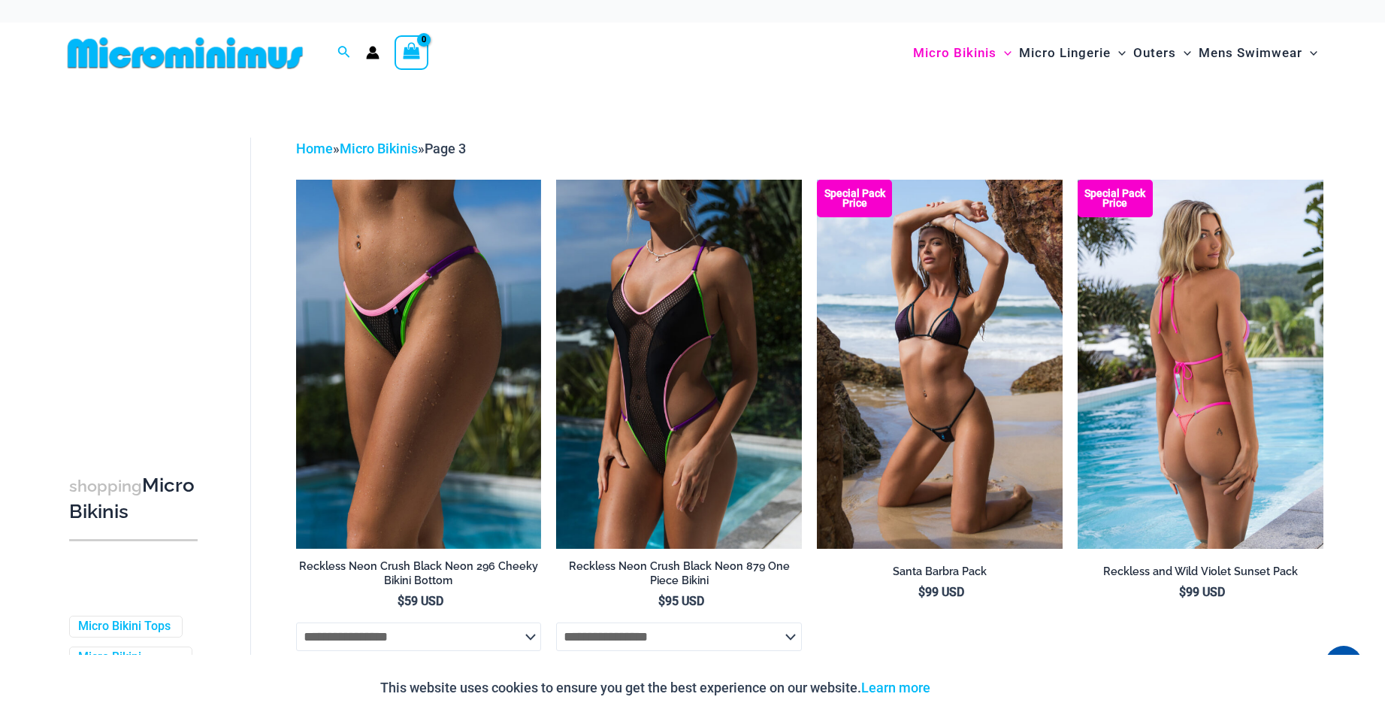
click at [1215, 408] on img at bounding box center [1201, 364] width 246 height 368
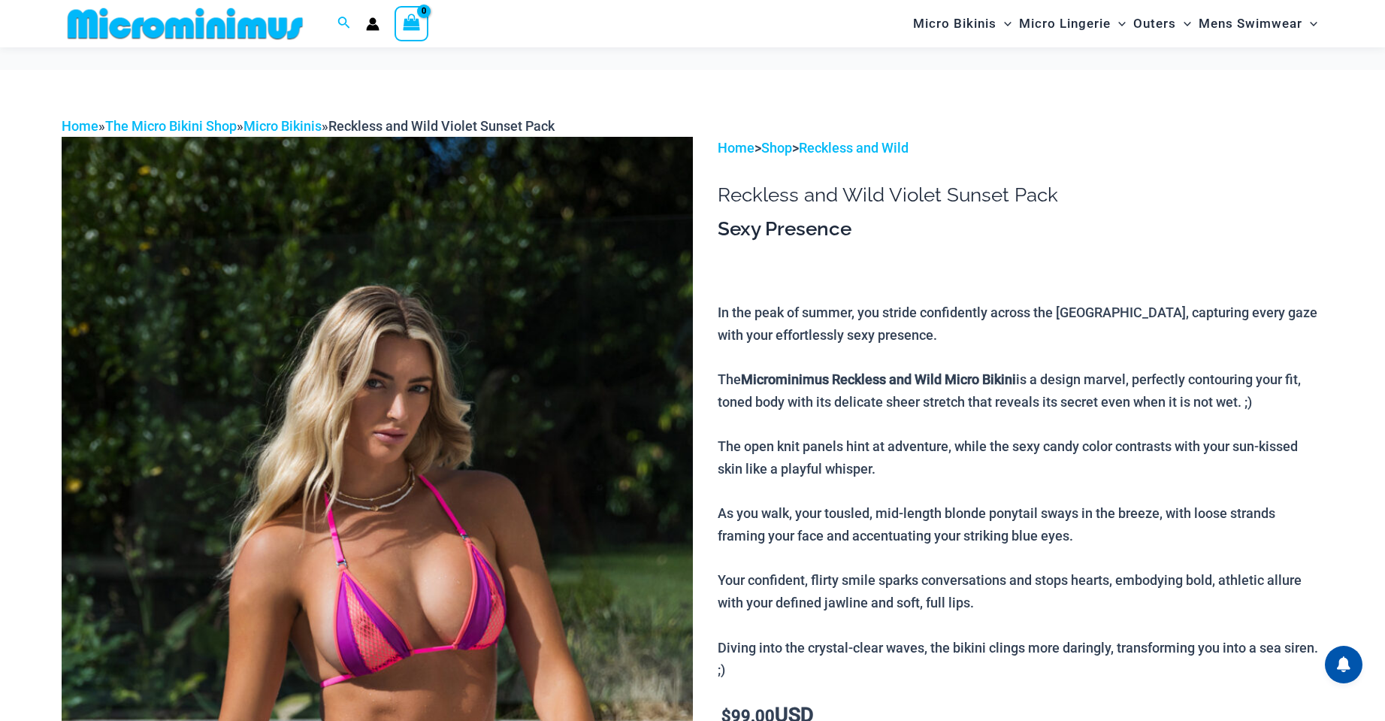
scroll to position [226, 0]
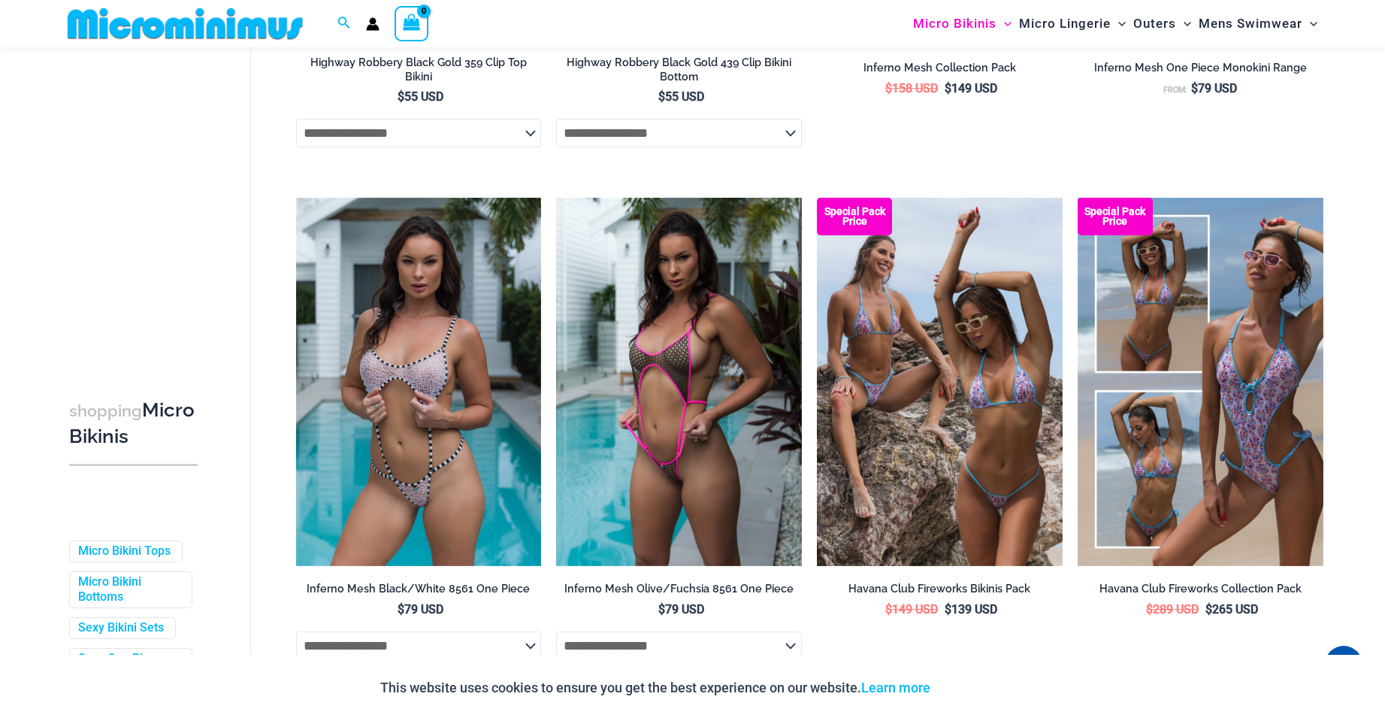
scroll to position [3597, 0]
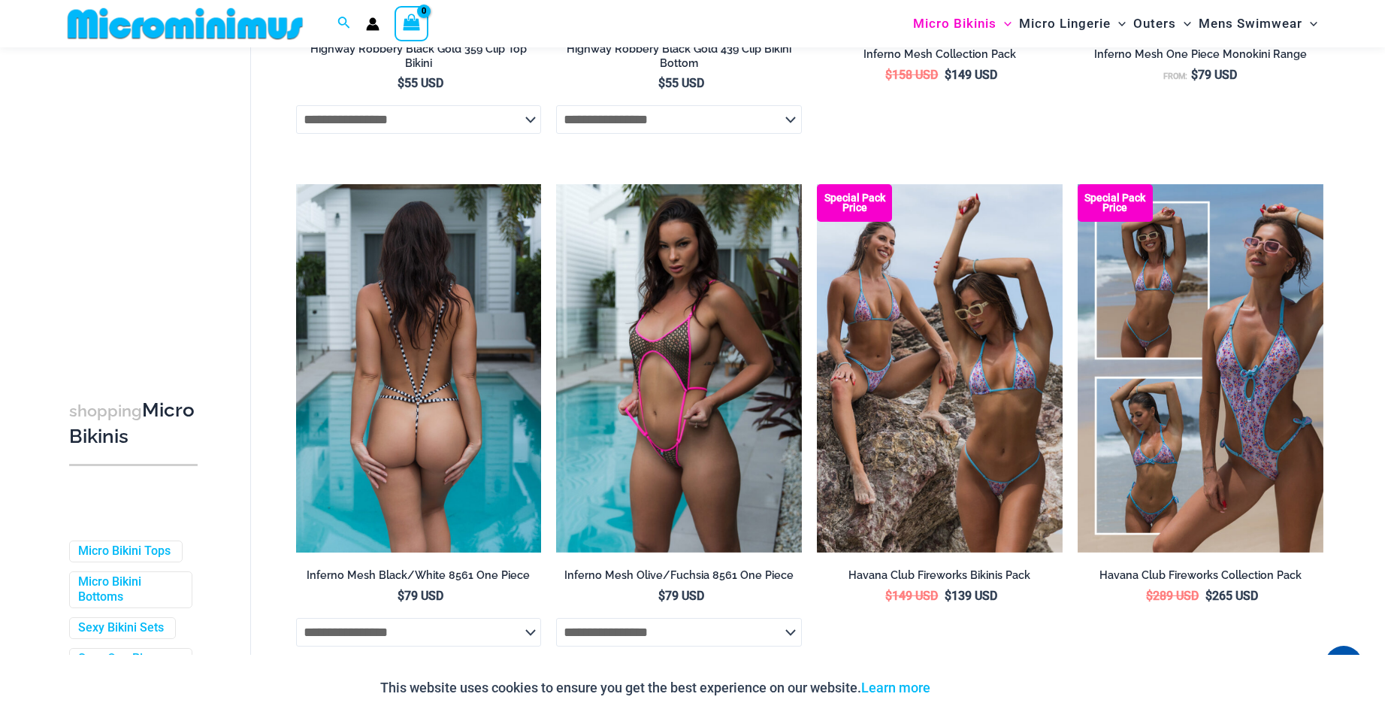
click at [448, 449] on img at bounding box center [419, 368] width 246 height 368
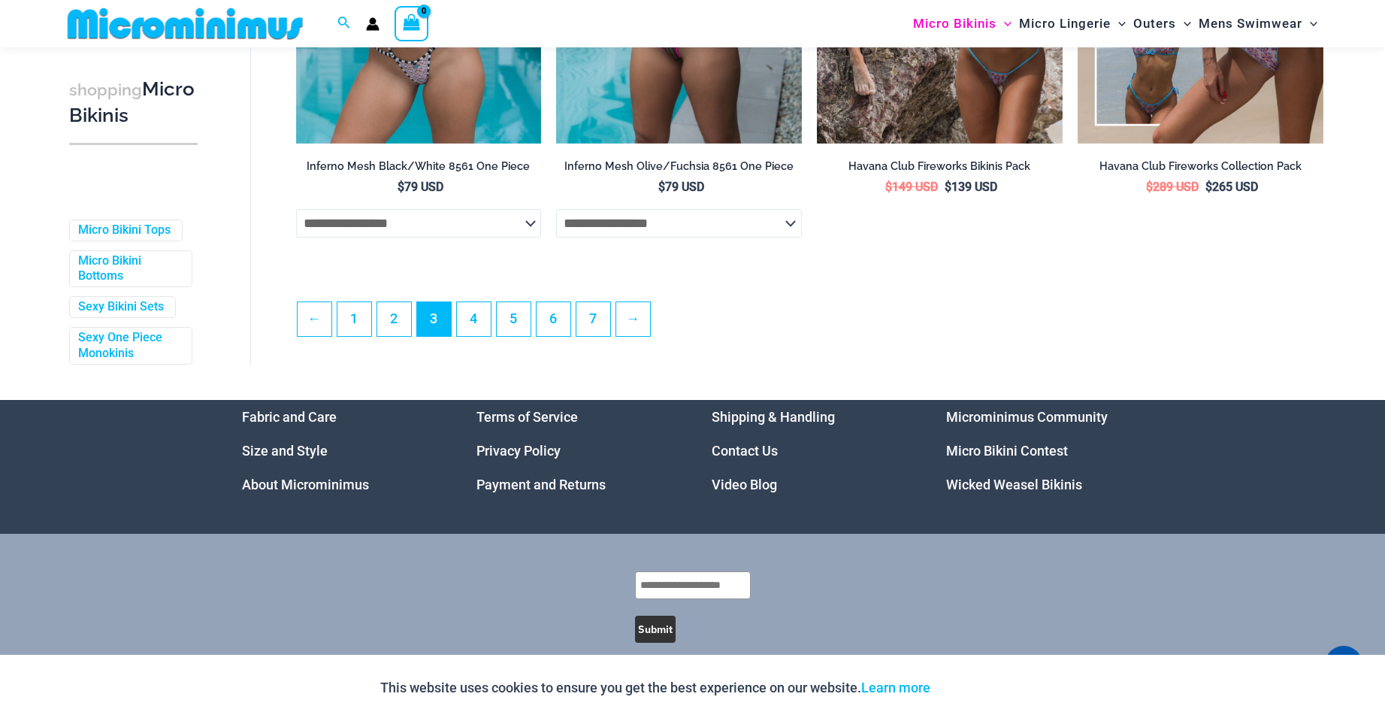
scroll to position [4048, 0]
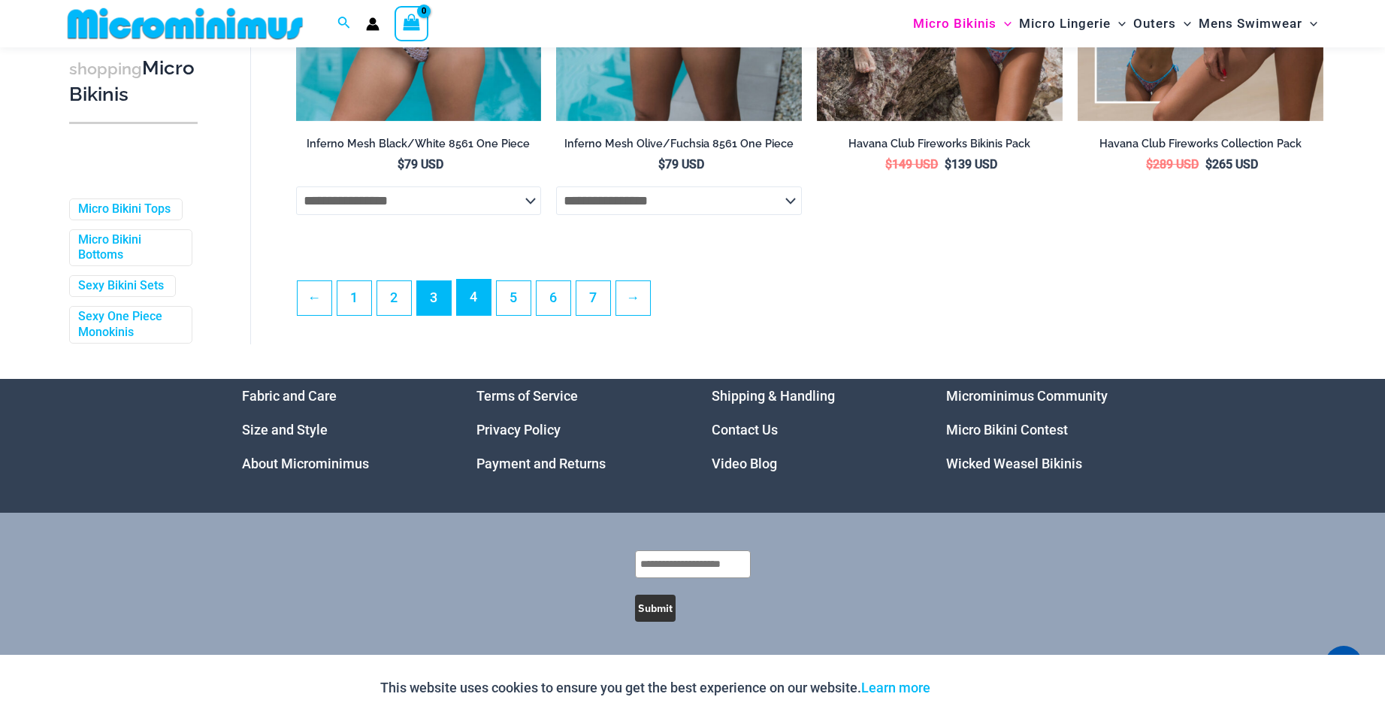
click at [473, 301] on link "4" at bounding box center [474, 297] width 34 height 35
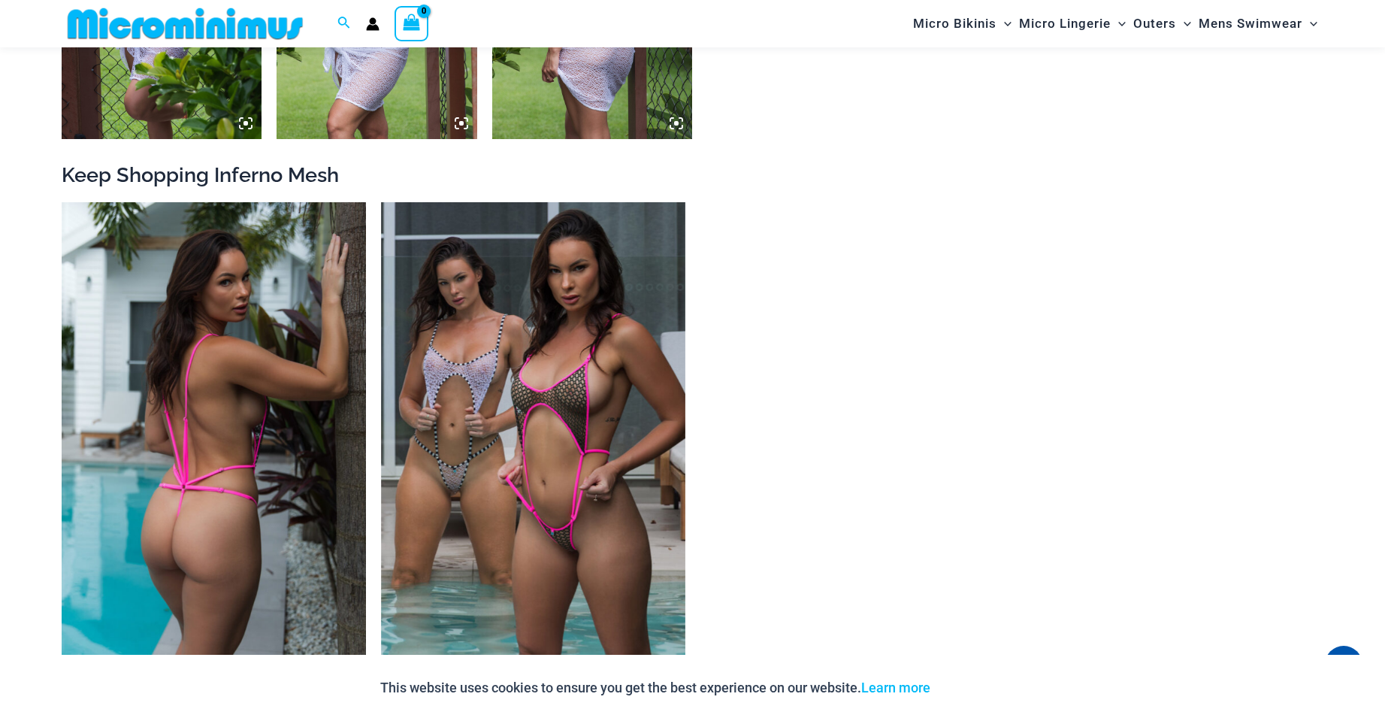
scroll to position [1941, 0]
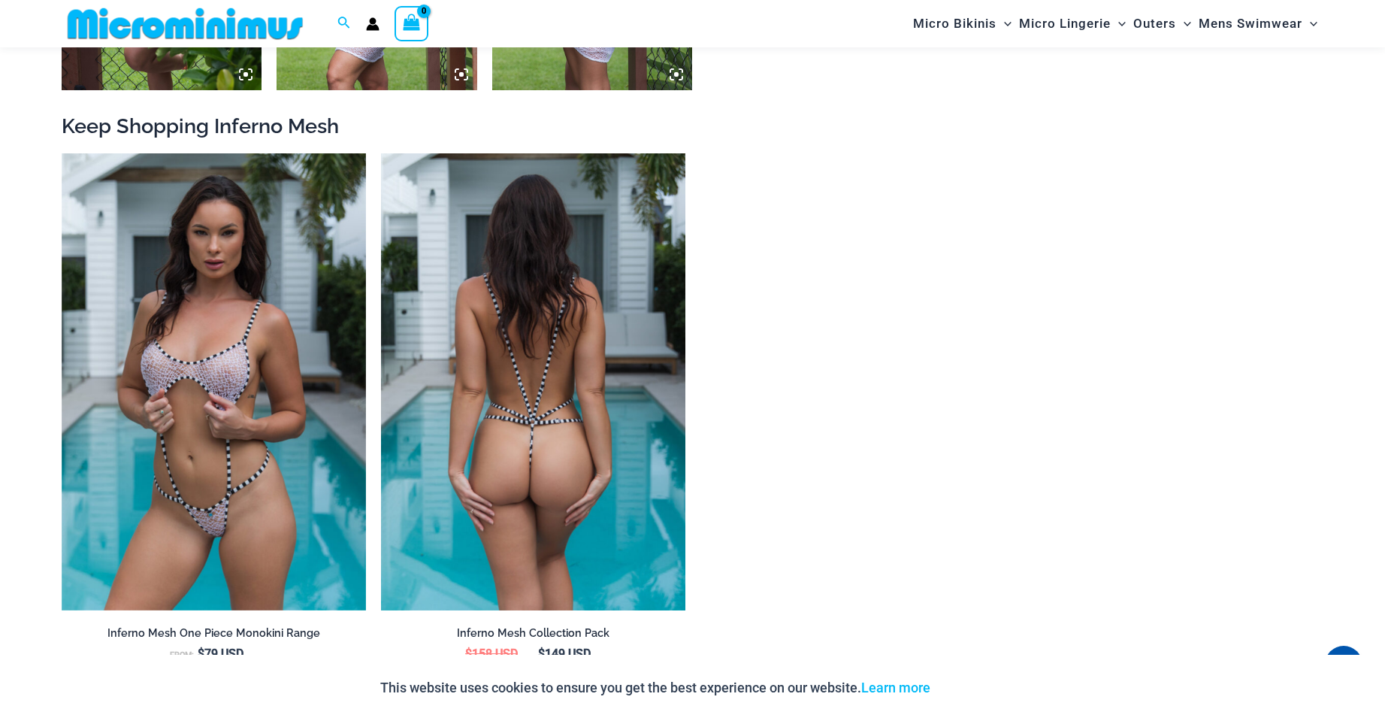
click at [539, 409] on img at bounding box center [533, 381] width 304 height 457
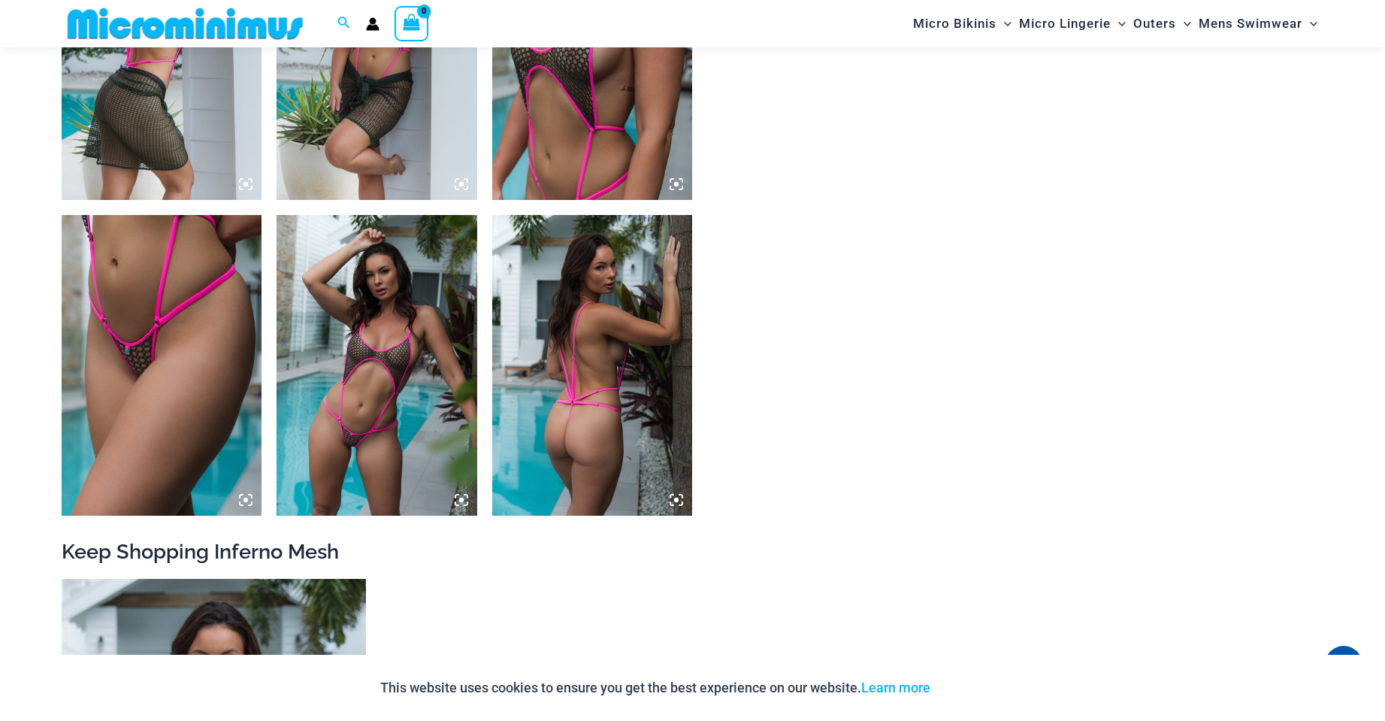
scroll to position [2242, 0]
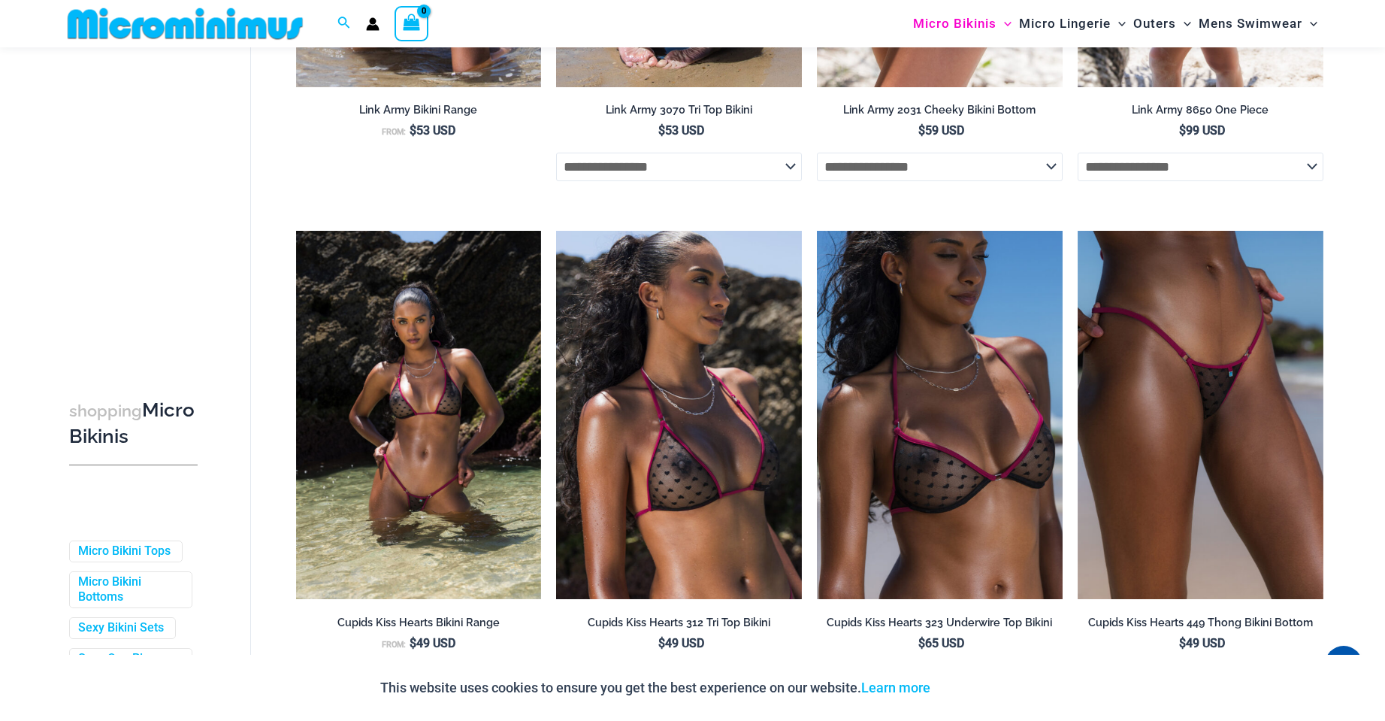
scroll to position [3068, 0]
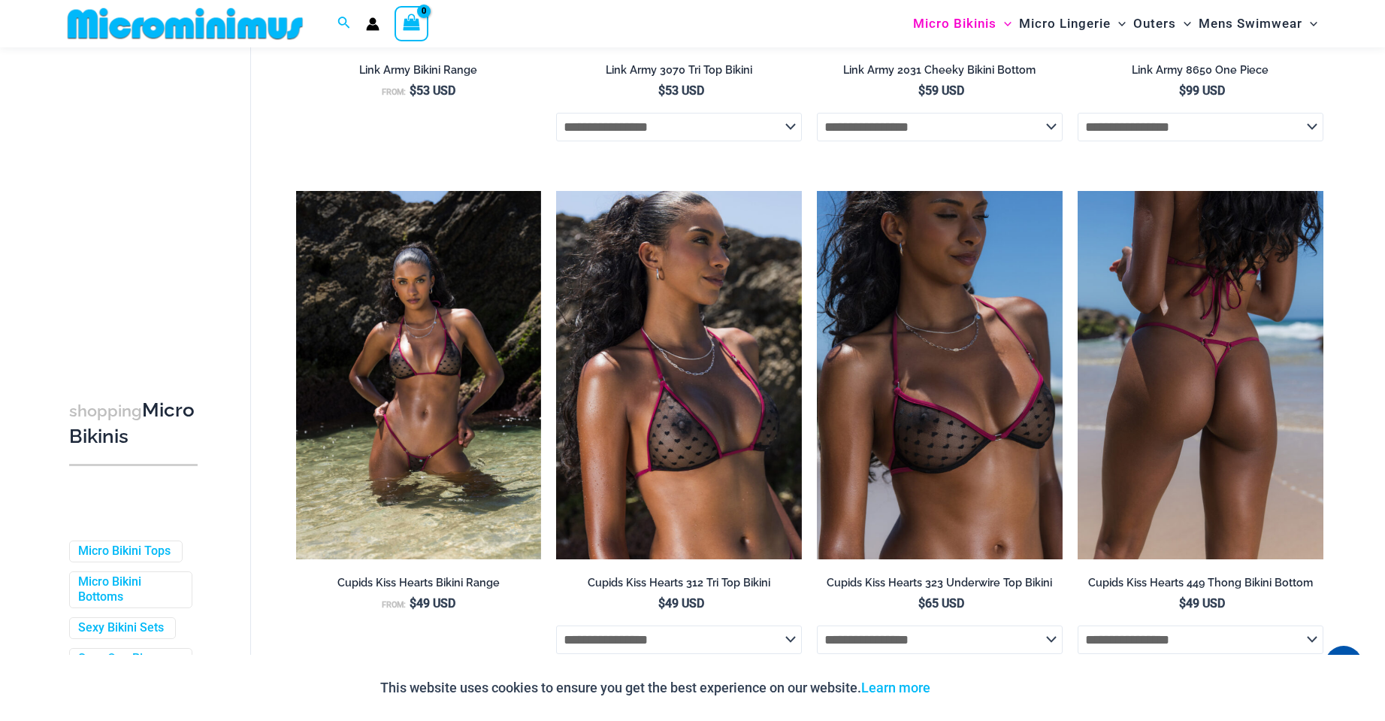
click at [1160, 375] on img at bounding box center [1201, 375] width 246 height 368
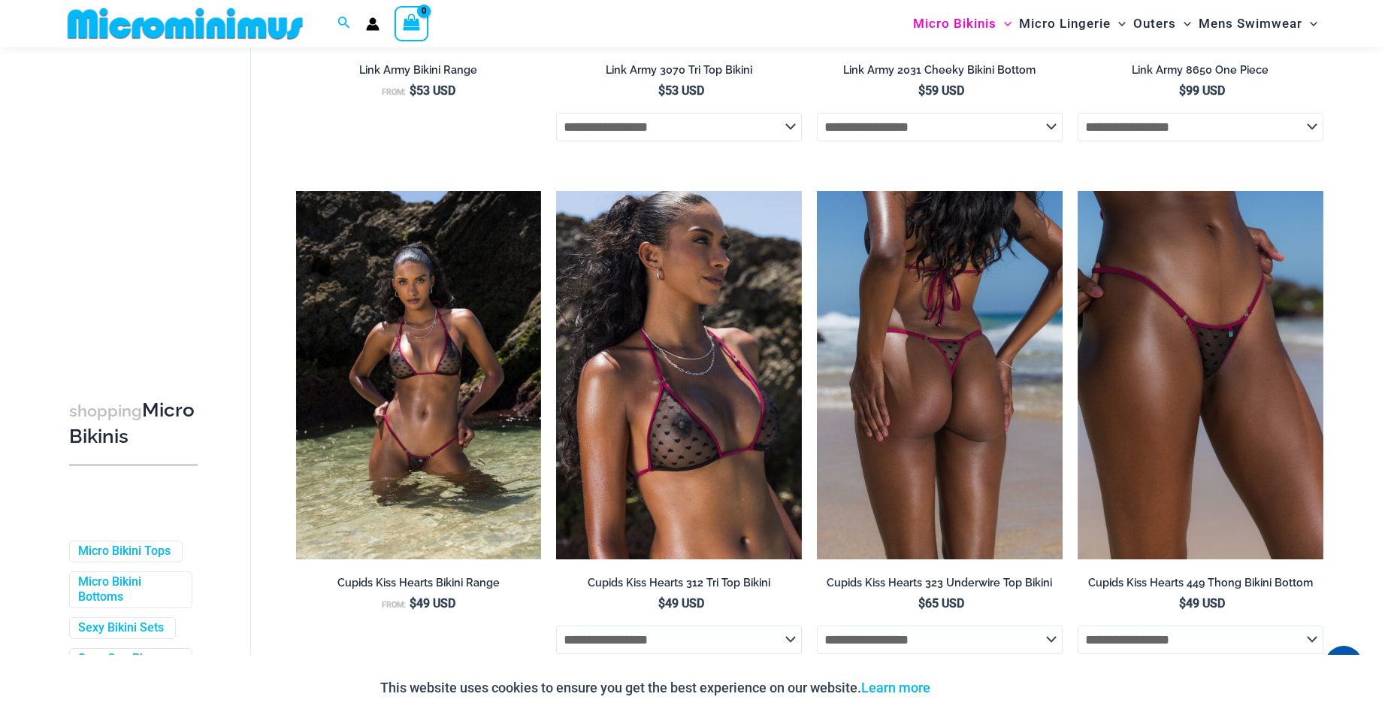
click at [913, 434] on img at bounding box center [940, 375] width 246 height 368
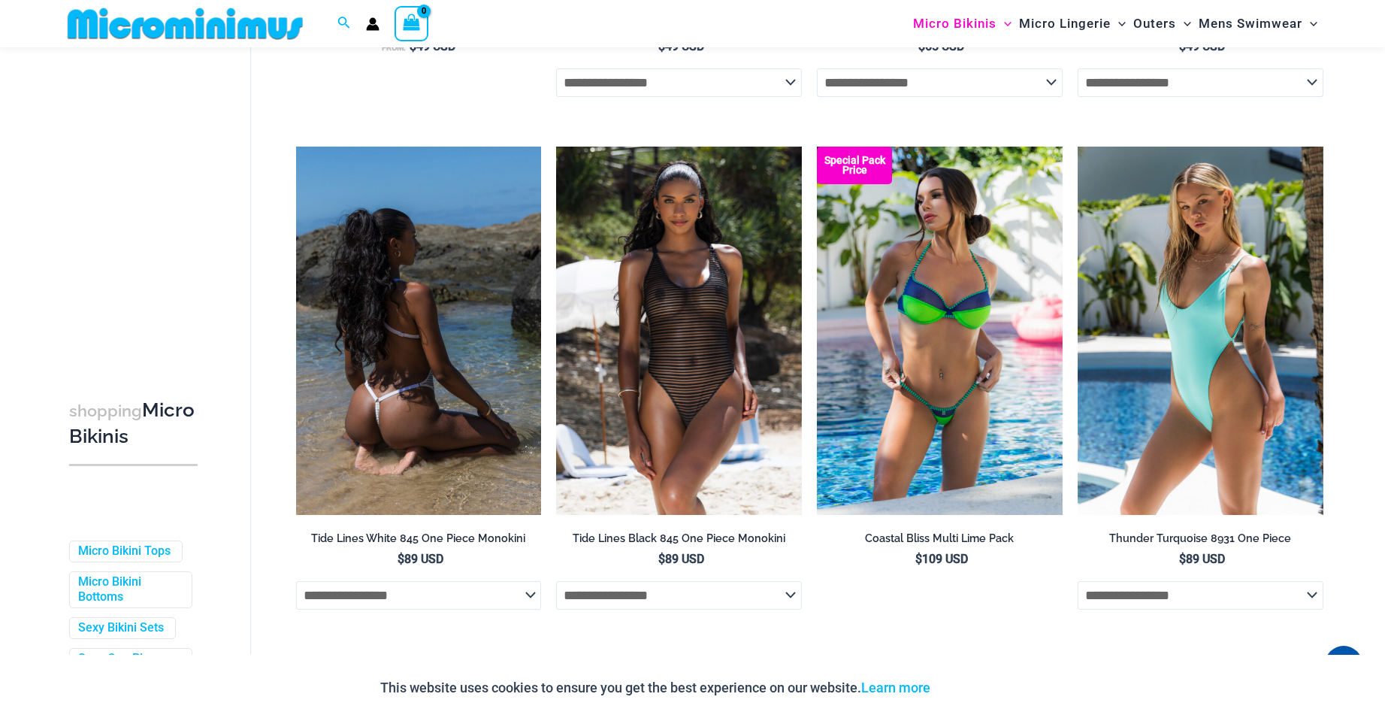
scroll to position [3670, 0]
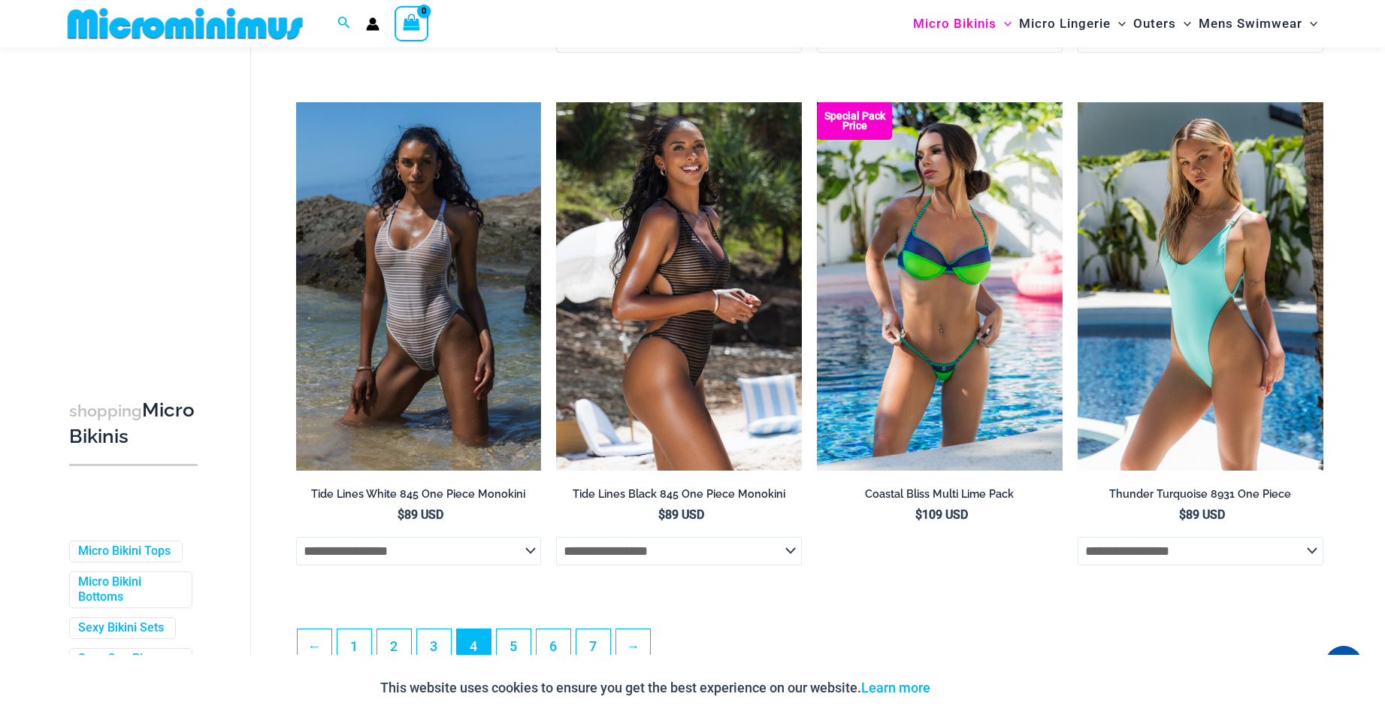
click at [709, 326] on img at bounding box center [679, 286] width 246 height 368
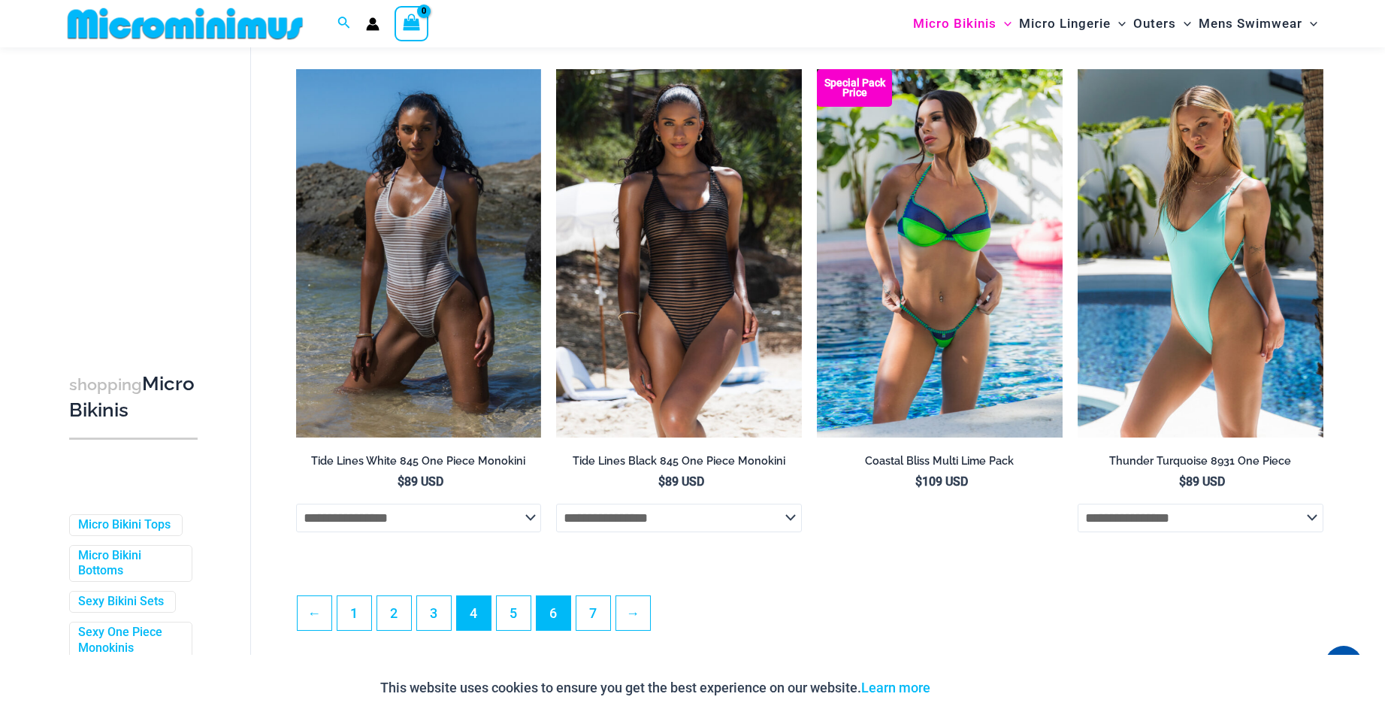
scroll to position [3895, 0]
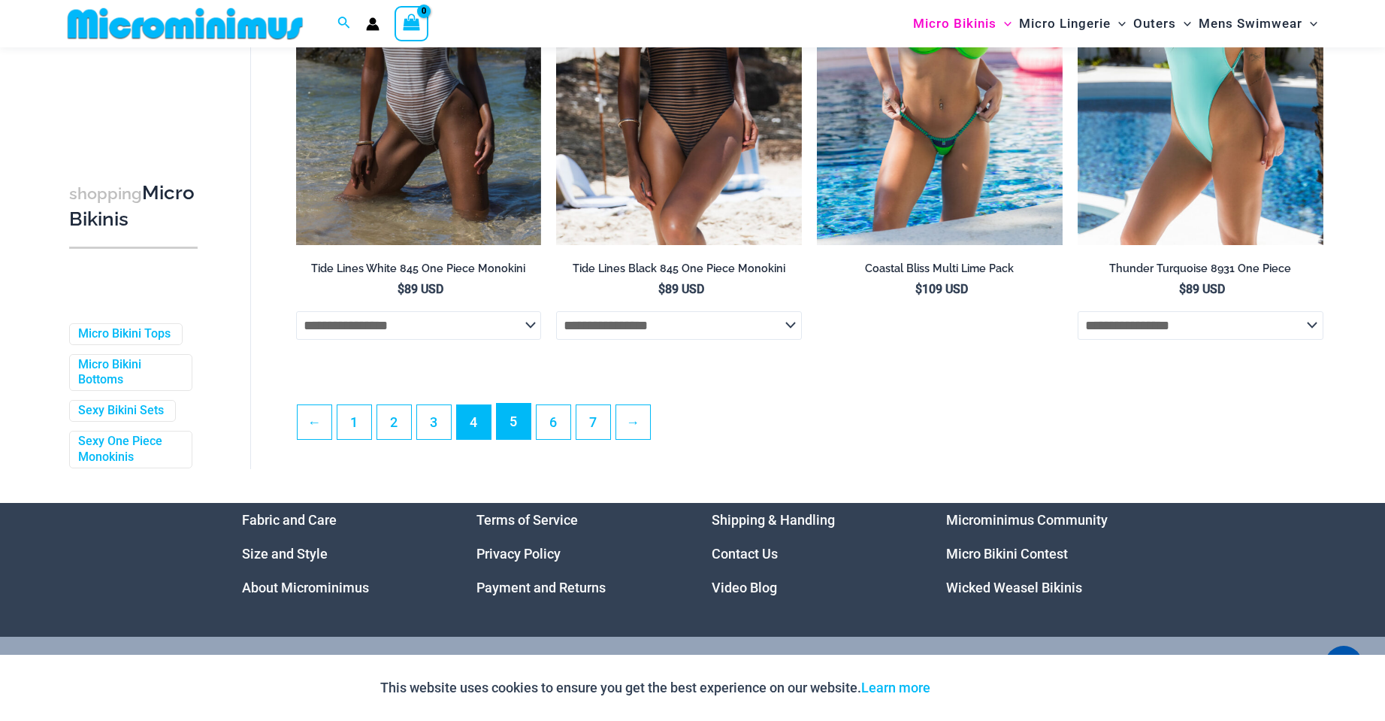
click at [511, 431] on link "5" at bounding box center [514, 421] width 34 height 35
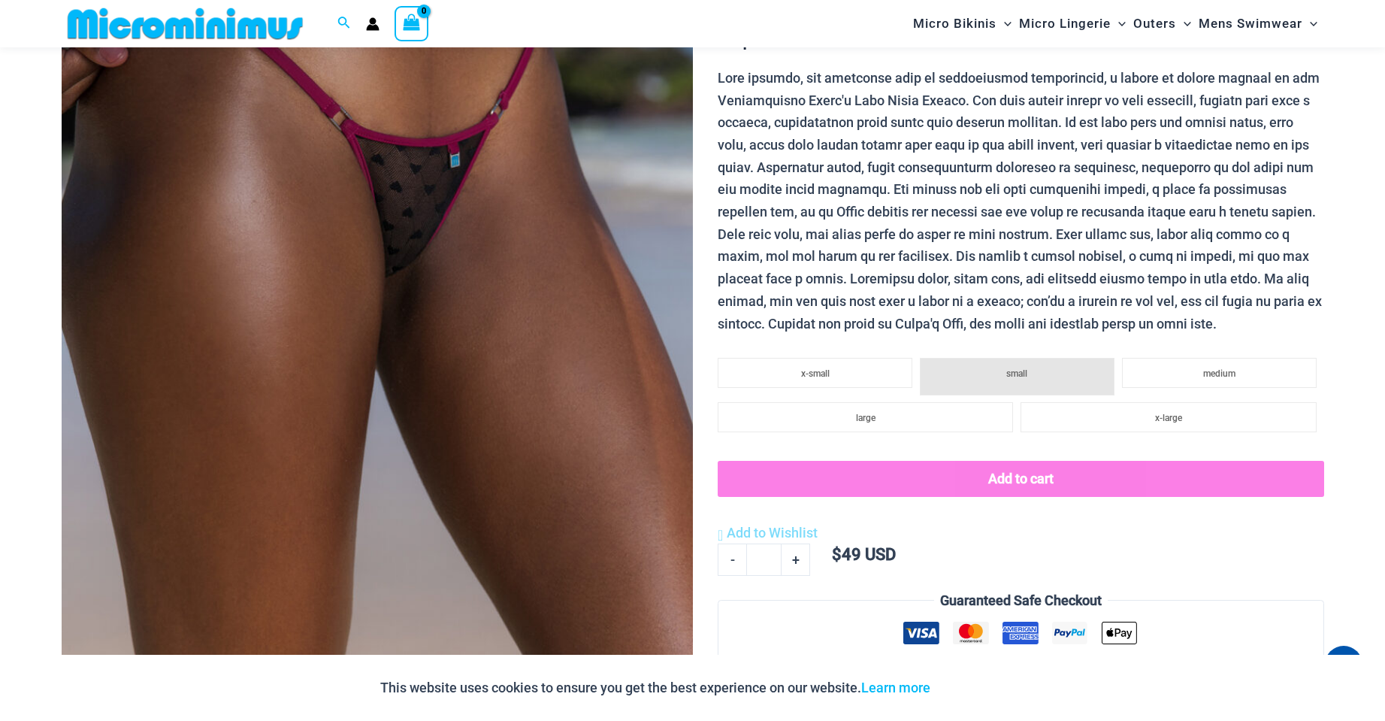
scroll to position [287, 0]
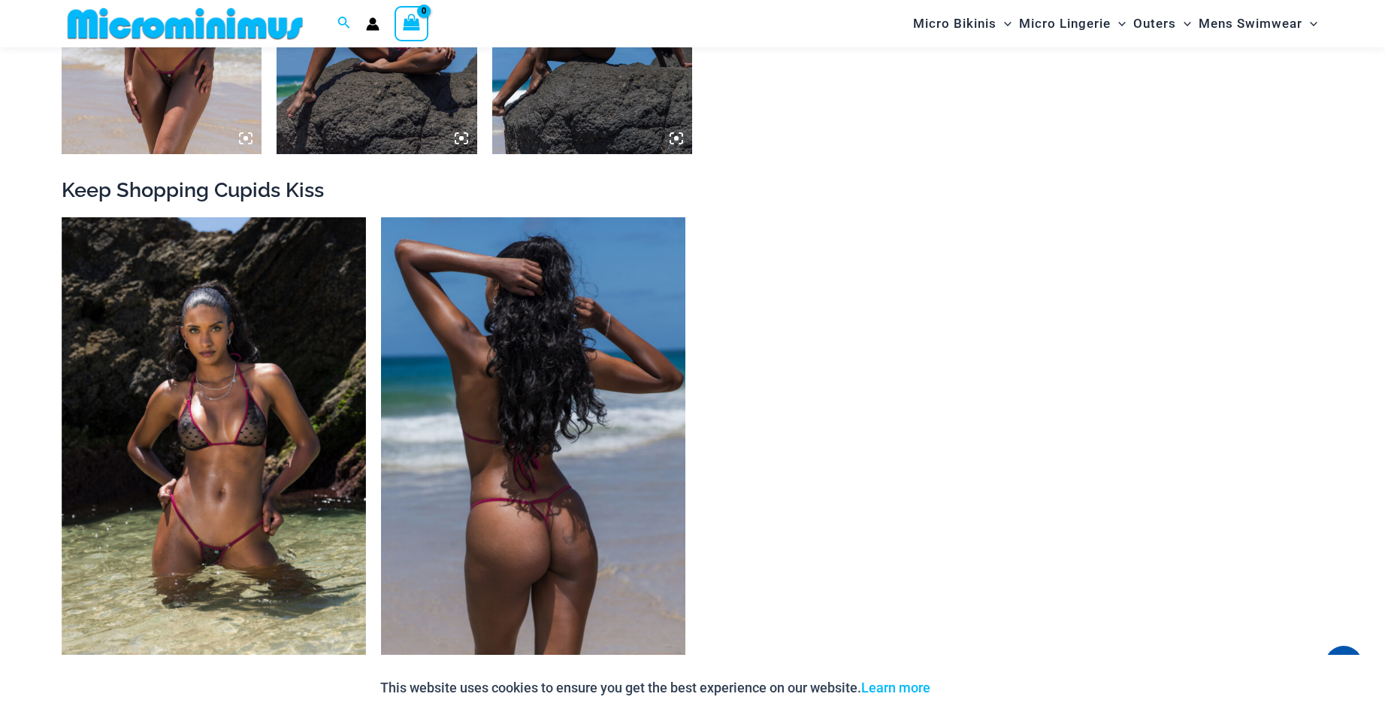
scroll to position [1565, 0]
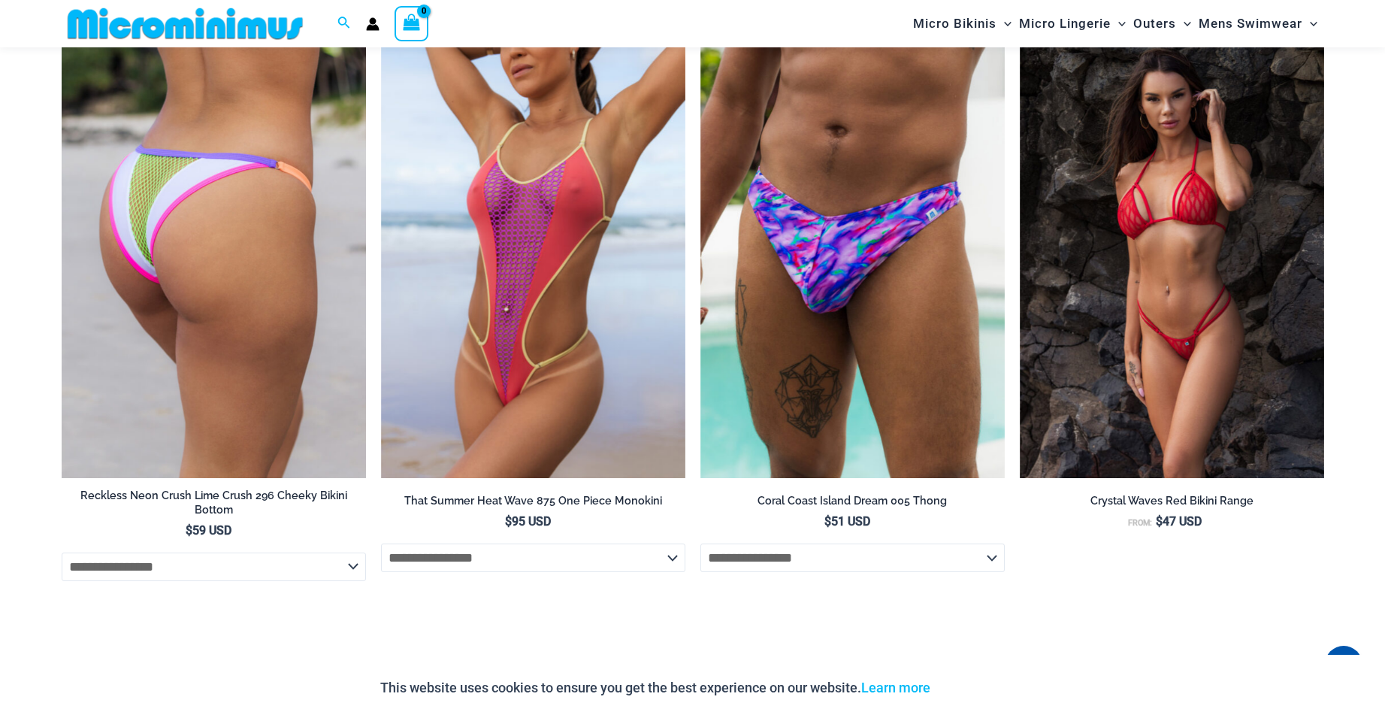
scroll to position [4272, 0]
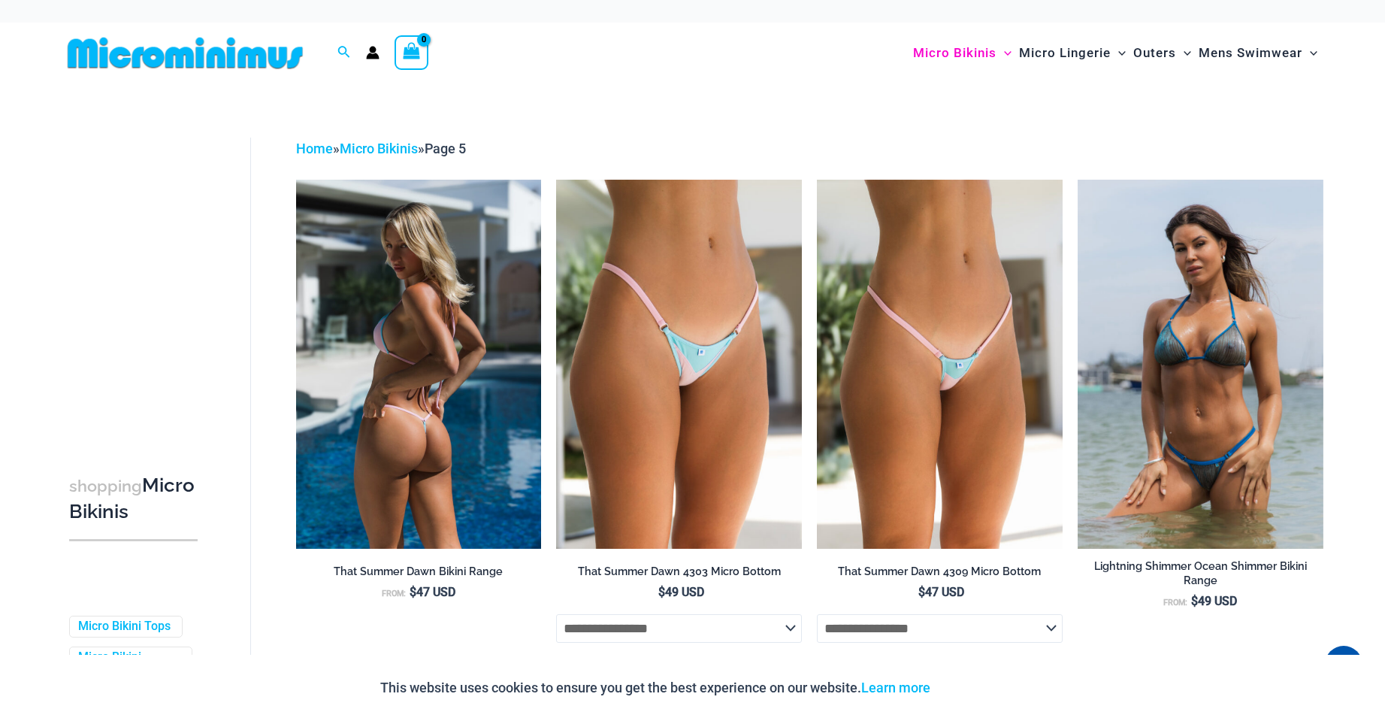
click at [429, 404] on img at bounding box center [419, 364] width 246 height 368
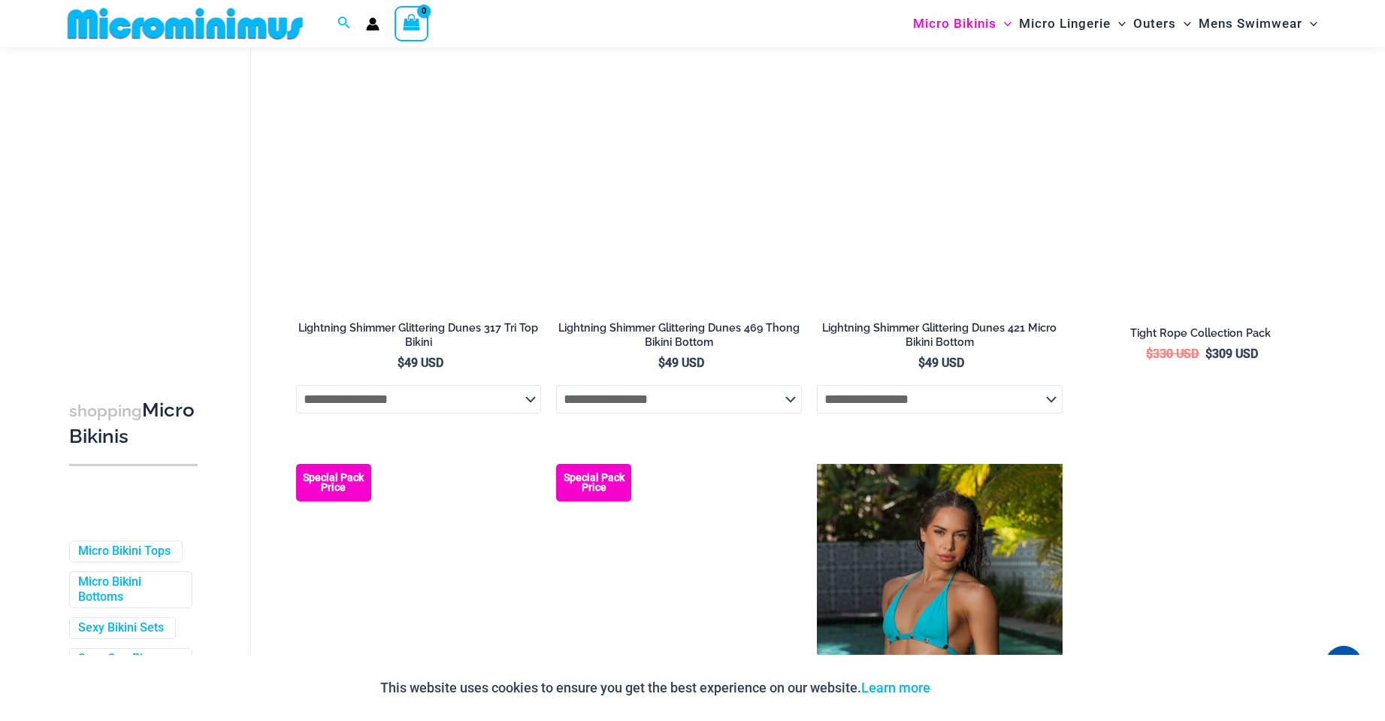
scroll to position [1190, 0]
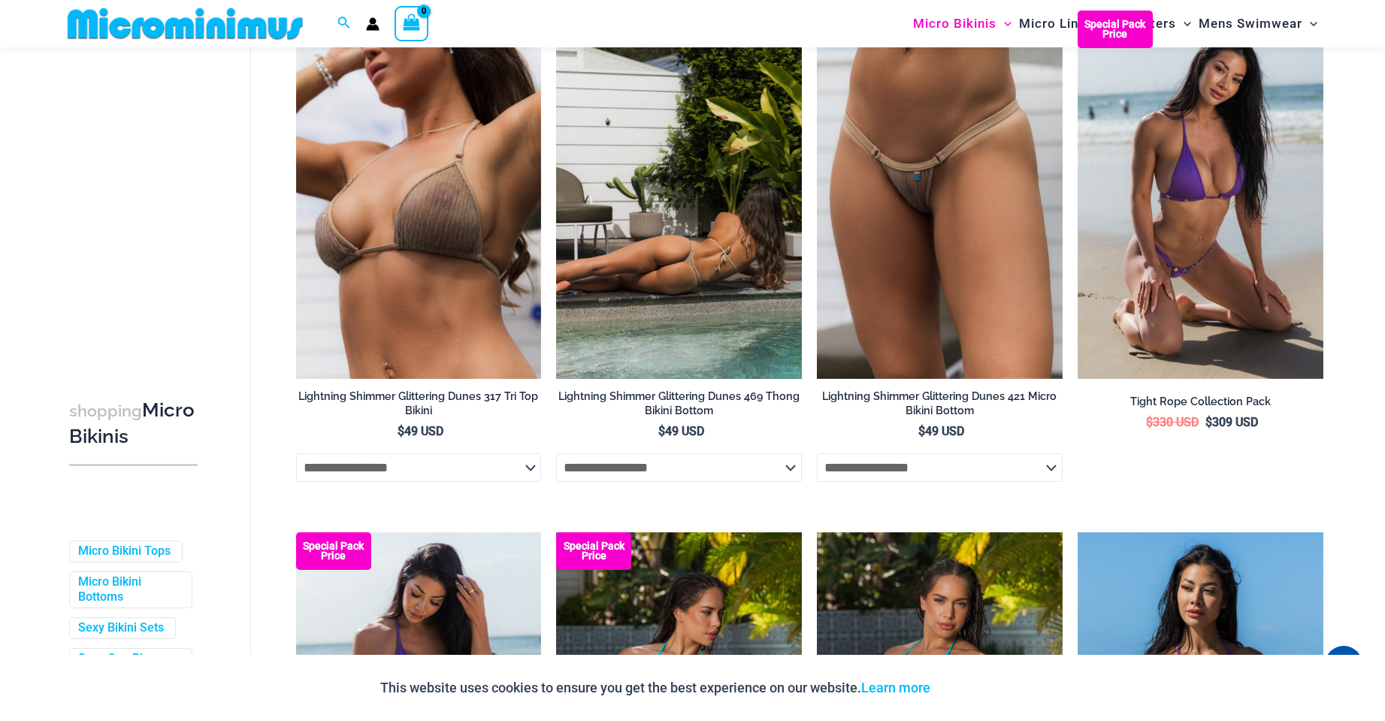
click at [744, 277] on img at bounding box center [679, 195] width 246 height 368
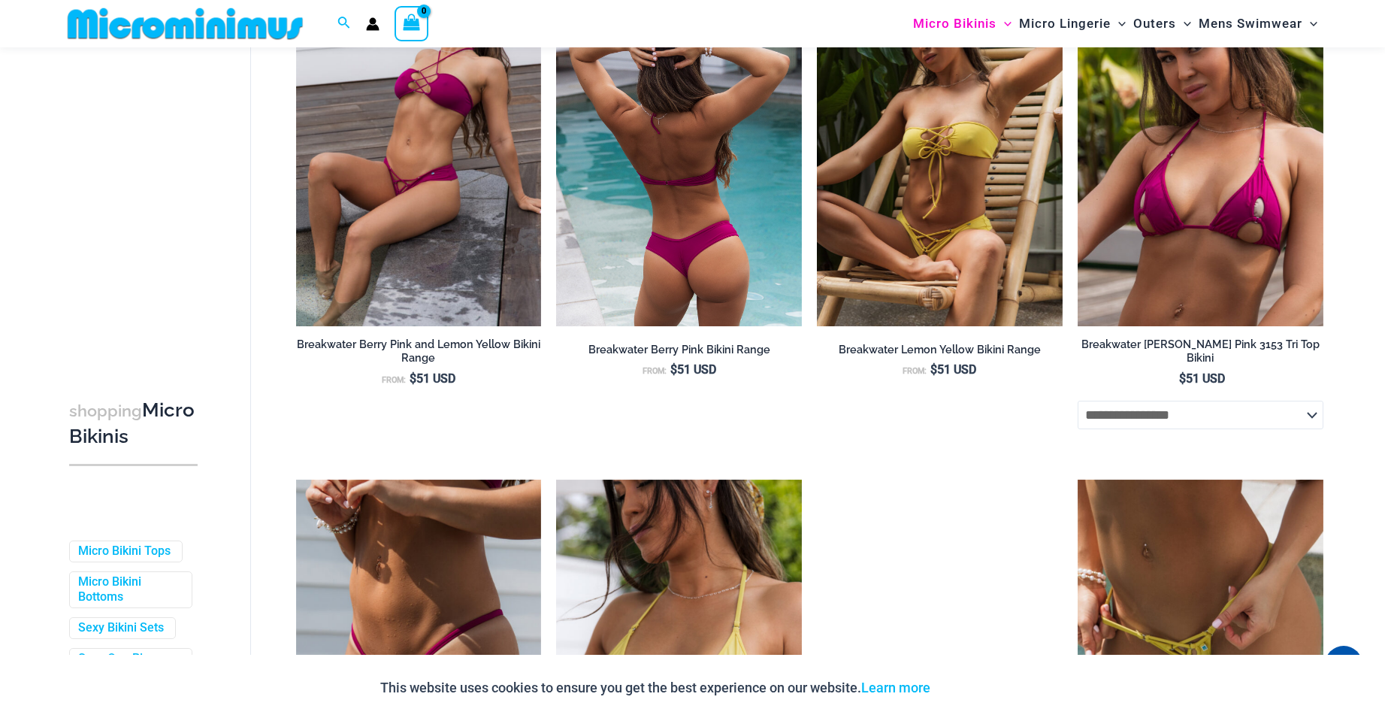
scroll to position [3370, 0]
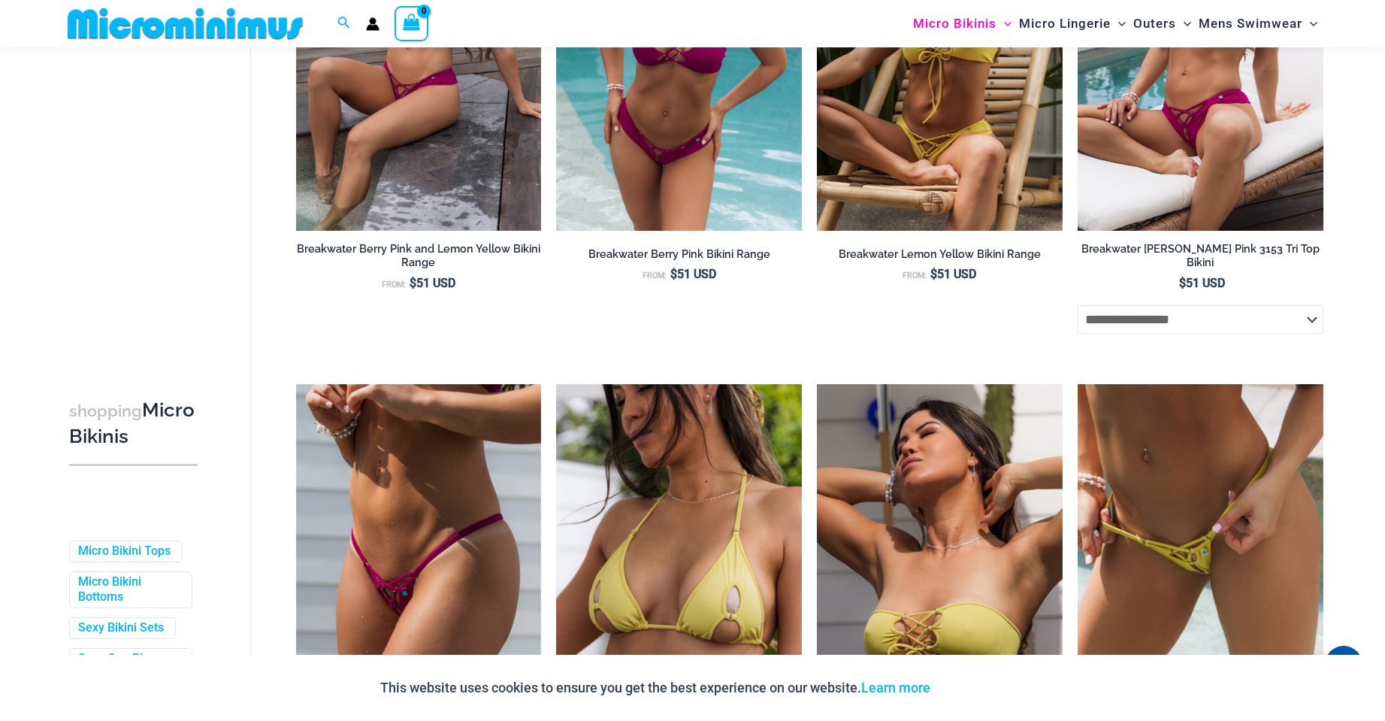
click at [1203, 166] on img at bounding box center [1201, 46] width 246 height 368
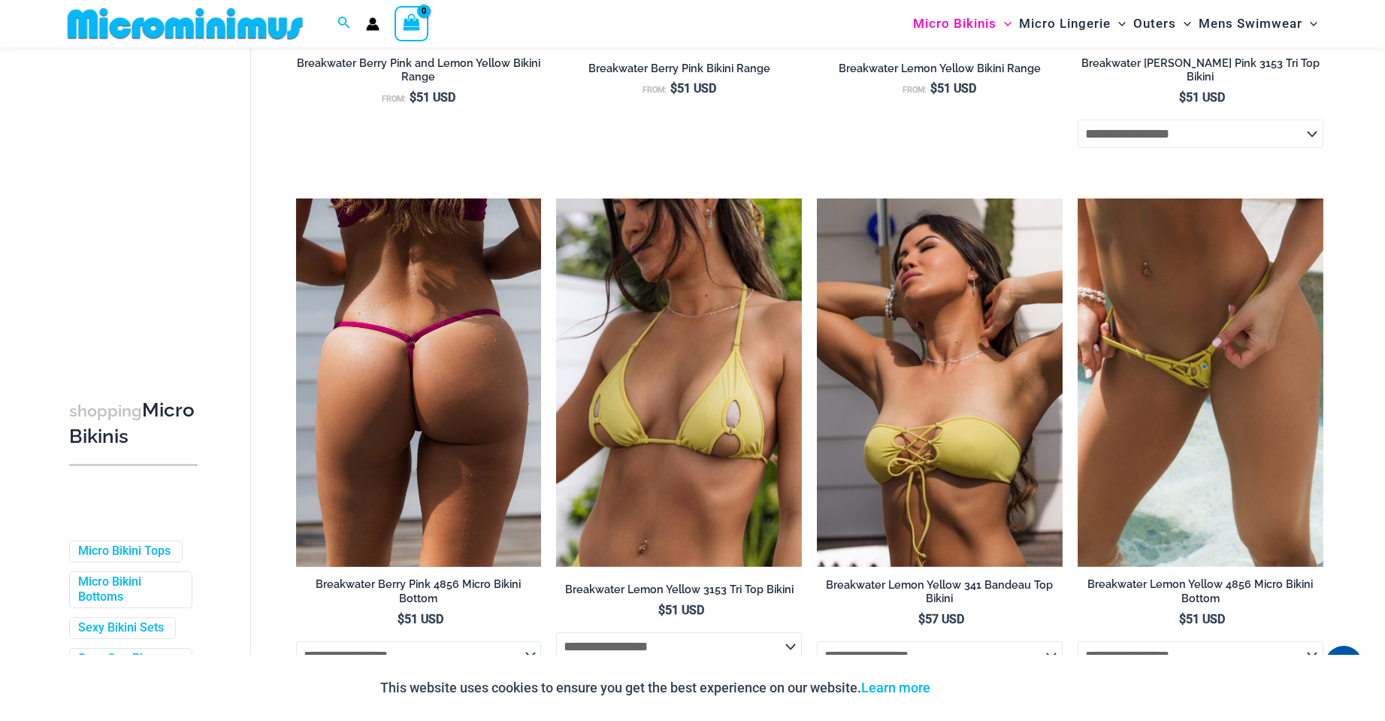
scroll to position [3595, 0]
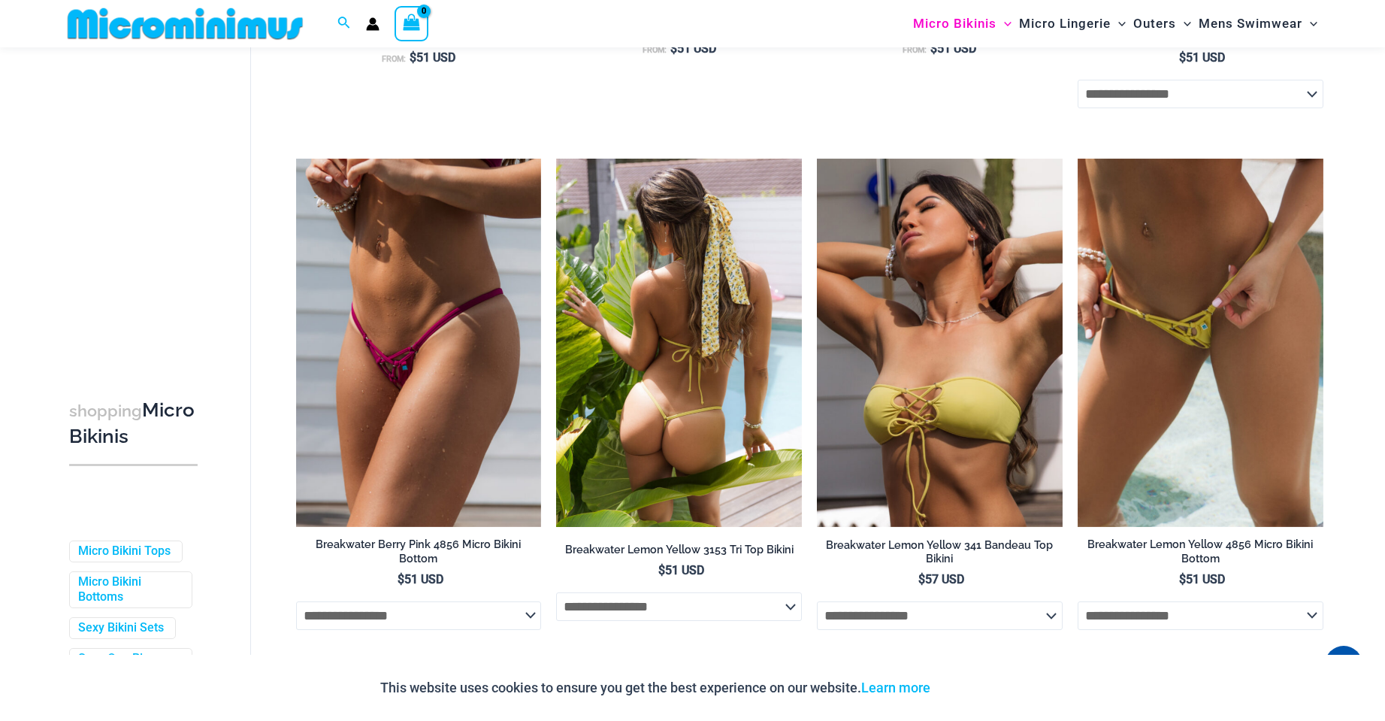
click at [704, 407] on img at bounding box center [679, 343] width 246 height 368
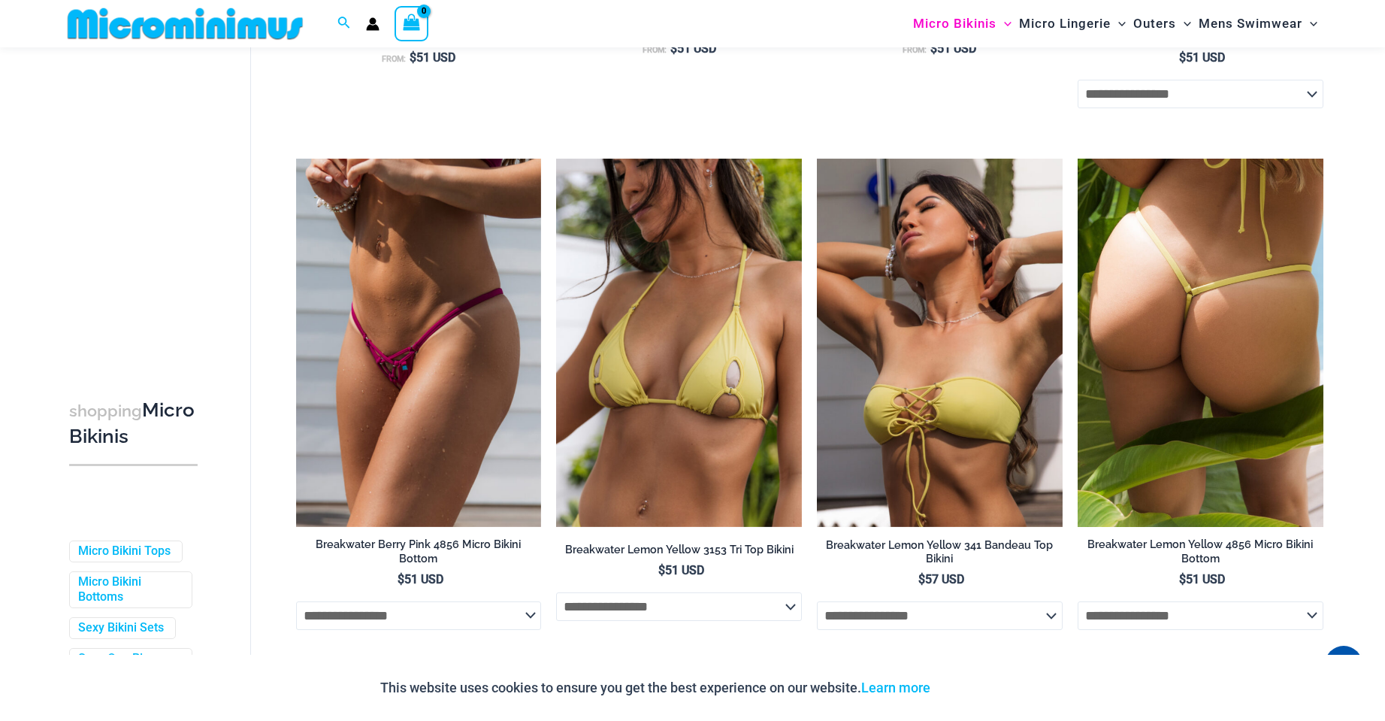
click at [1180, 365] on img at bounding box center [1201, 343] width 246 height 368
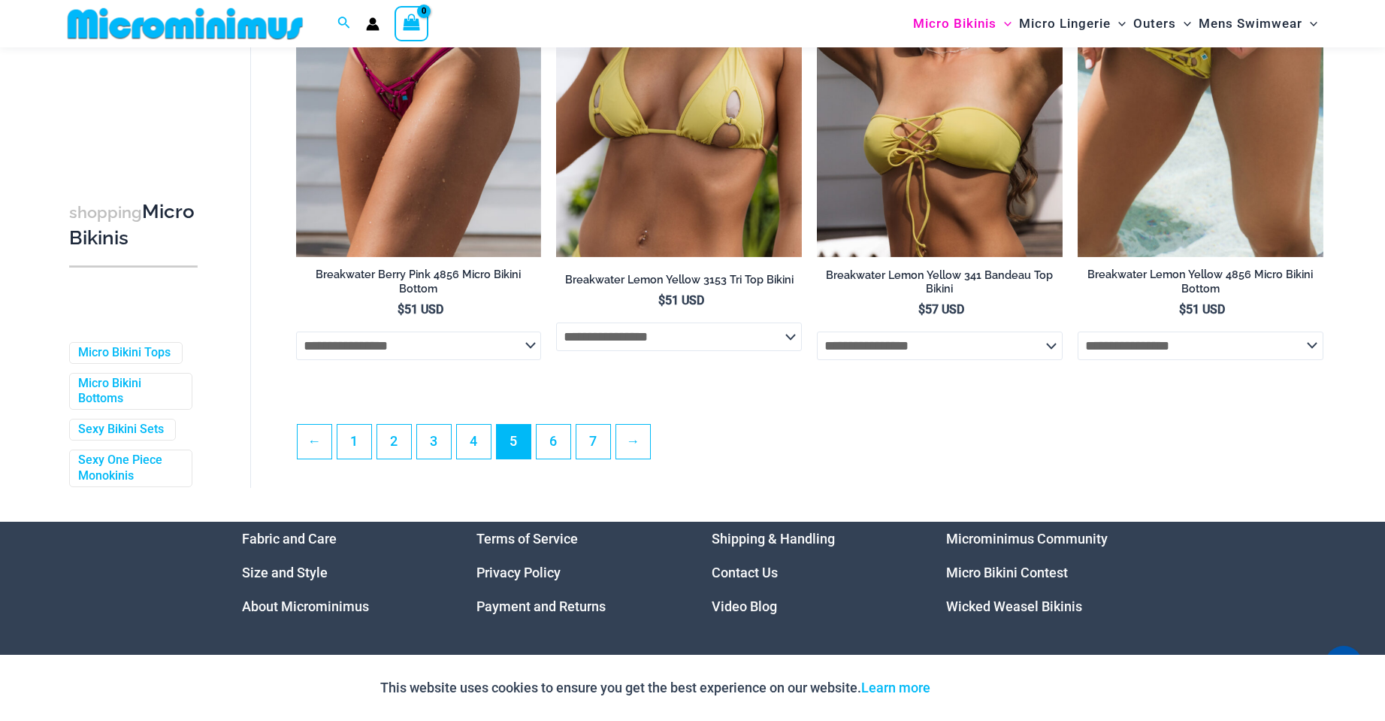
scroll to position [3971, 0]
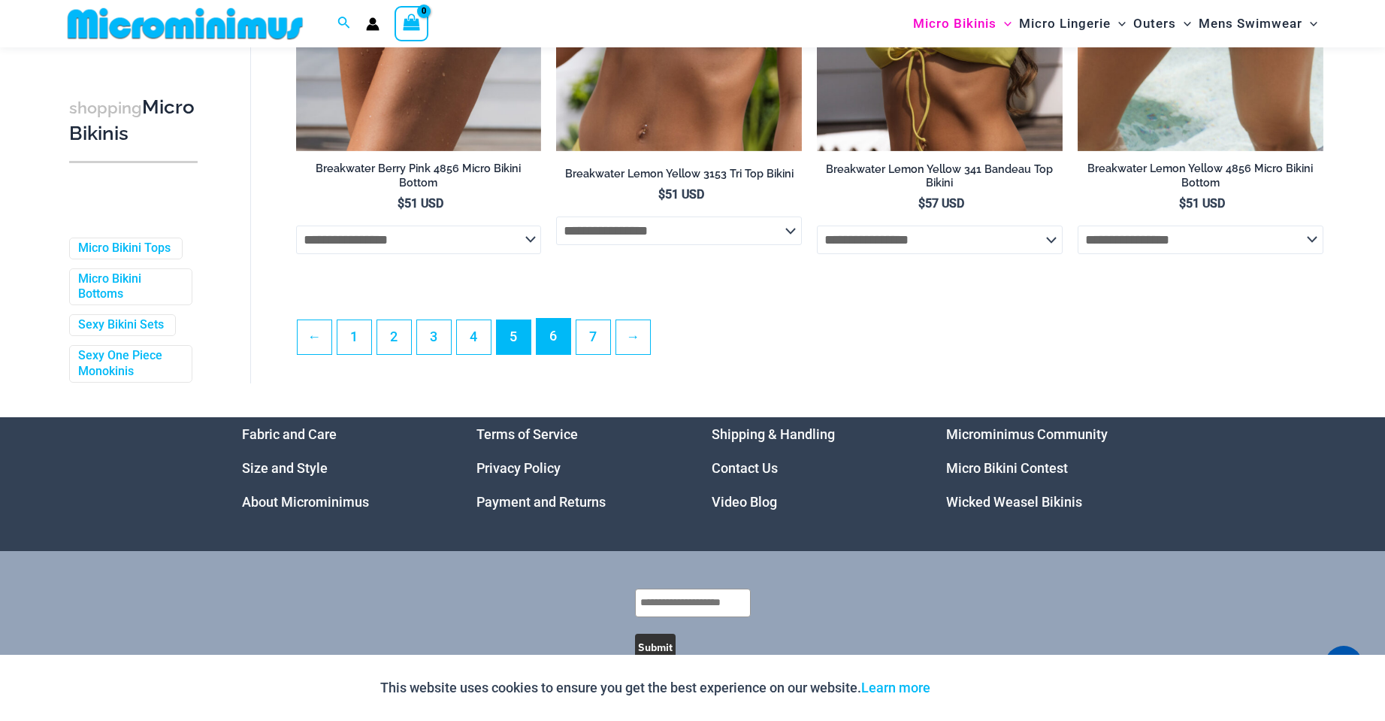
click at [550, 341] on link "6" at bounding box center [554, 336] width 34 height 35
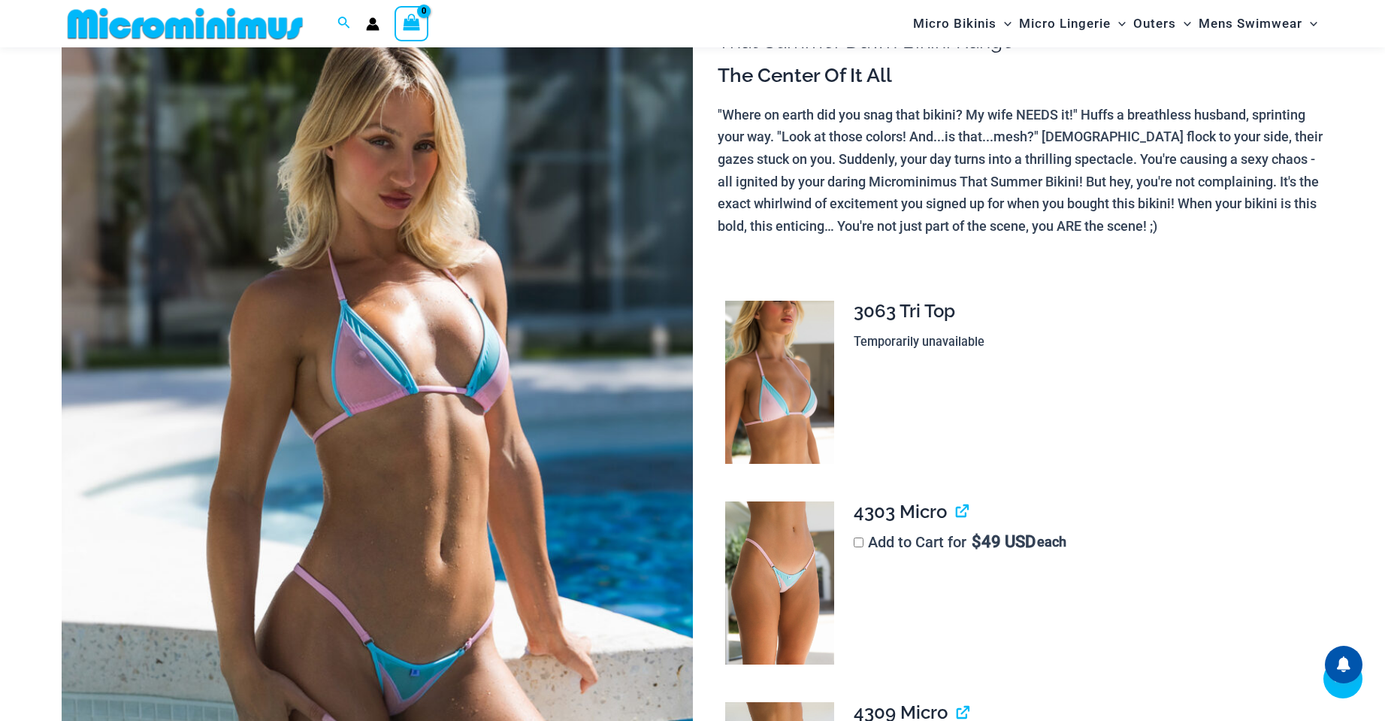
scroll to position [74, 0]
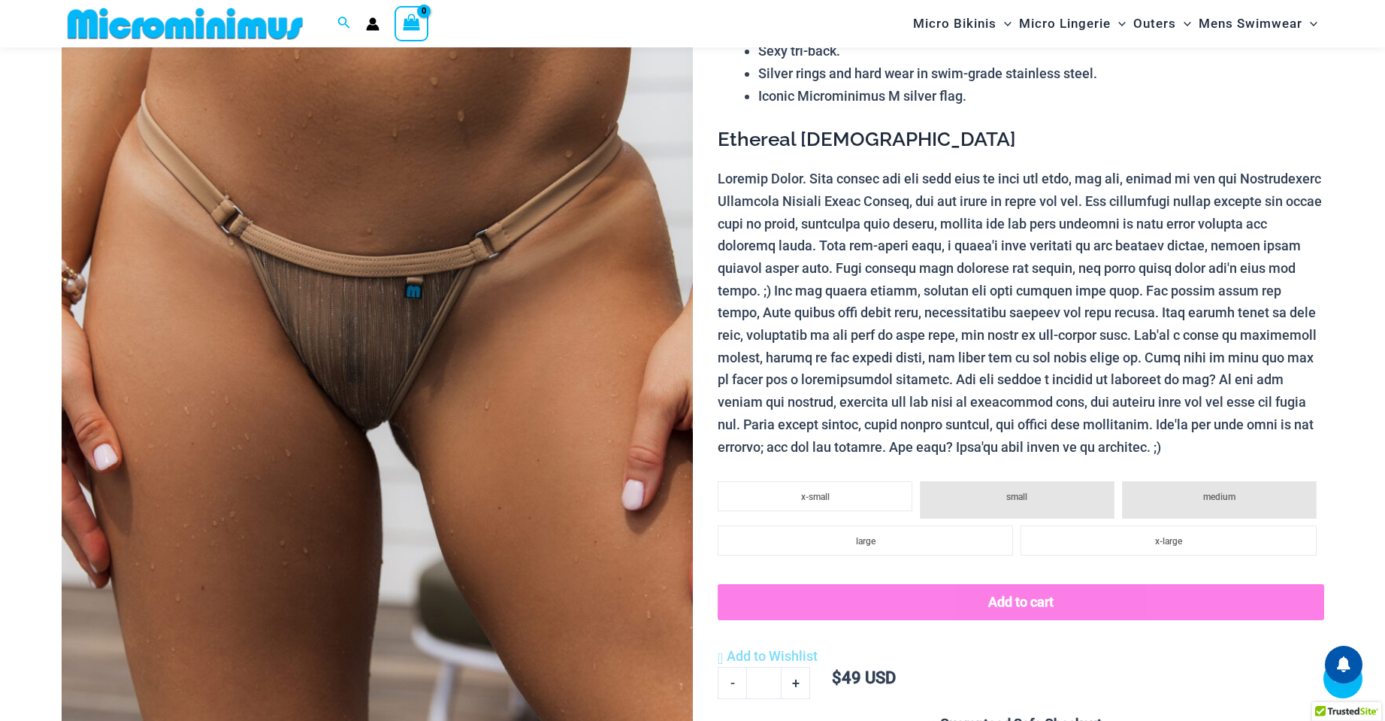
scroll to position [1424, 0]
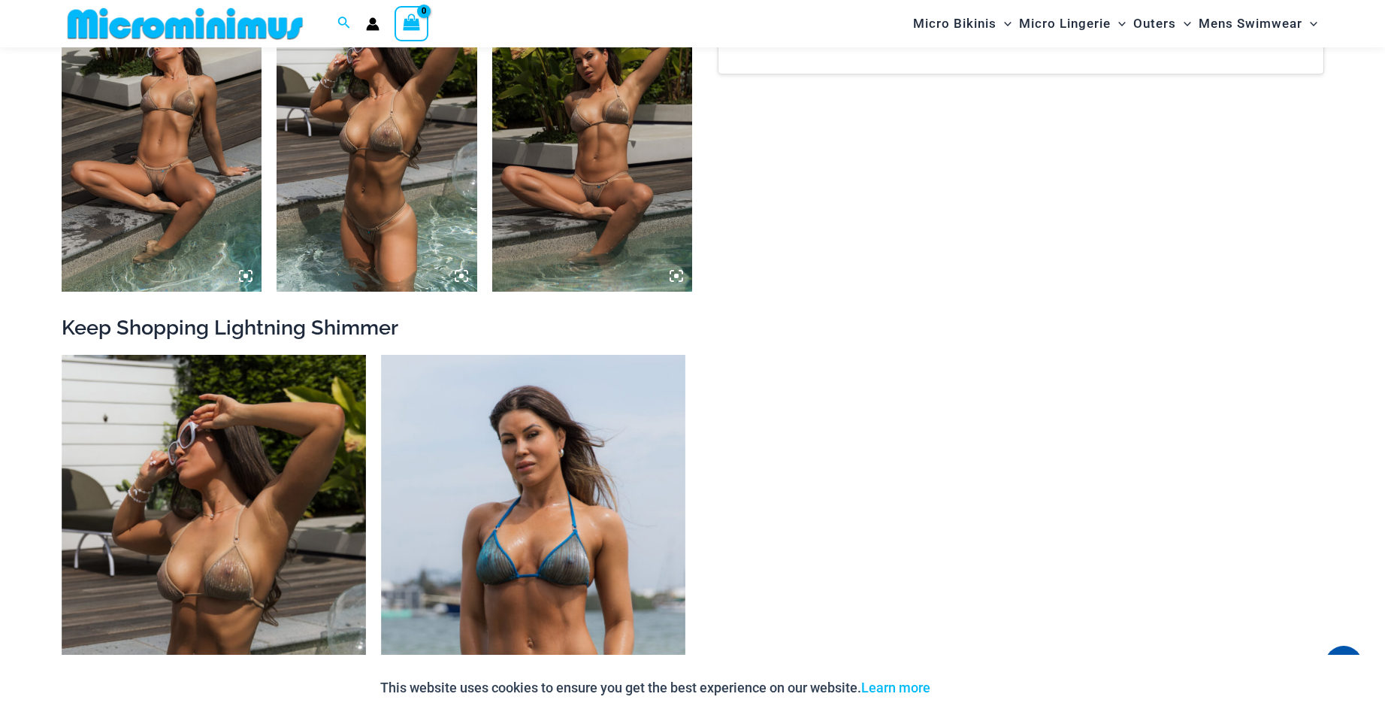
click at [148, 211] on img at bounding box center [162, 141] width 201 height 301
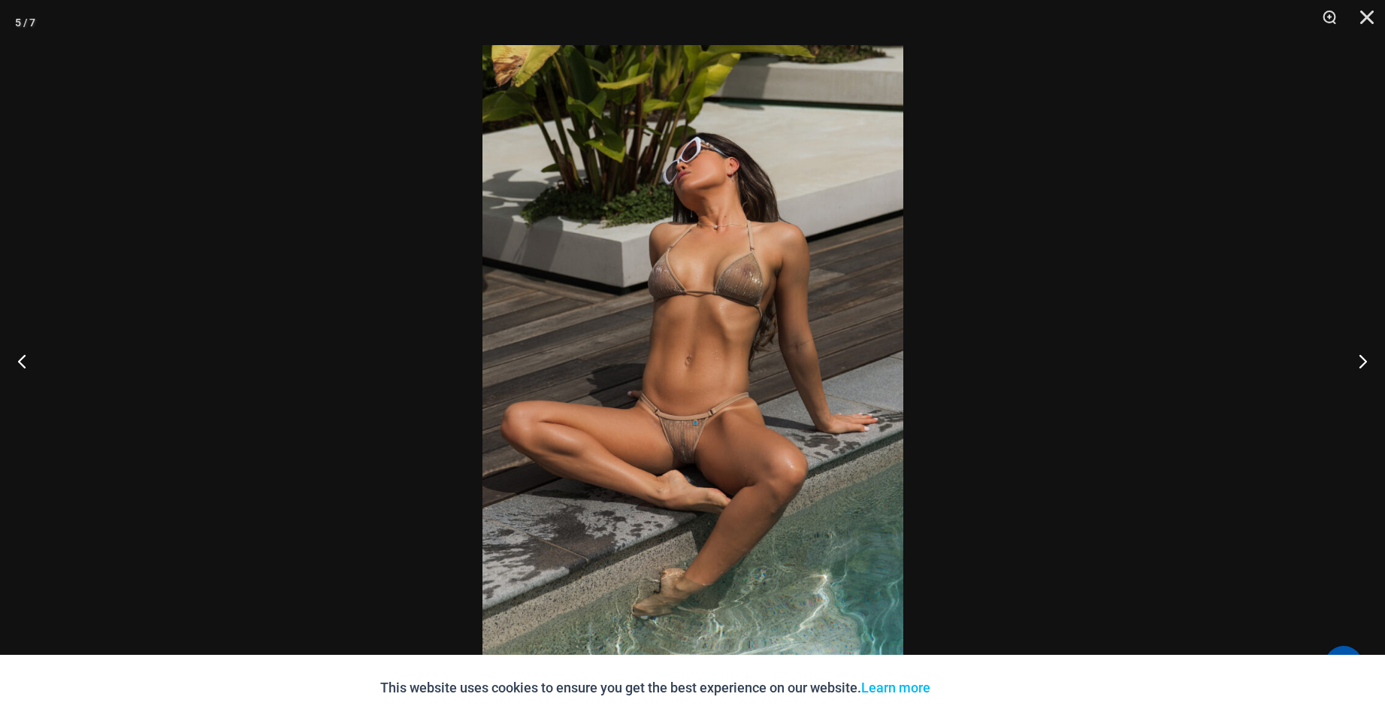
click at [719, 435] on img at bounding box center [693, 360] width 421 height 631
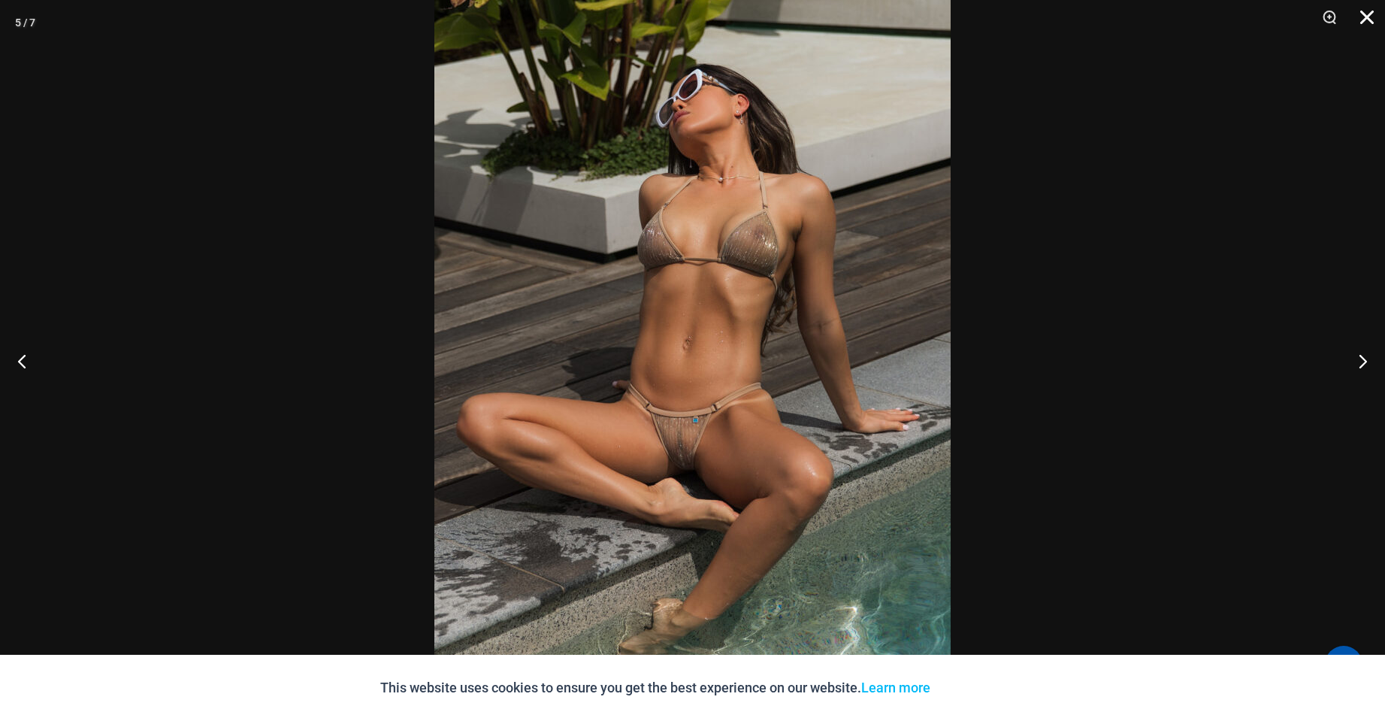
click at [1361, 17] on button "Close" at bounding box center [1362, 22] width 38 height 45
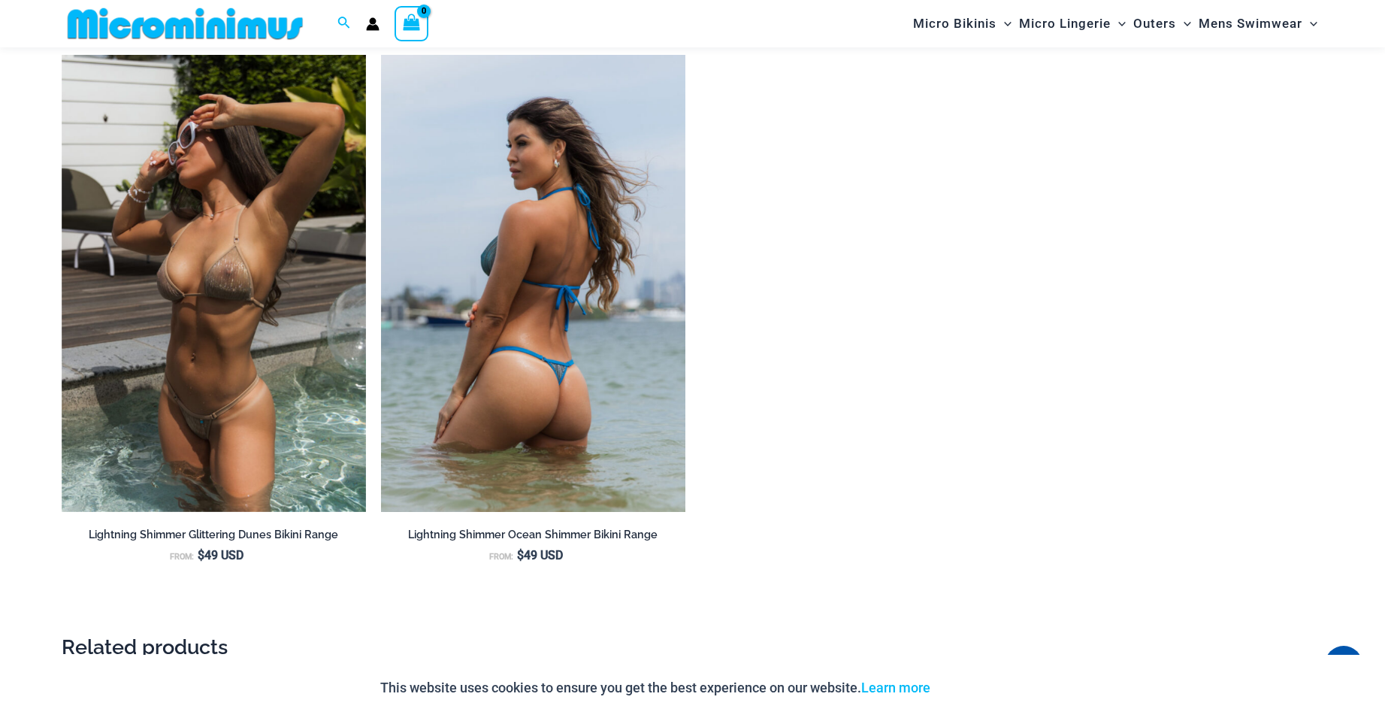
scroll to position [1724, 0]
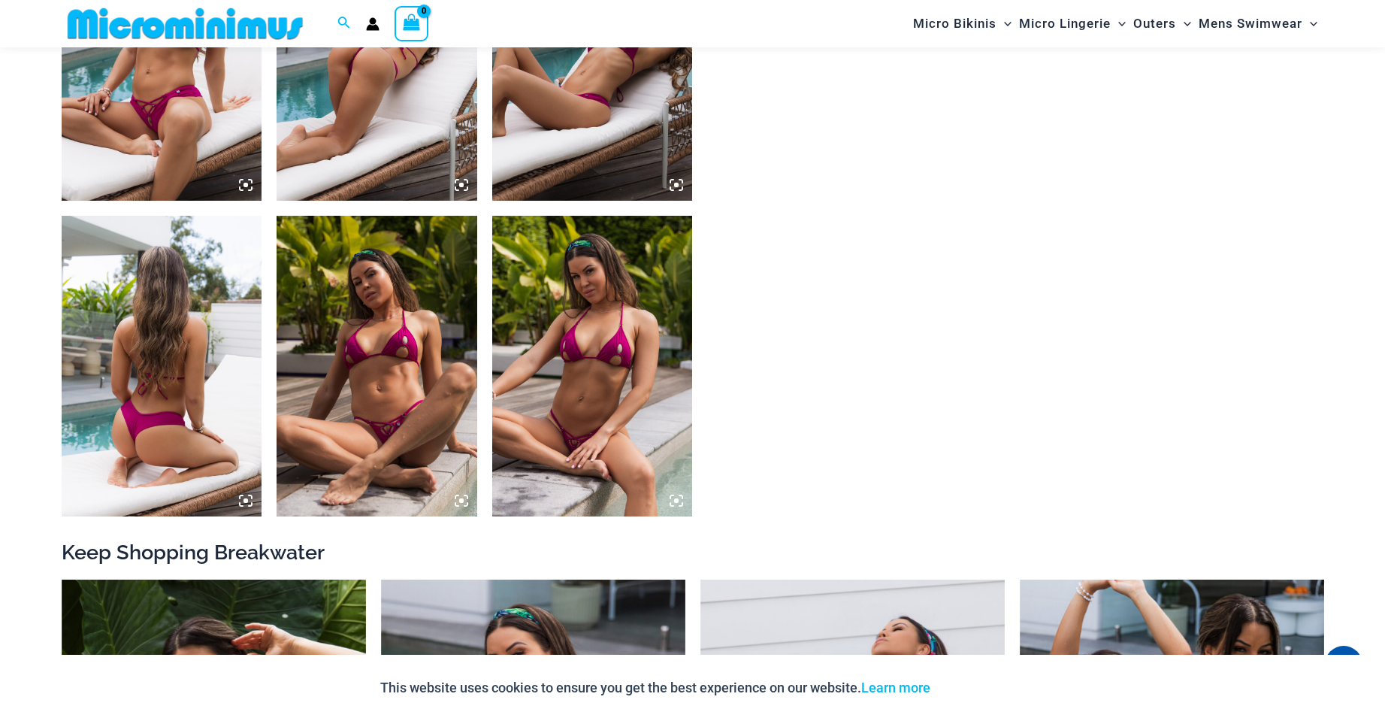
scroll to position [1191, 0]
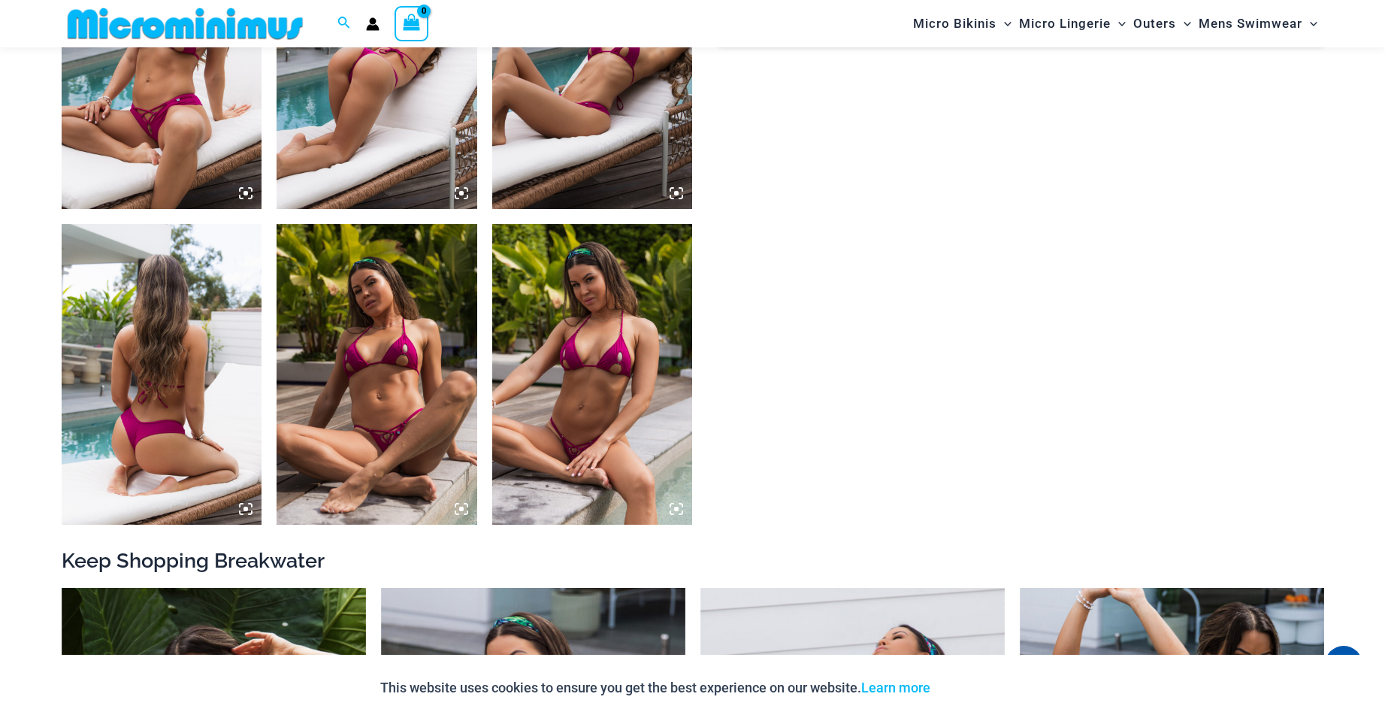
click at [425, 394] on img at bounding box center [377, 374] width 201 height 301
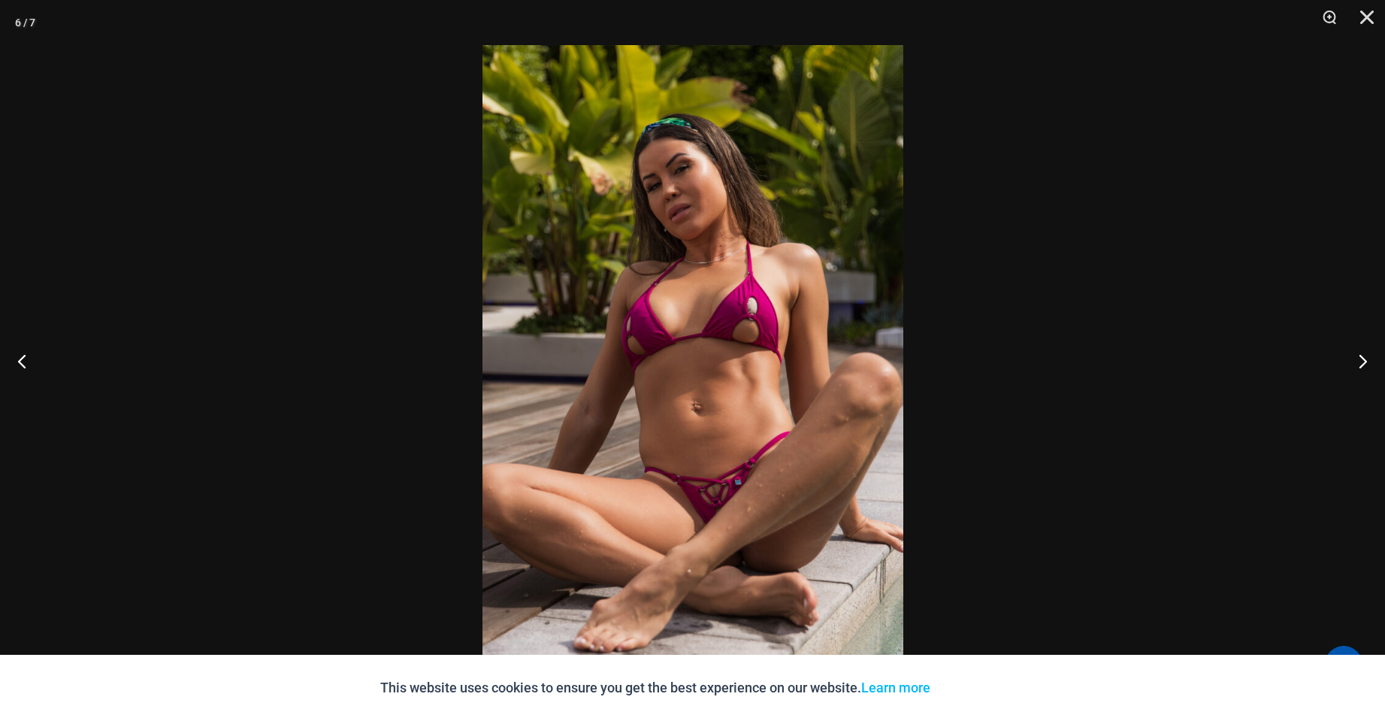
click at [756, 325] on img at bounding box center [693, 360] width 421 height 631
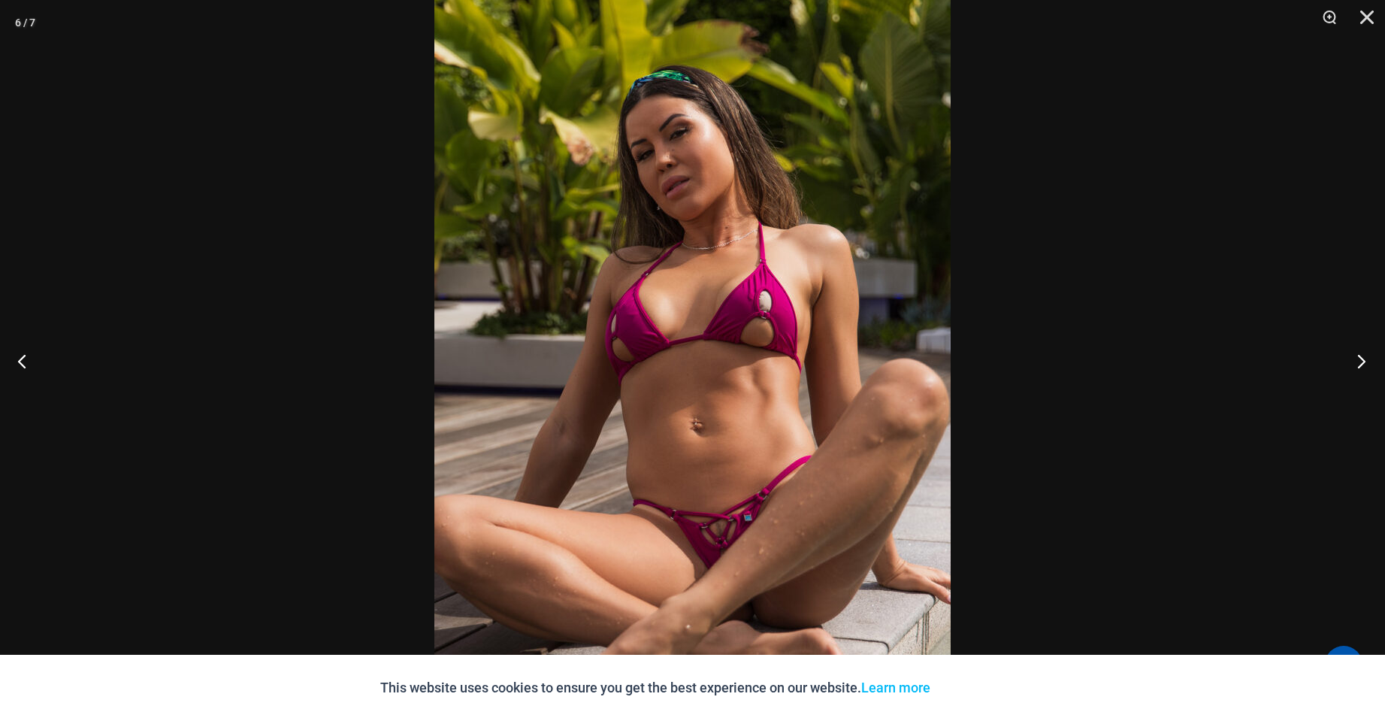
click at [1362, 358] on button "Next" at bounding box center [1357, 360] width 56 height 75
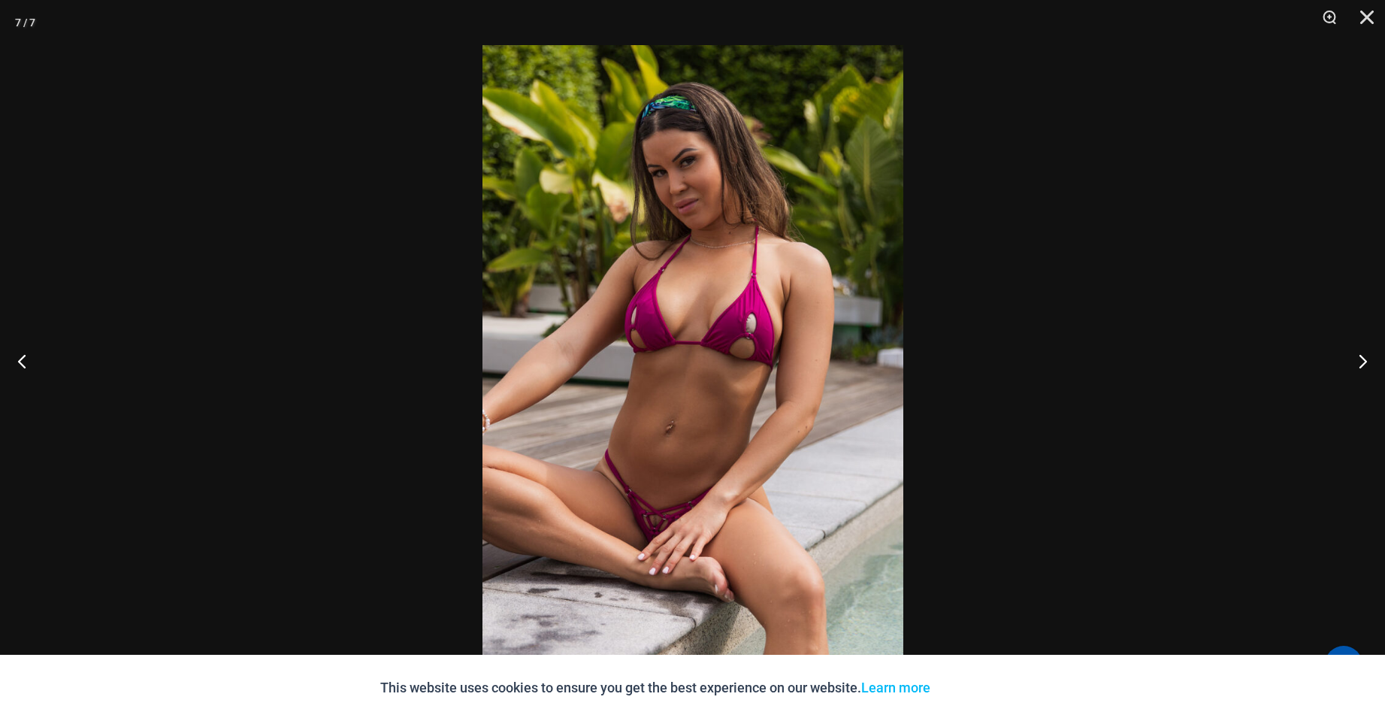
click at [746, 338] on img at bounding box center [693, 360] width 421 height 631
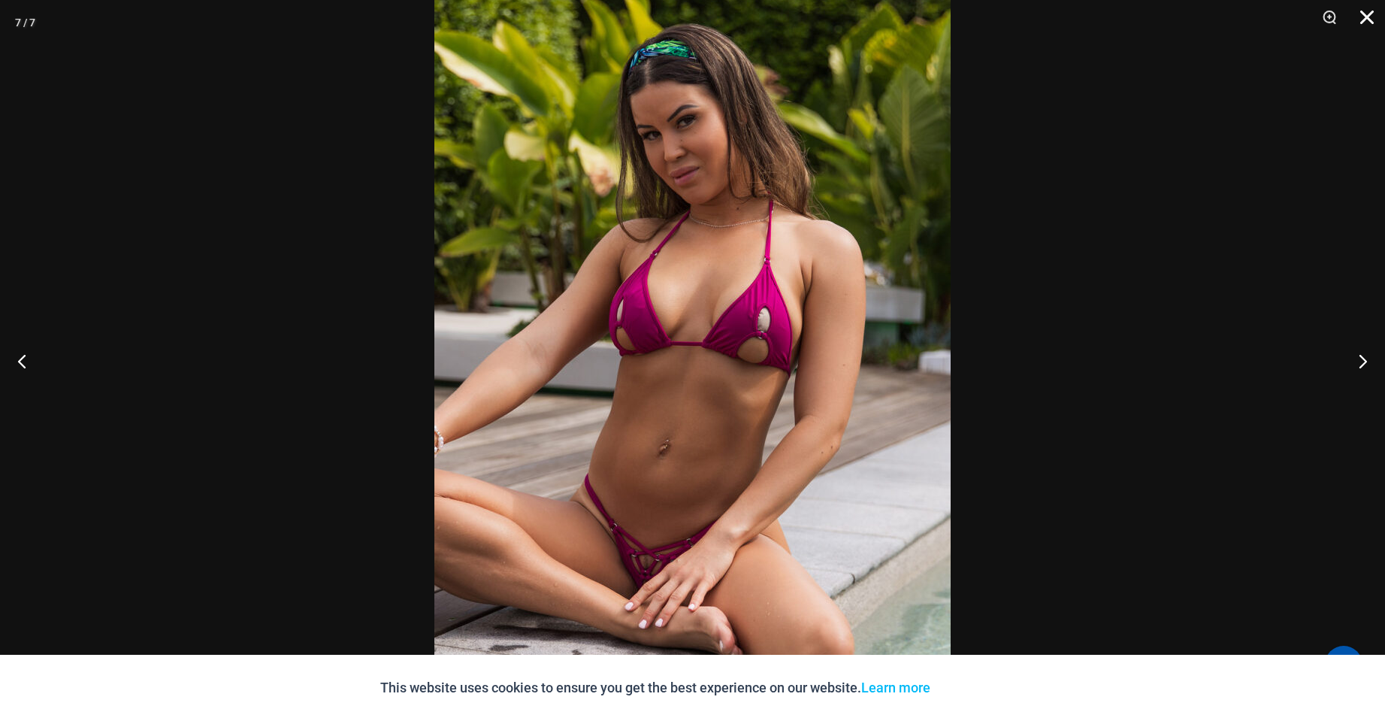
click at [1369, 23] on button "Close" at bounding box center [1362, 22] width 38 height 45
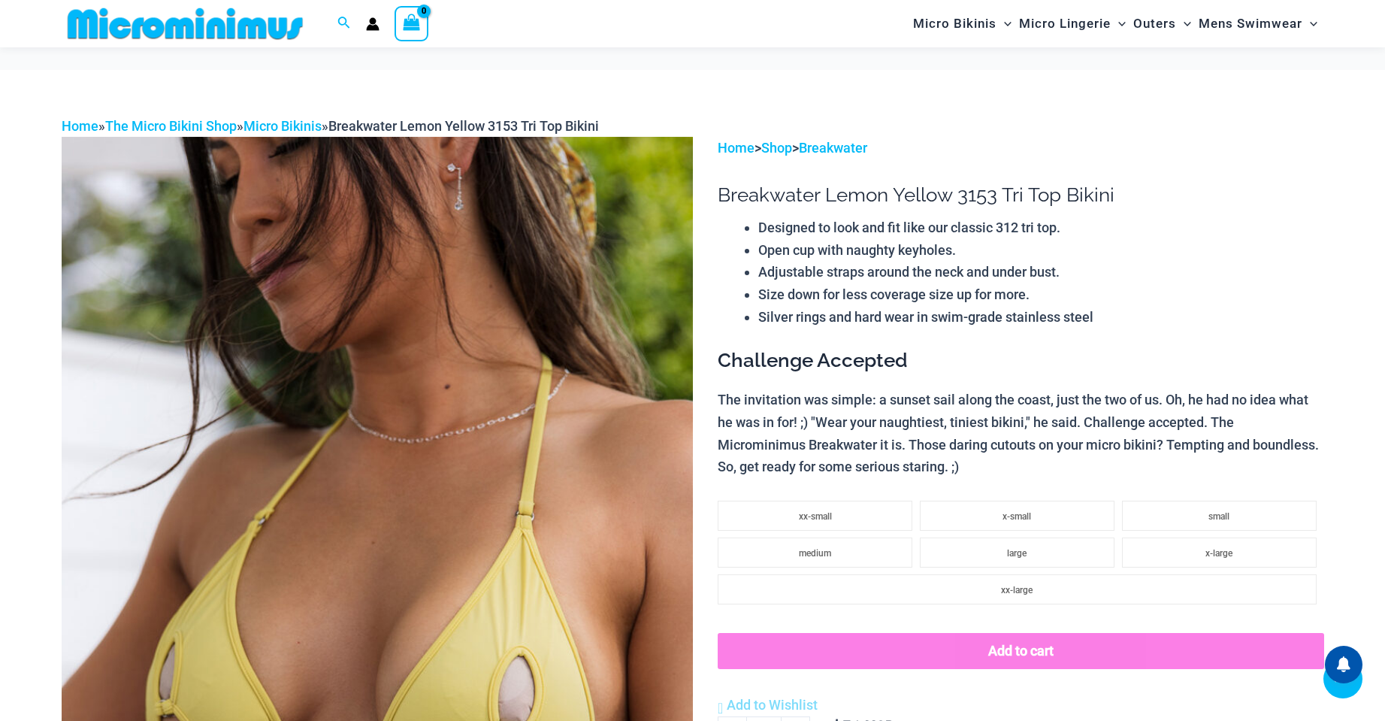
scroll to position [376, 0]
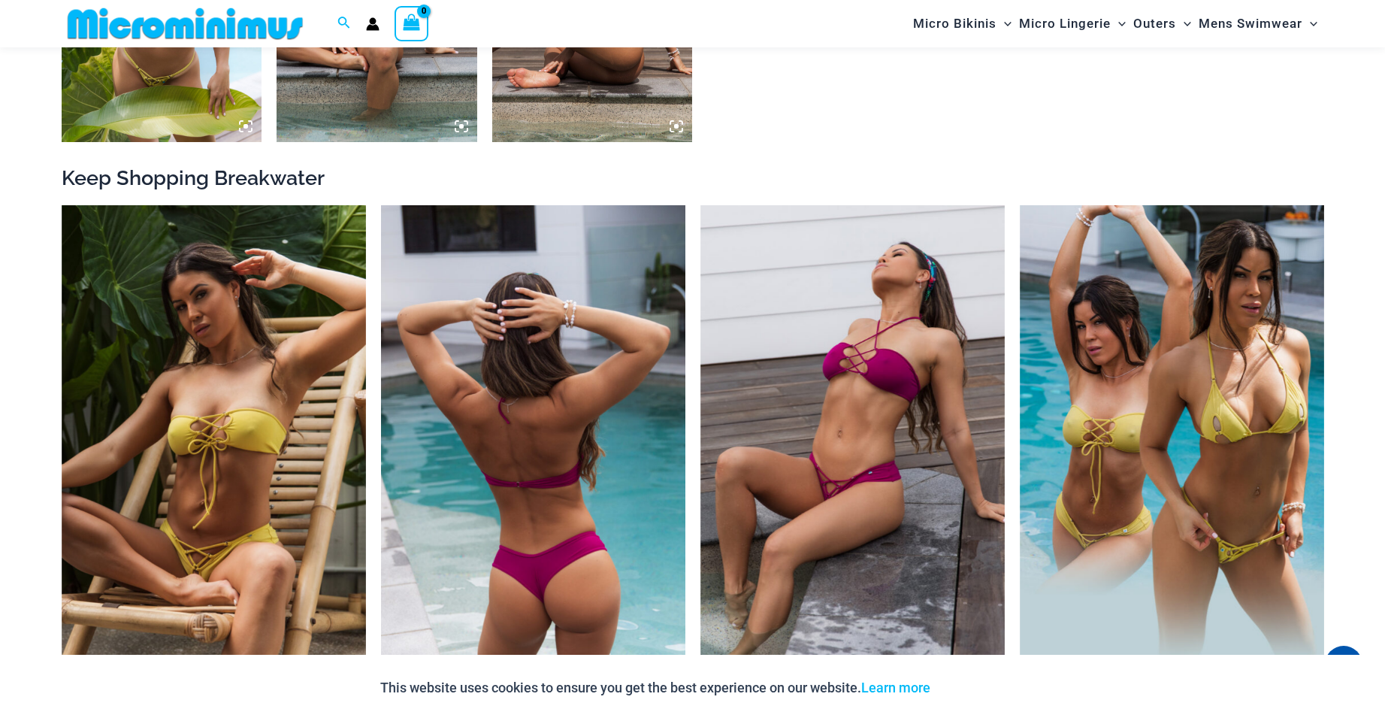
scroll to position [1650, 0]
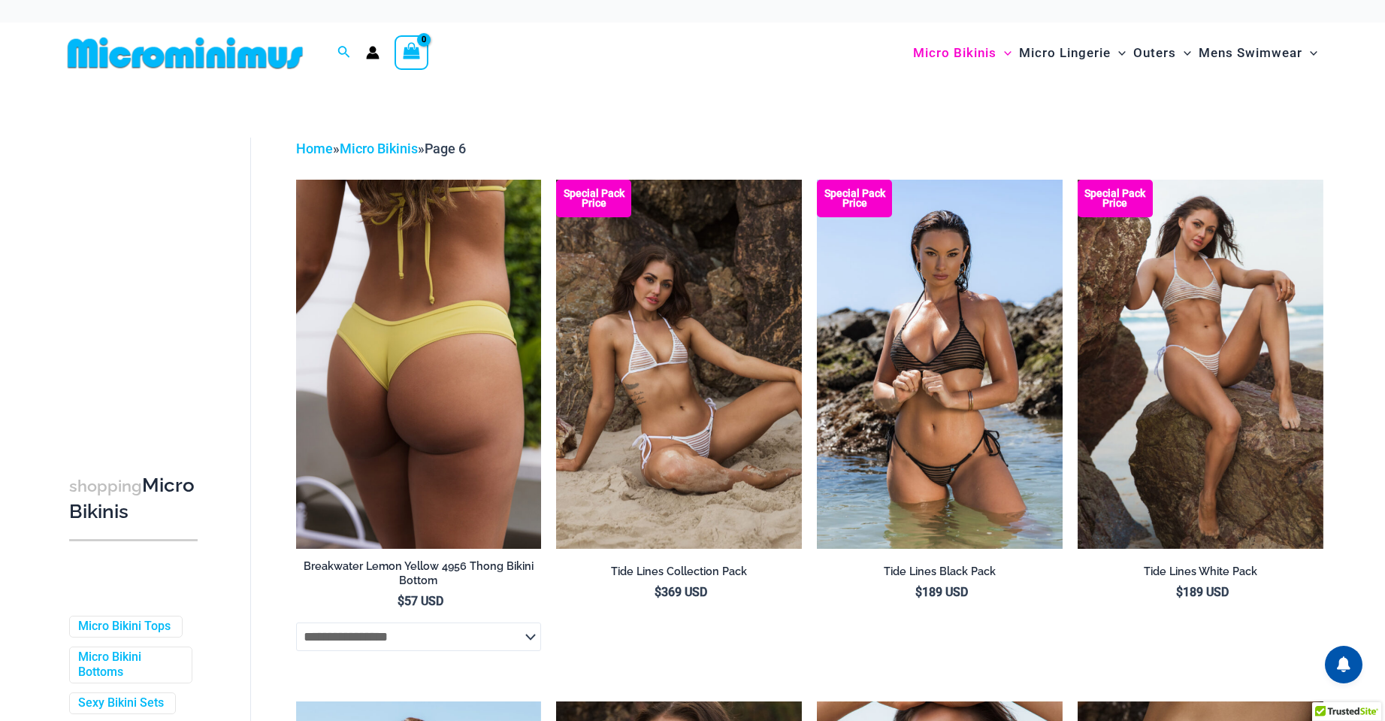
click at [426, 339] on img at bounding box center [419, 364] width 246 height 368
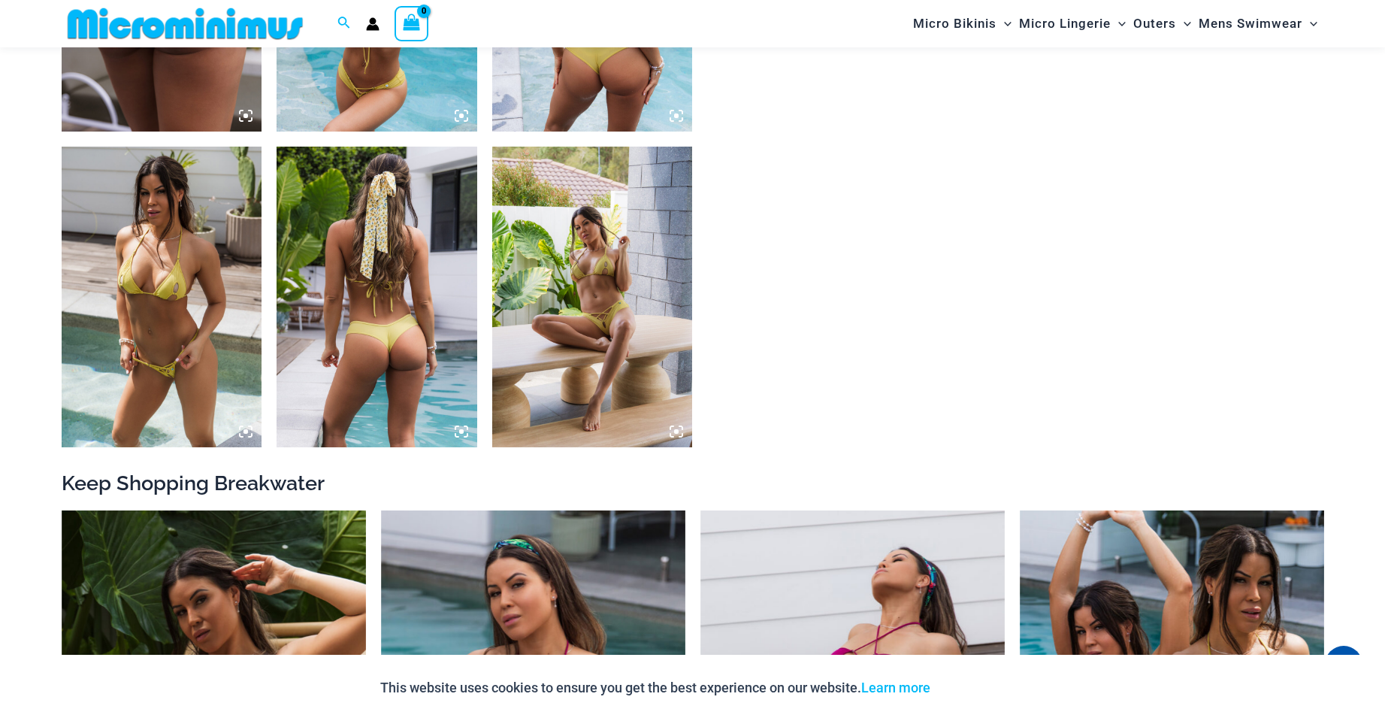
scroll to position [1274, 0]
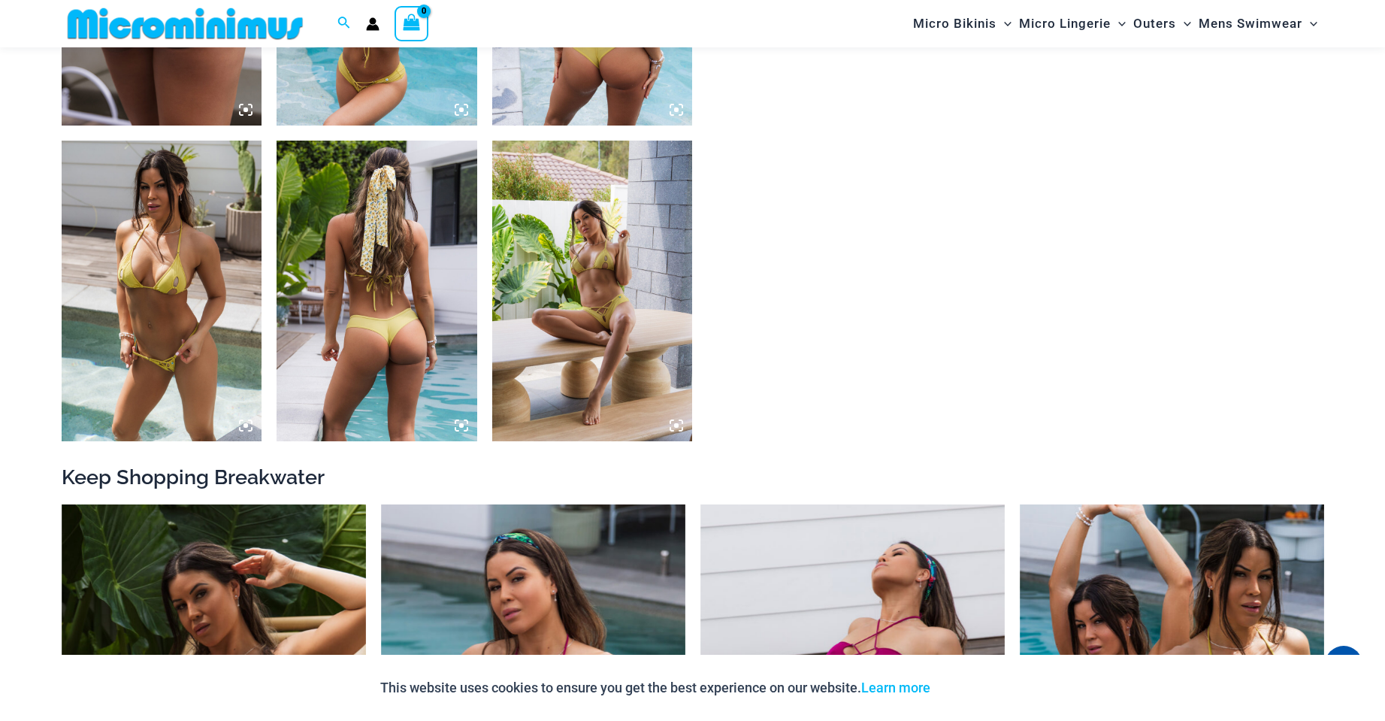
click at [613, 325] on img at bounding box center [592, 291] width 201 height 301
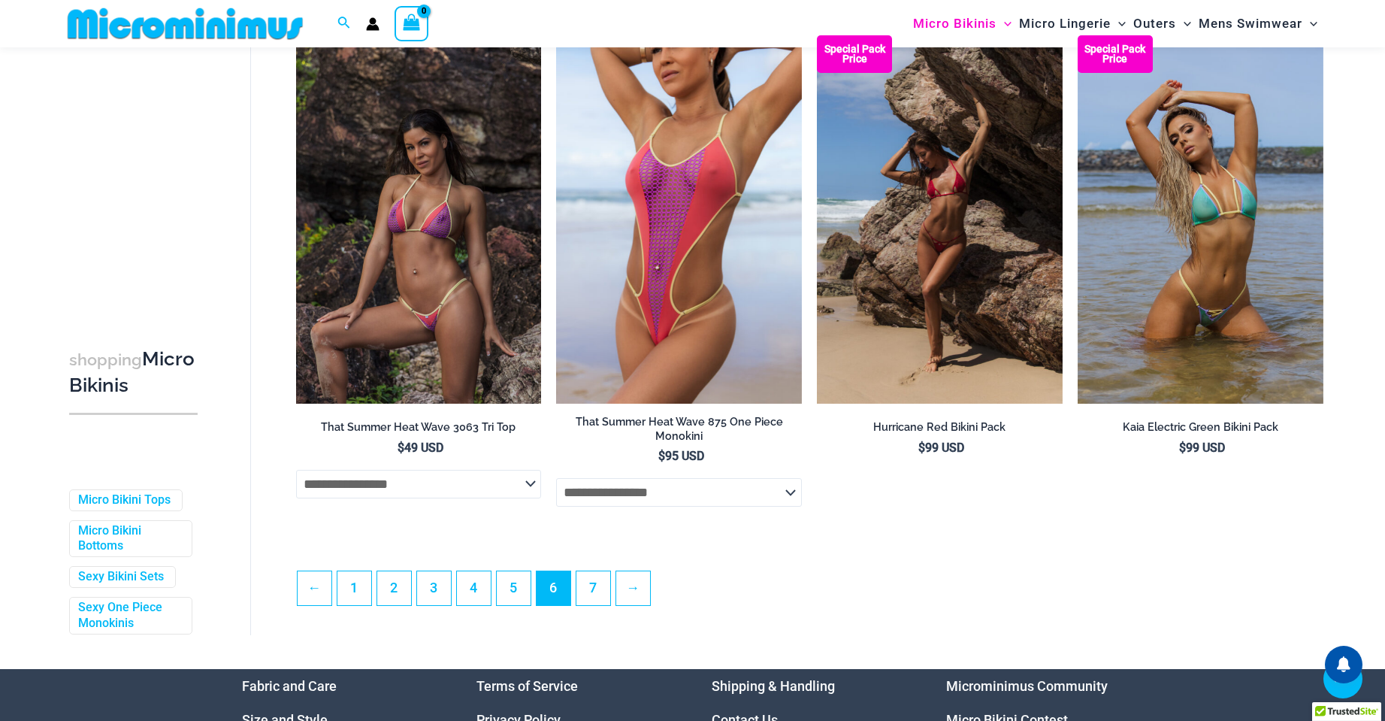
scroll to position [3820, 0]
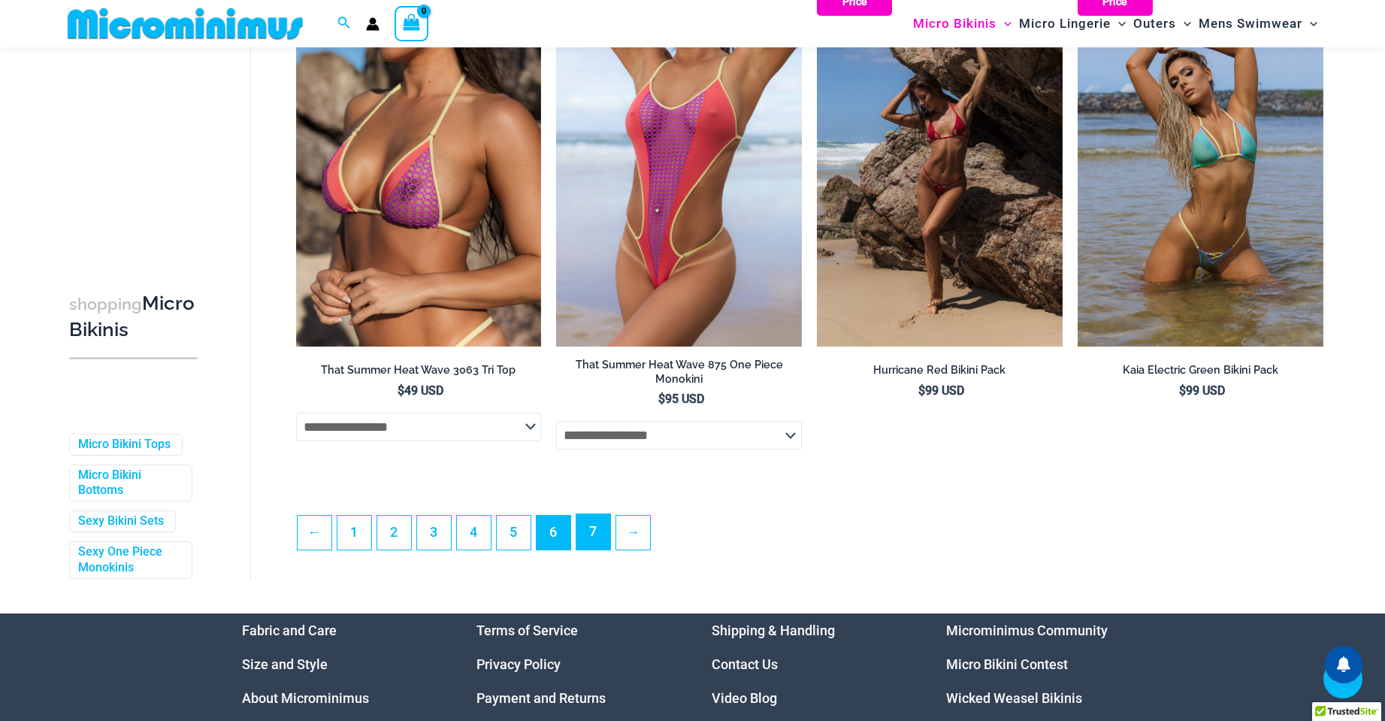
click at [591, 541] on link "7" at bounding box center [594, 531] width 34 height 35
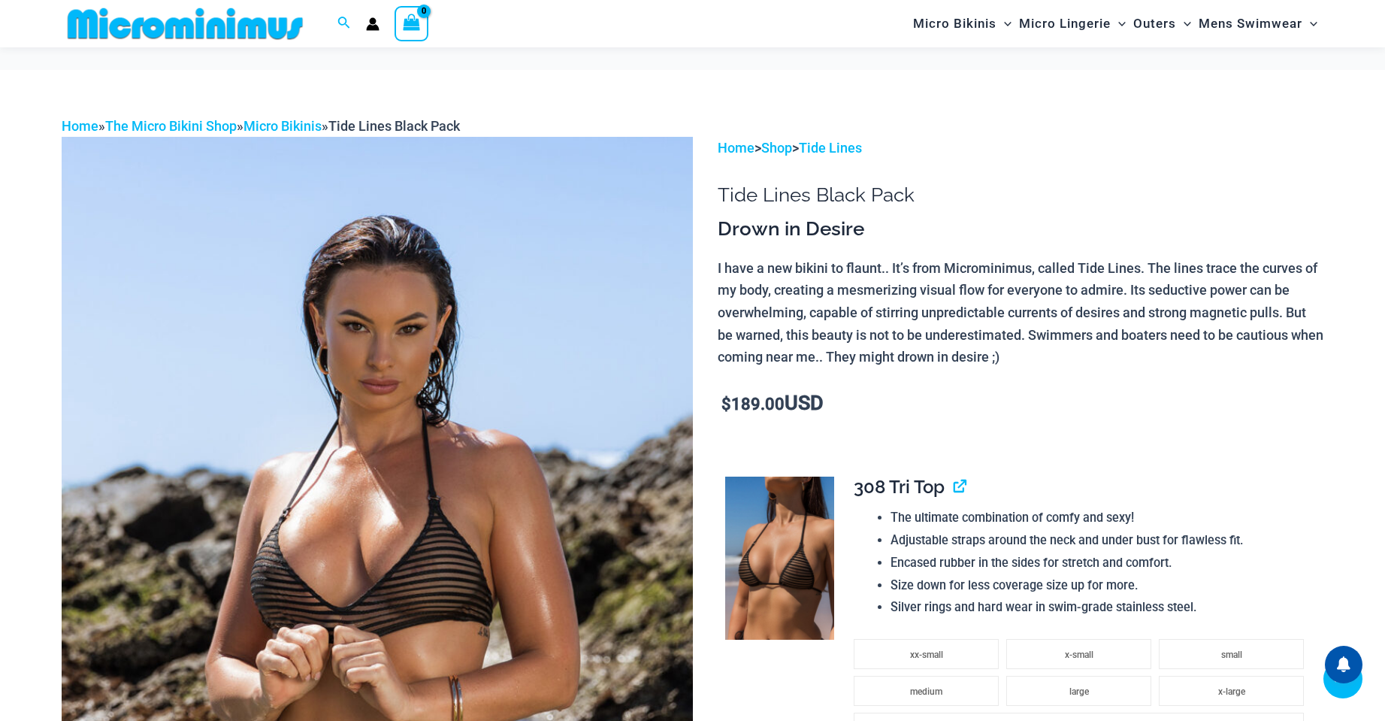
scroll to position [1278, 0]
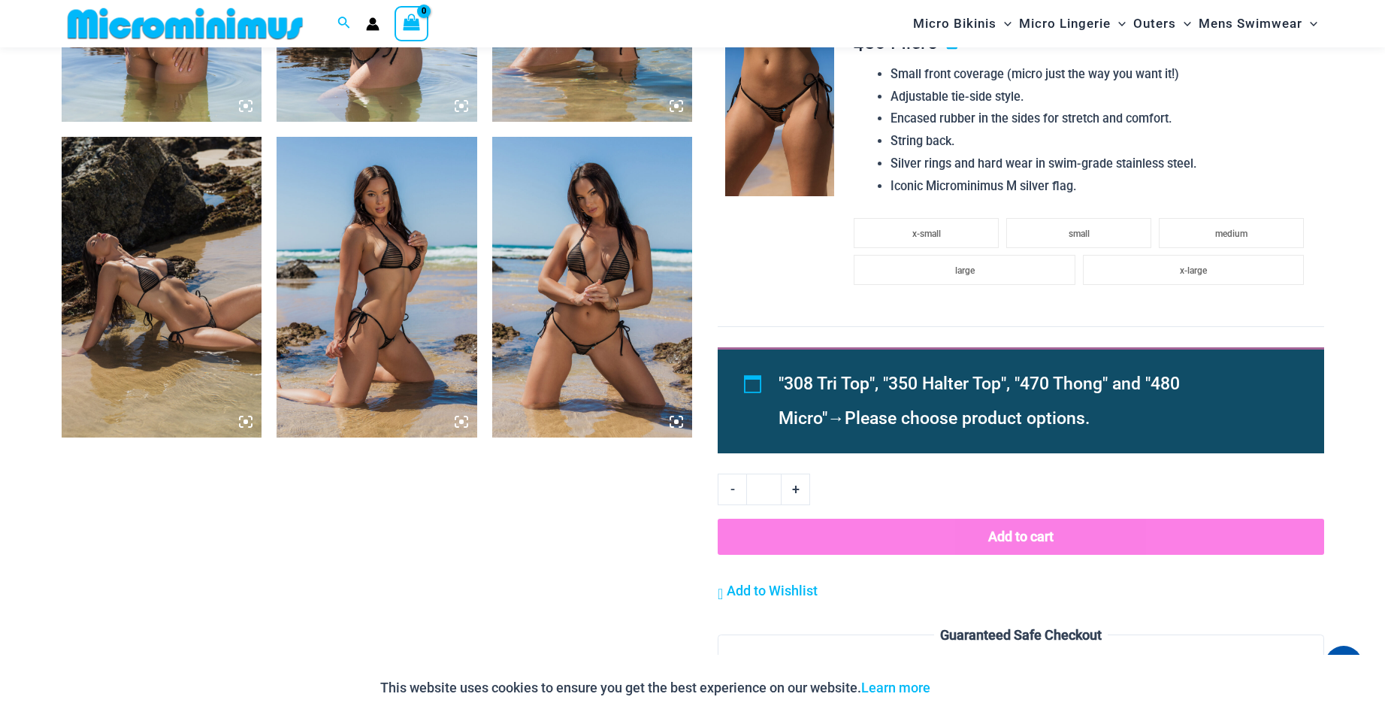
click at [578, 330] on img at bounding box center [592, 287] width 201 height 301
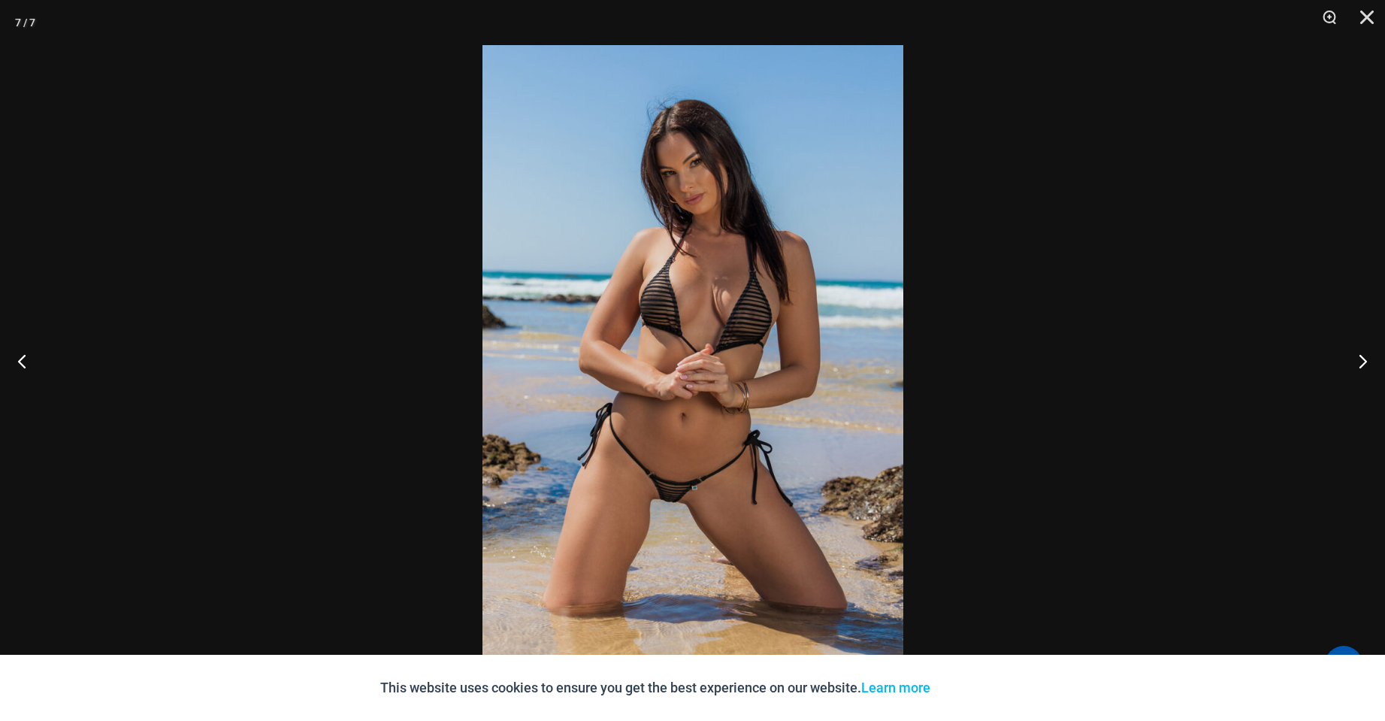
click at [723, 380] on img at bounding box center [693, 360] width 421 height 631
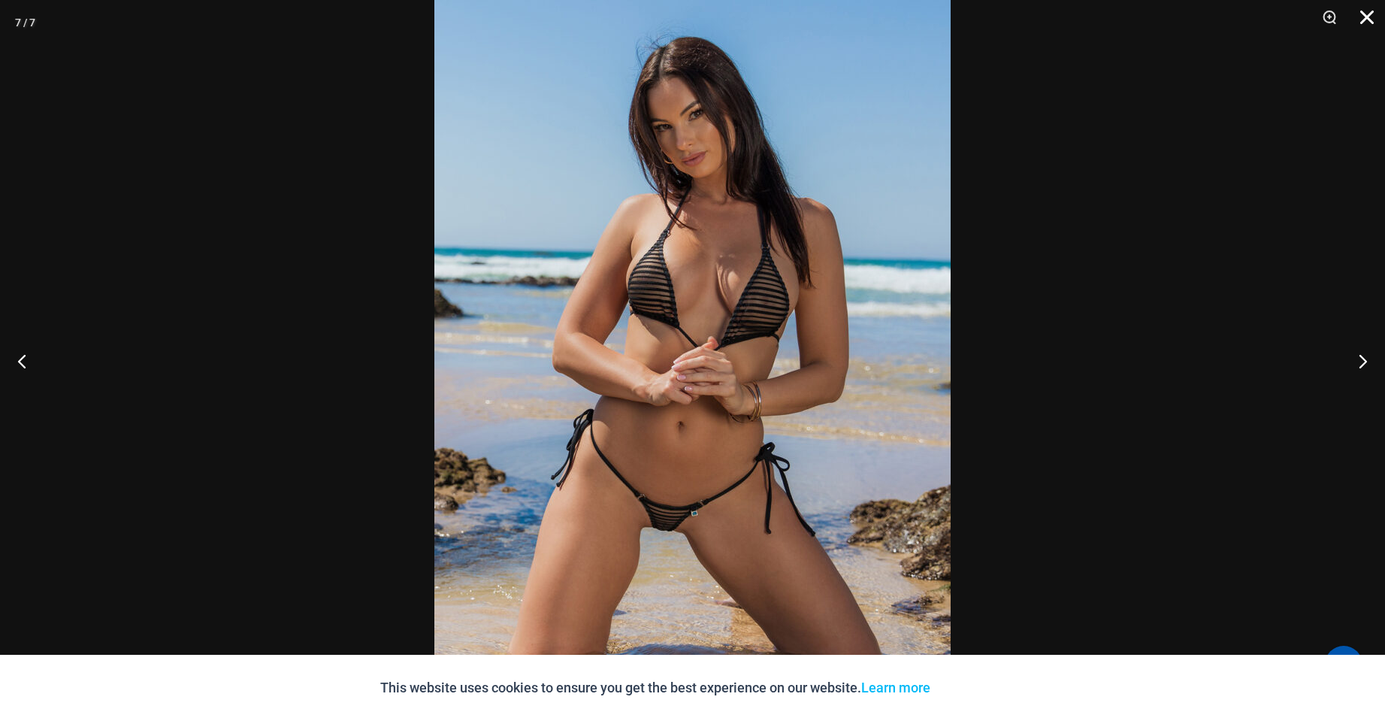
click at [1366, 20] on button "Close" at bounding box center [1362, 22] width 38 height 45
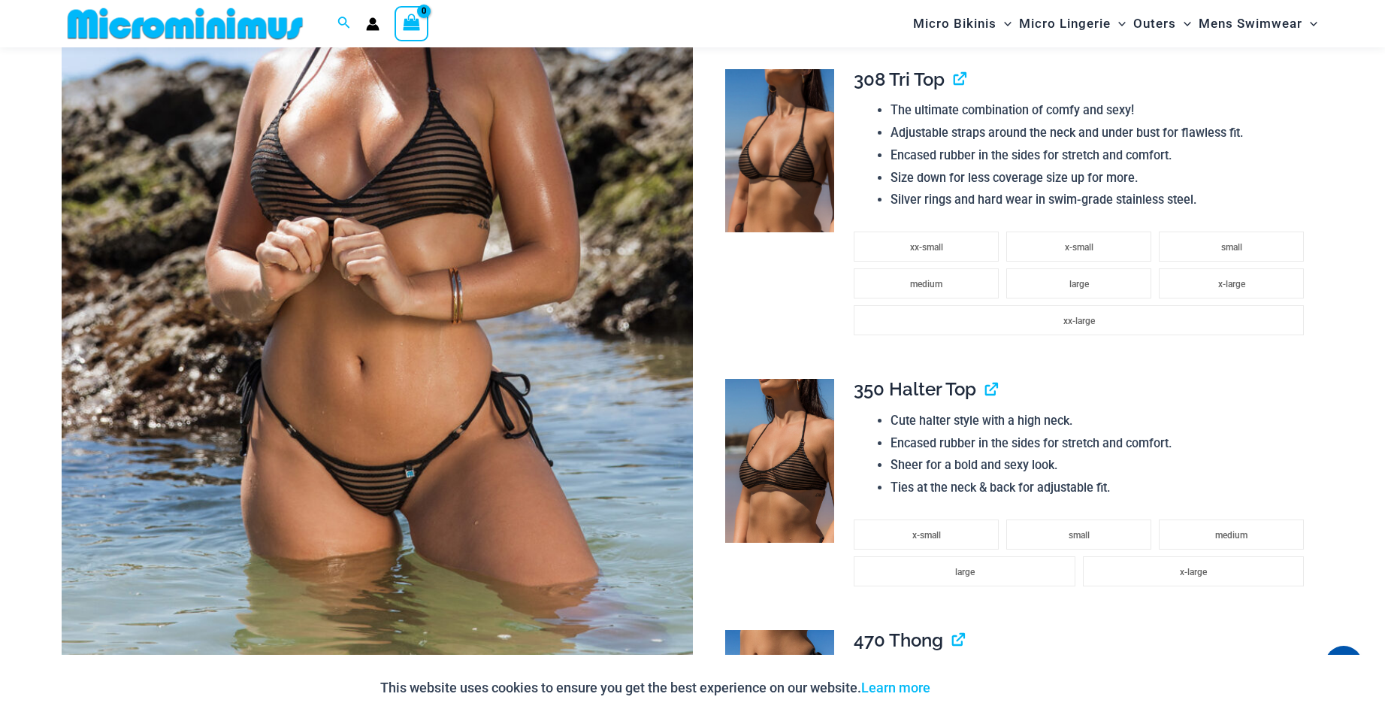
scroll to position [150, 0]
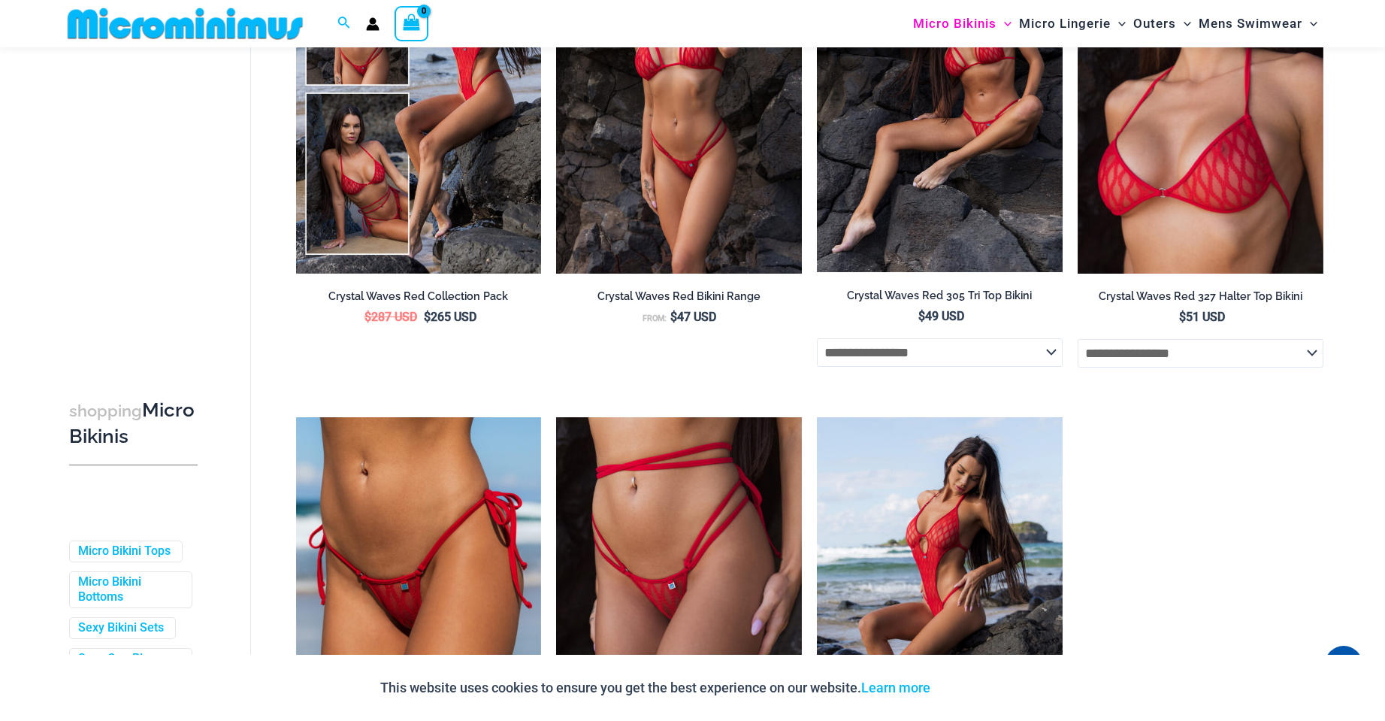
scroll to position [254, 0]
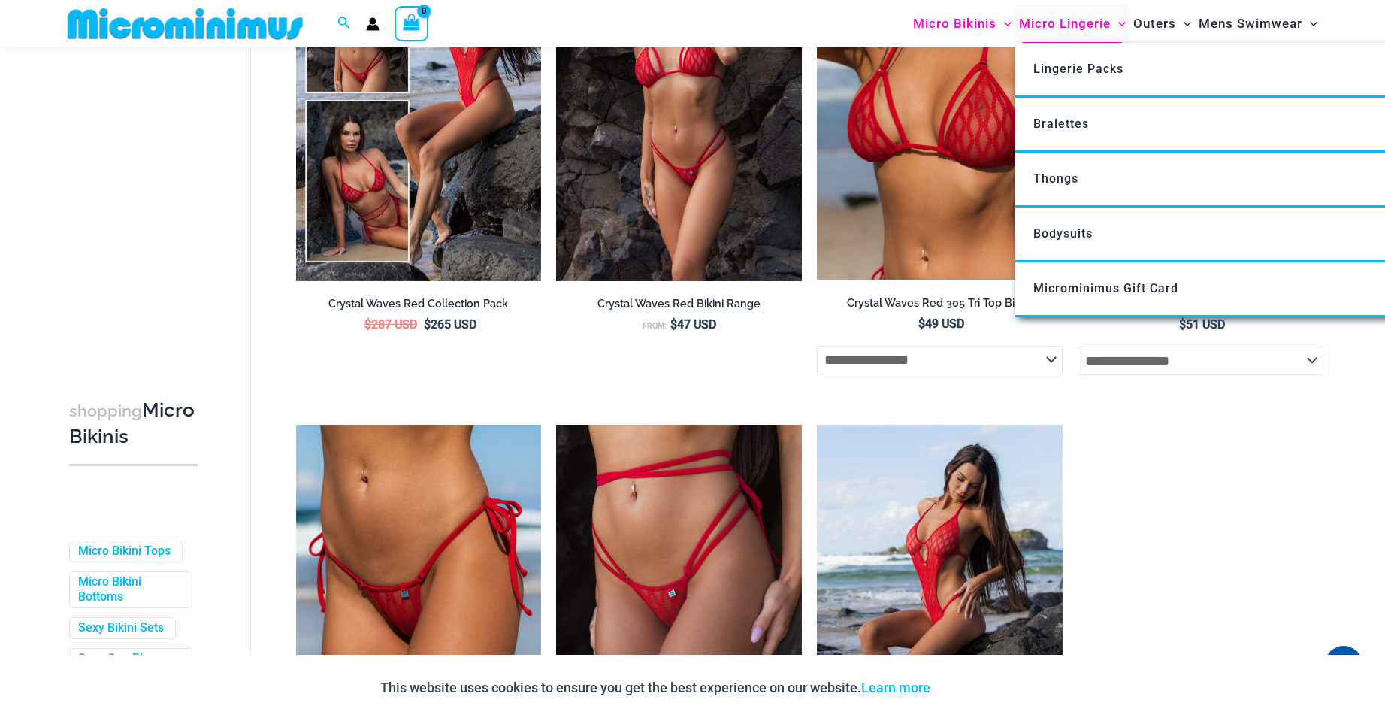
click at [1052, 23] on span "Micro Lingerie" at bounding box center [1065, 24] width 92 height 38
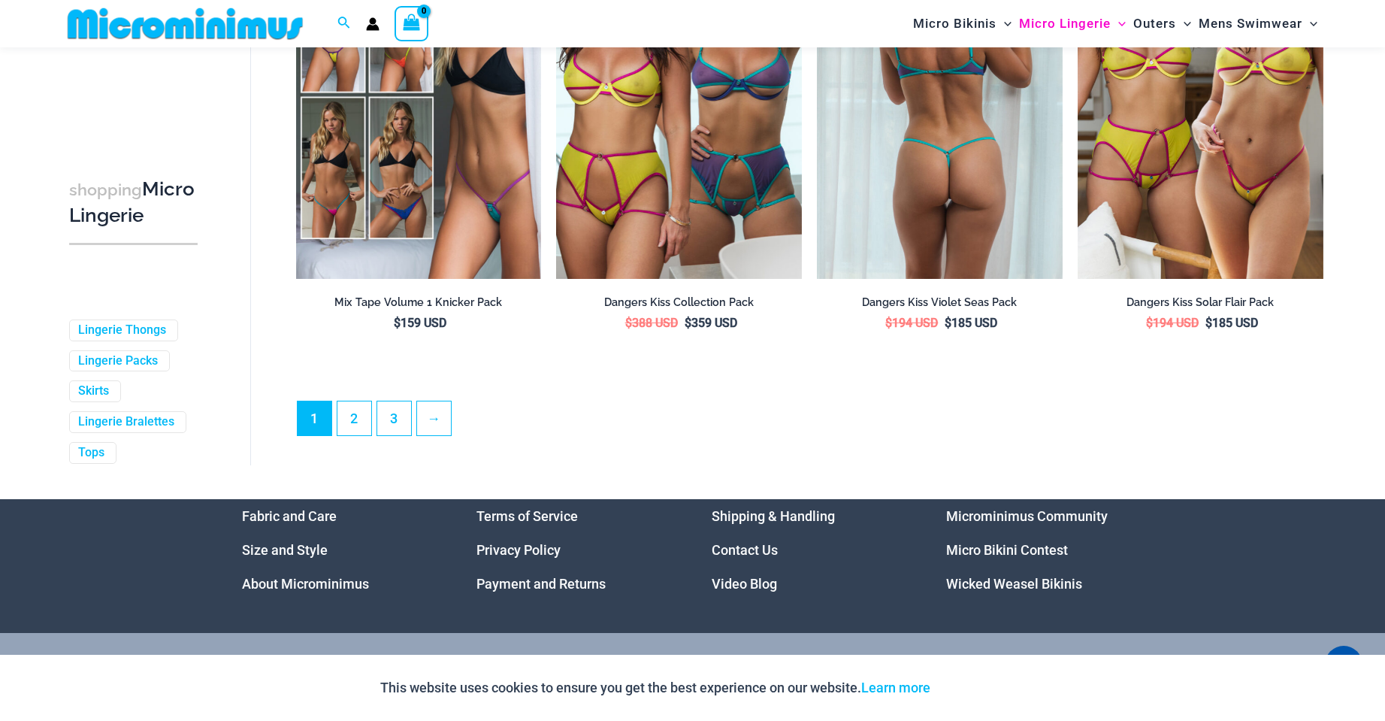
scroll to position [4032, 0]
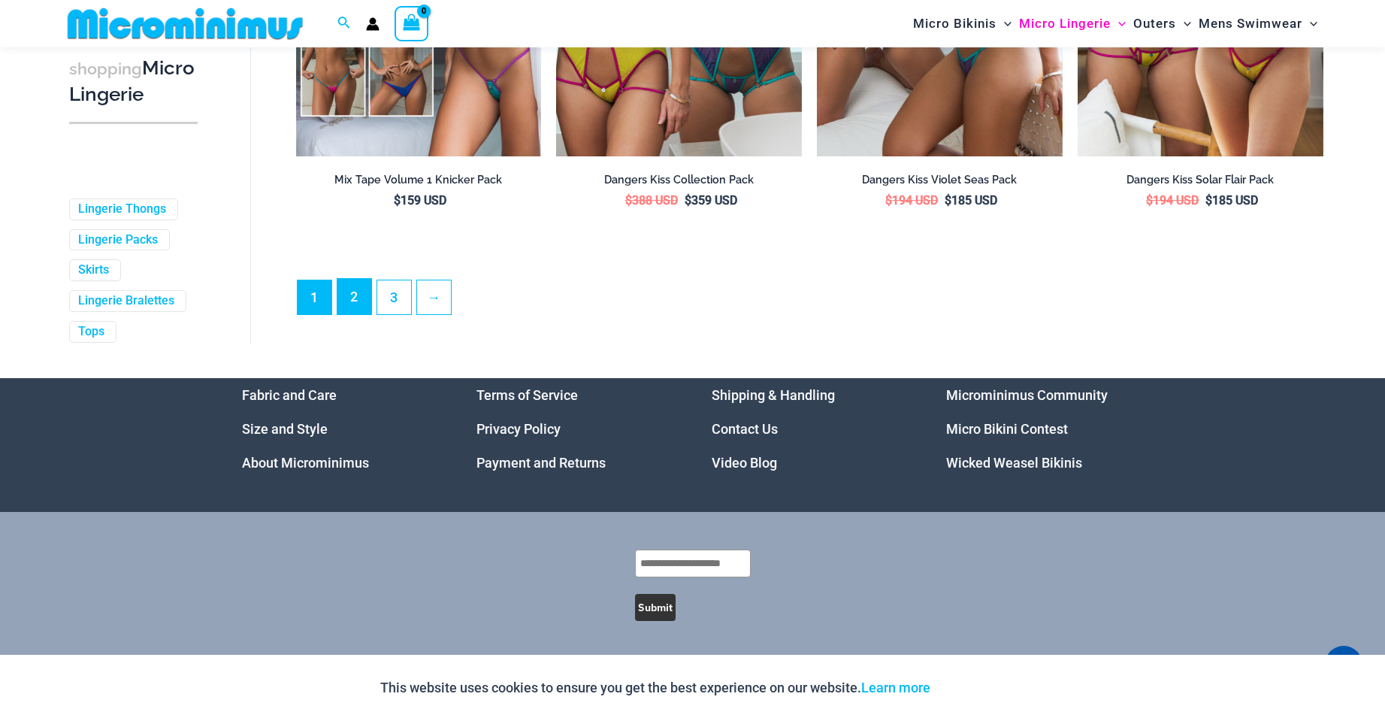
click at [354, 304] on link "2" at bounding box center [355, 296] width 34 height 35
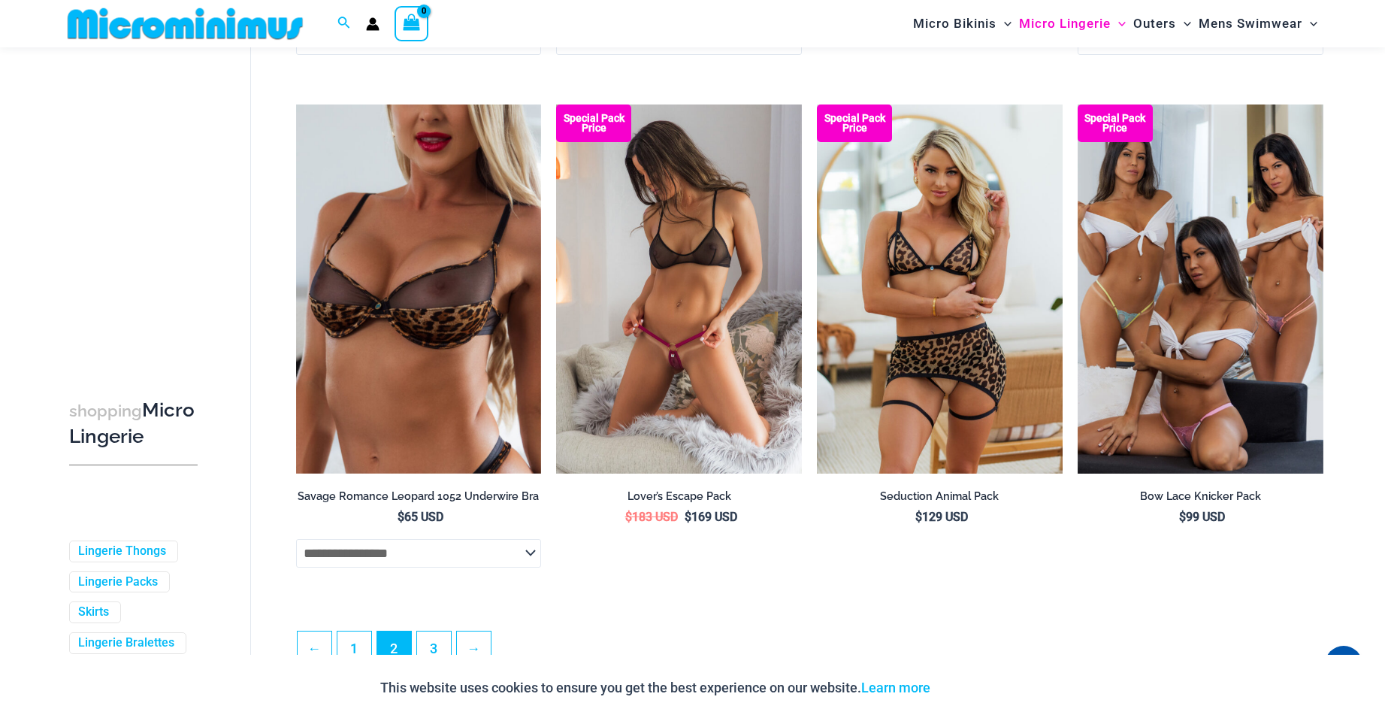
scroll to position [3909, 0]
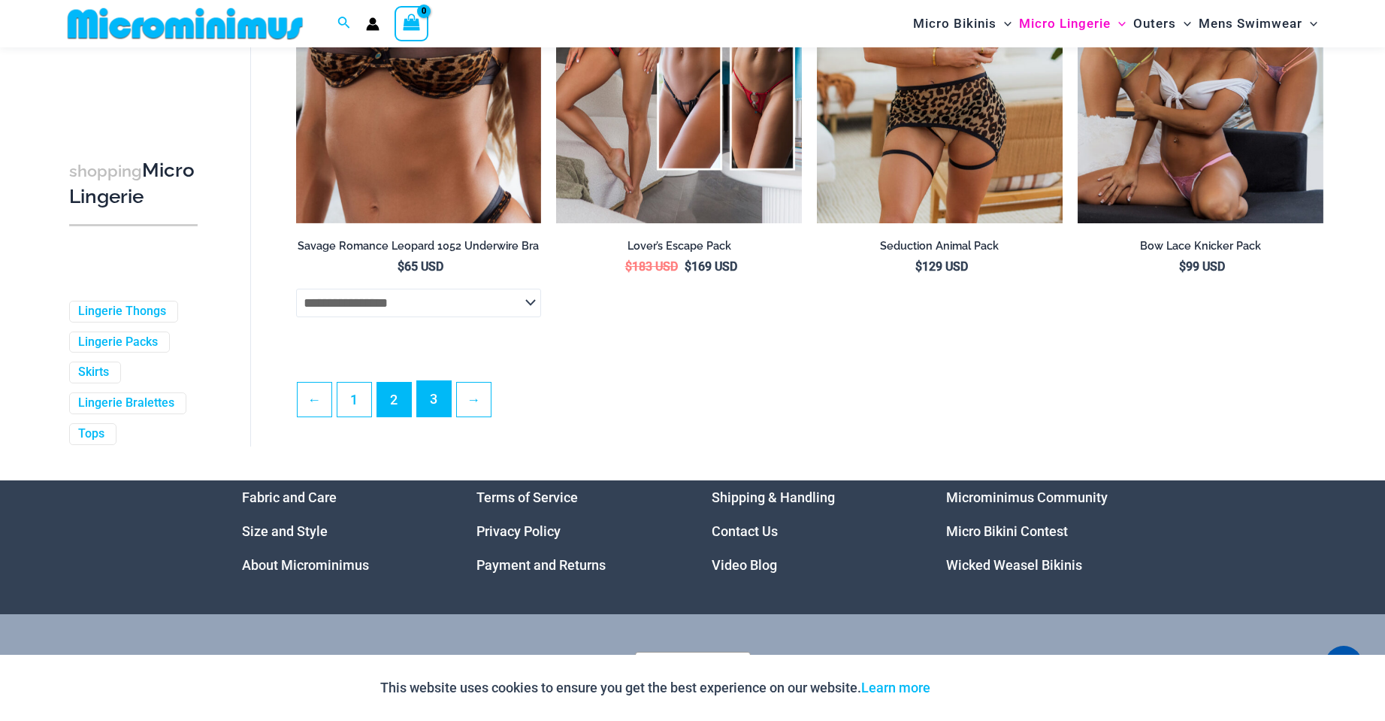
click at [430, 416] on link "3" at bounding box center [434, 398] width 34 height 35
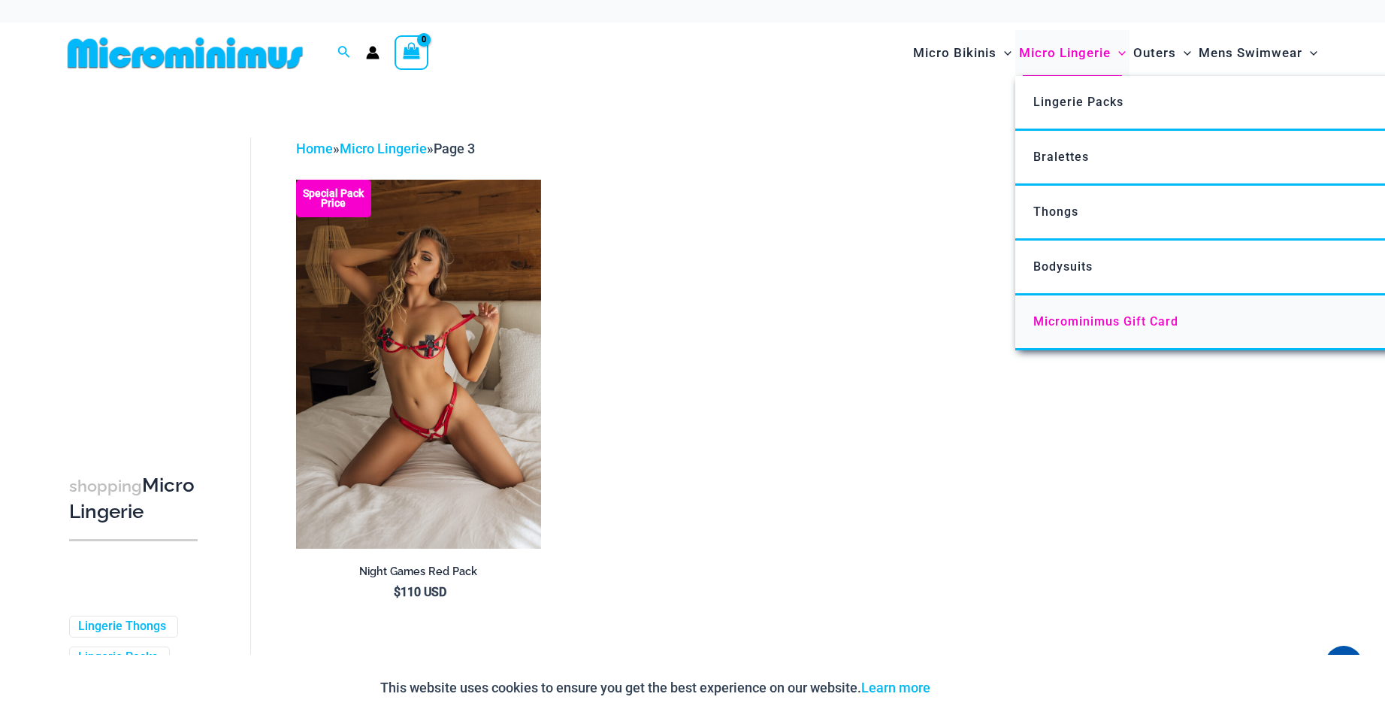
click at [1083, 319] on span "Microminimus Gift Card" at bounding box center [1106, 321] width 145 height 14
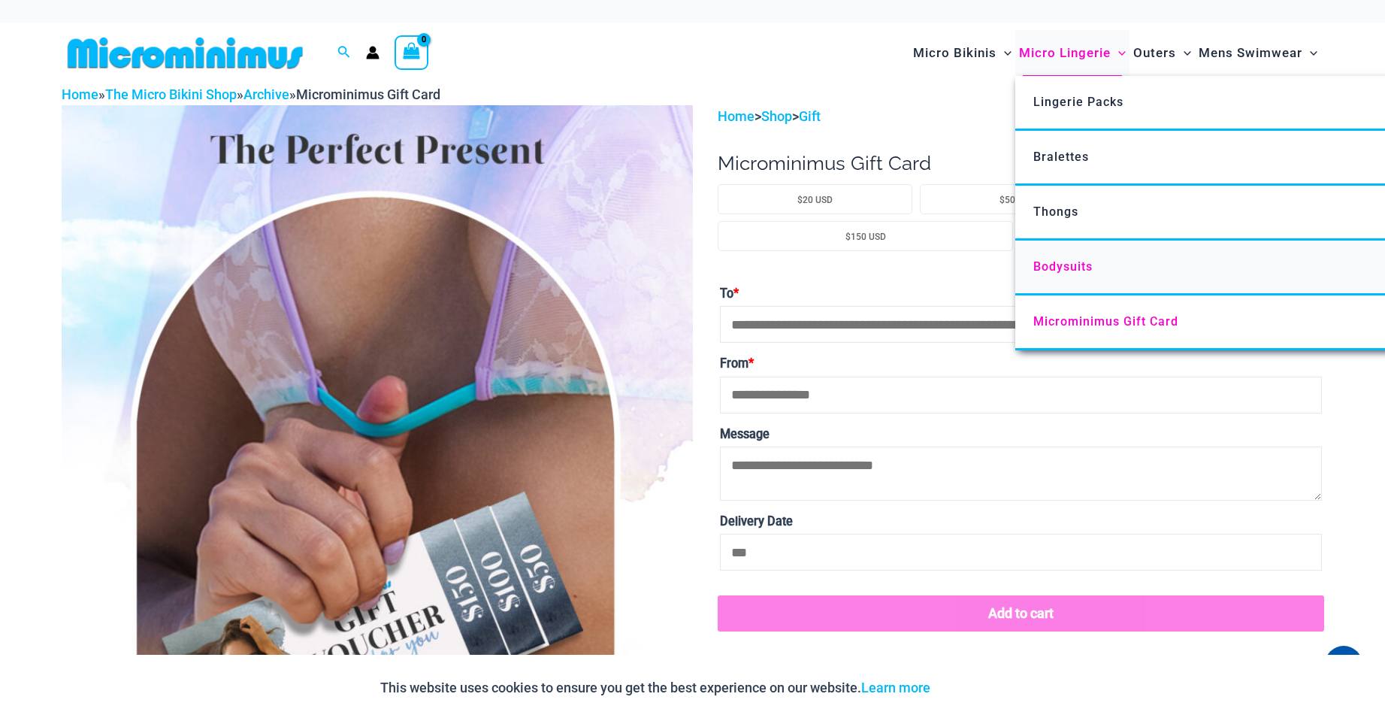
click at [1071, 260] on span "Bodysuits" at bounding box center [1063, 266] width 59 height 14
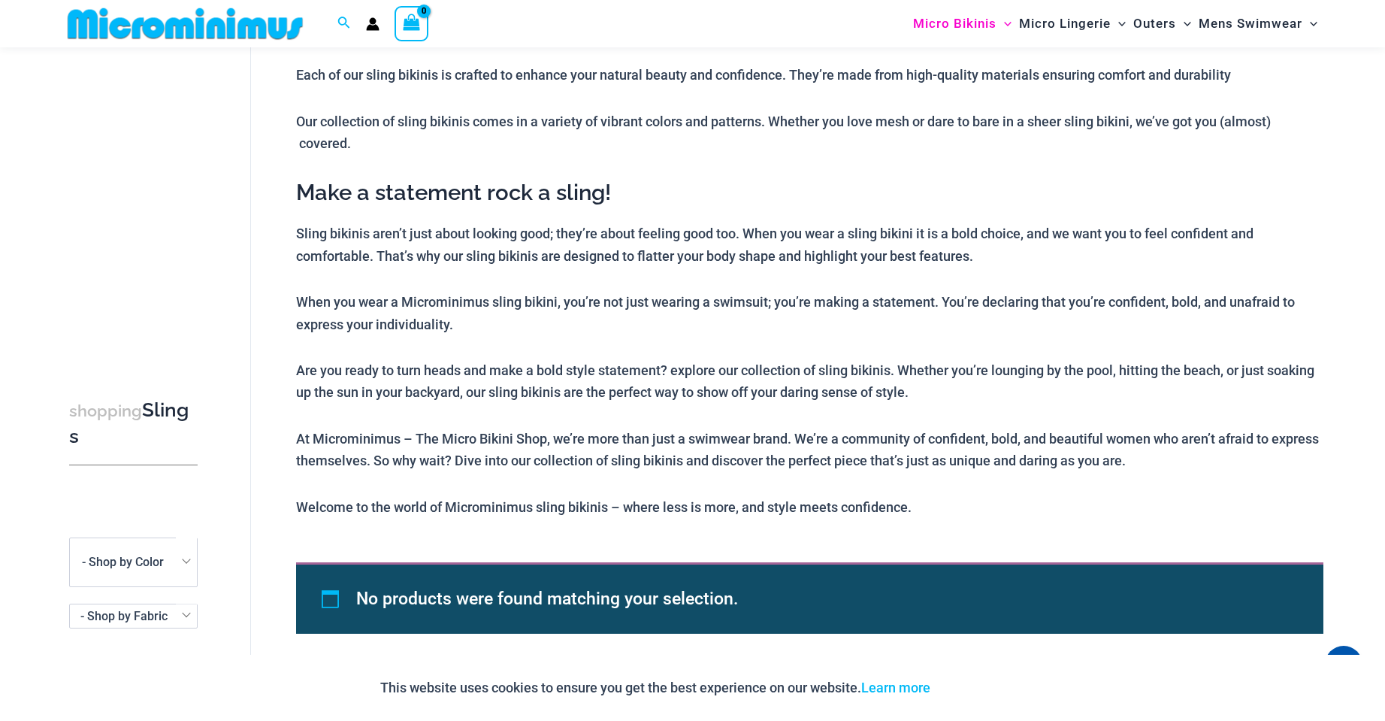
scroll to position [140, 0]
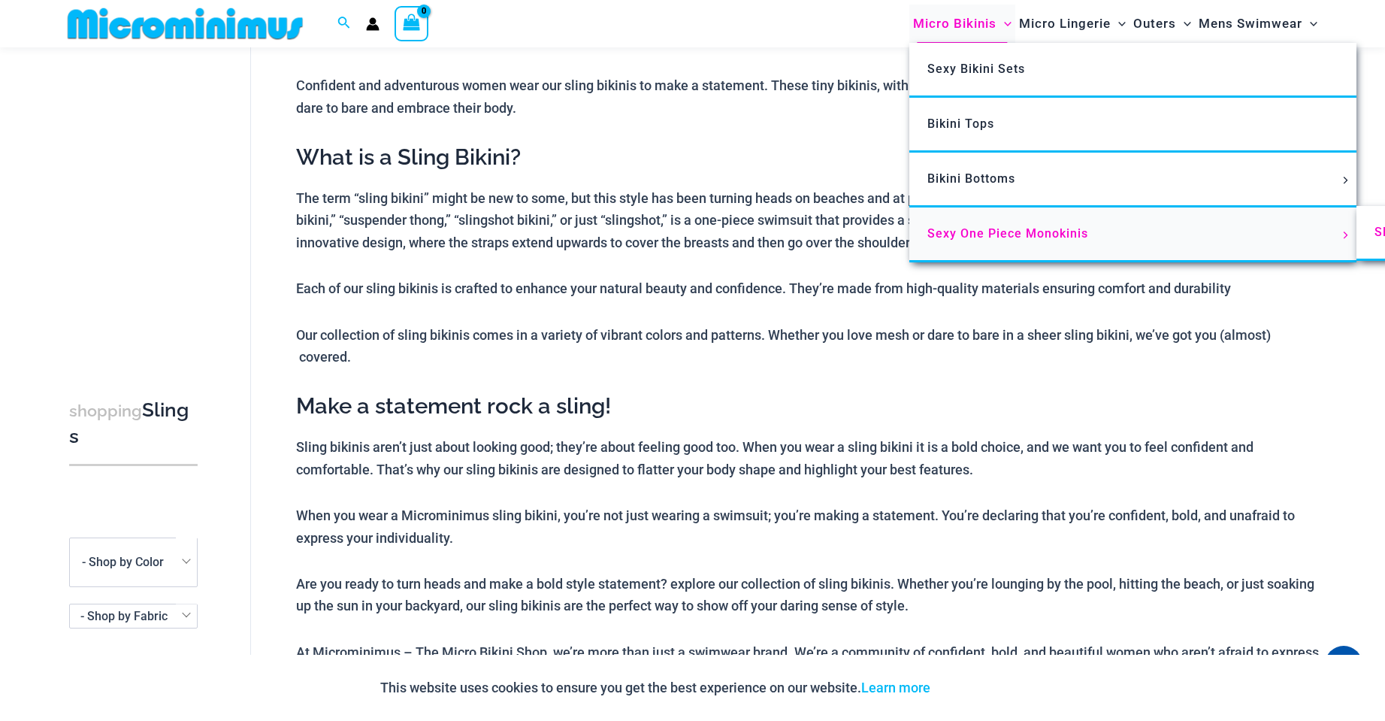
click at [1027, 237] on span "Sexy One Piece Monokinis" at bounding box center [1008, 233] width 161 height 14
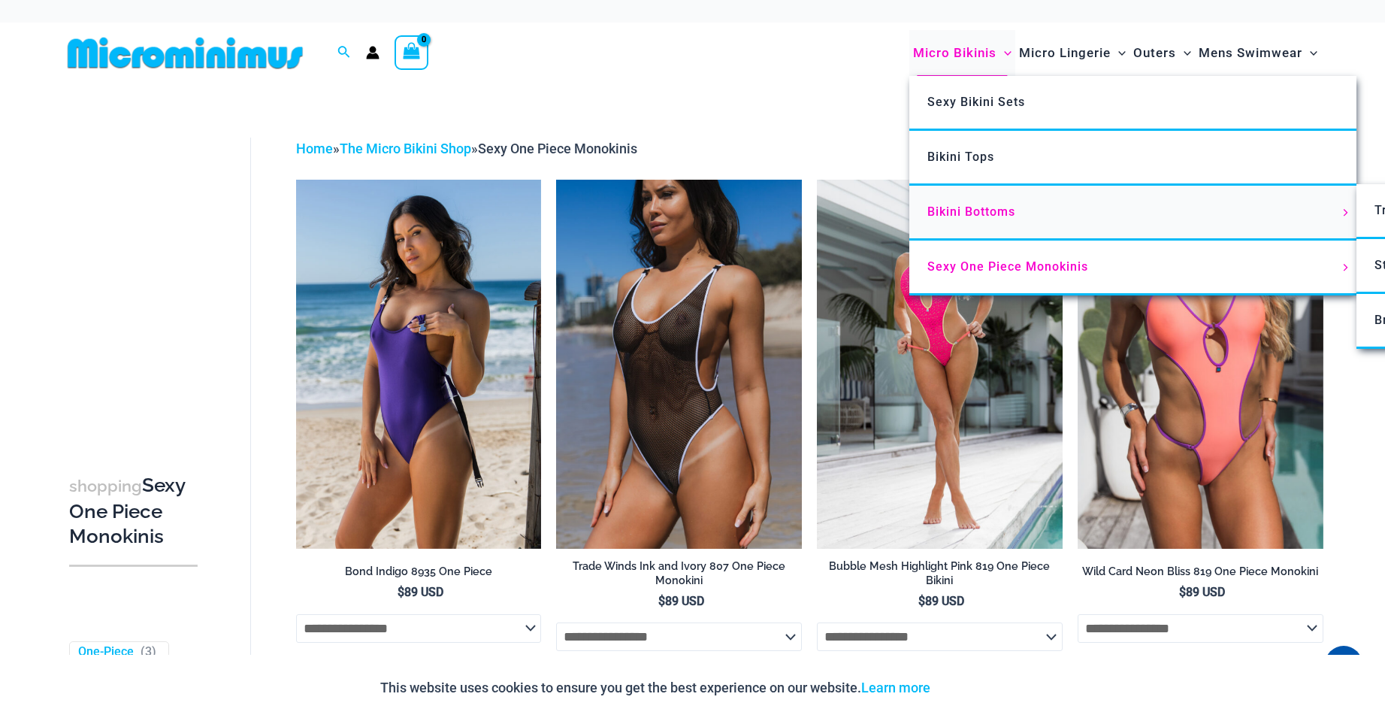
click at [962, 213] on span "Bikini Bottoms" at bounding box center [972, 211] width 88 height 14
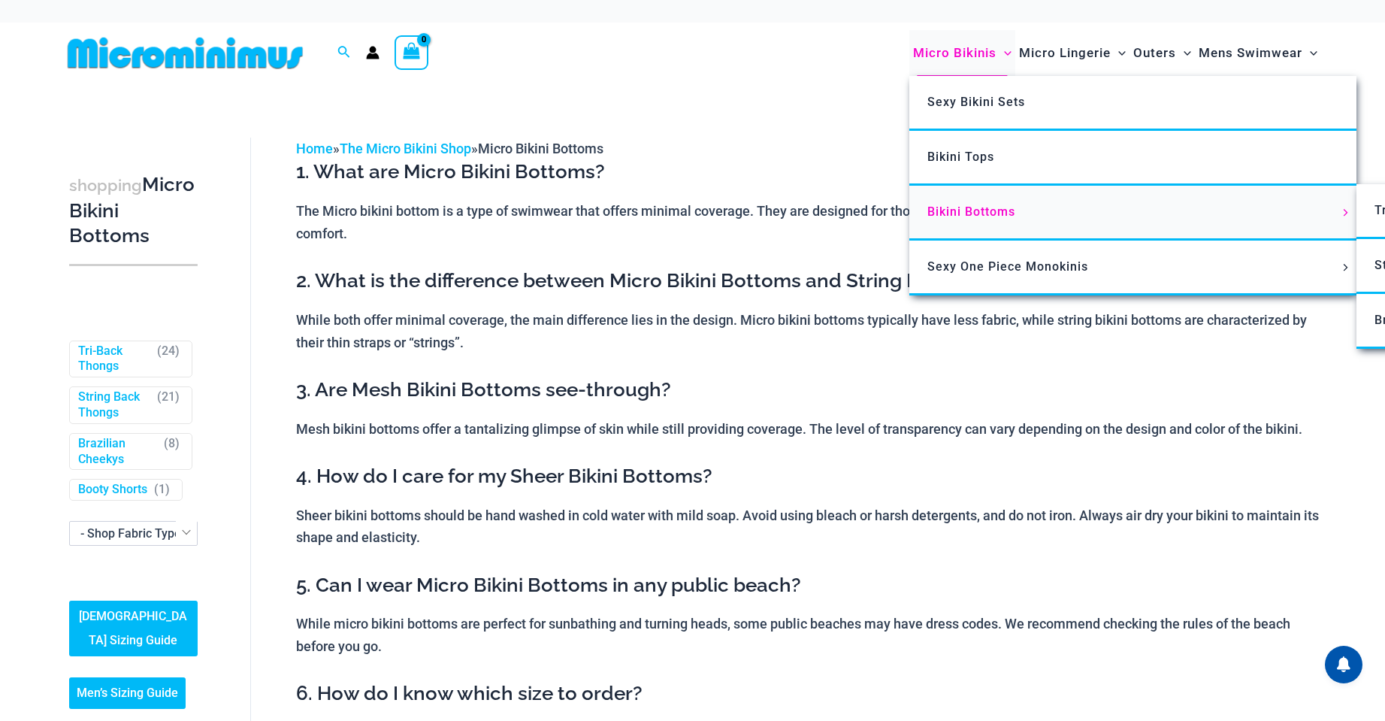
click at [945, 213] on span "Bikini Bottoms" at bounding box center [972, 211] width 88 height 14
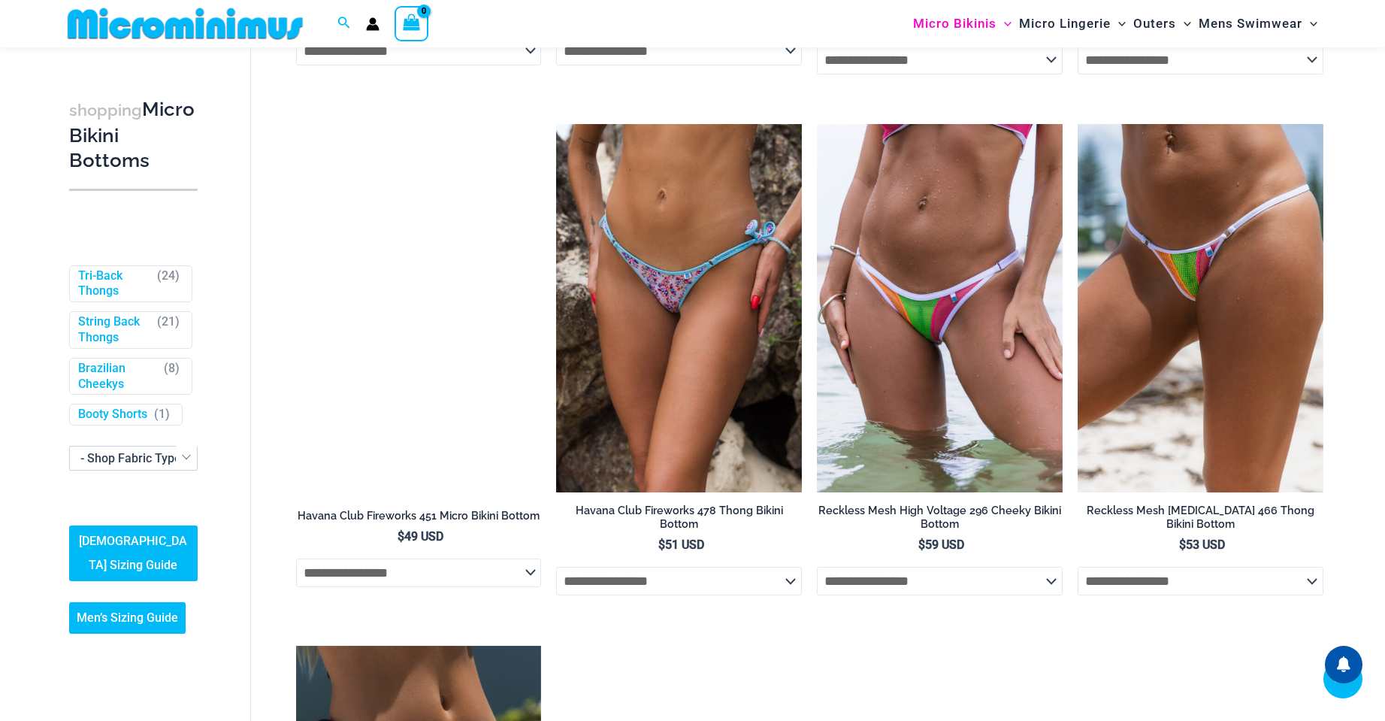
scroll to position [3834, 0]
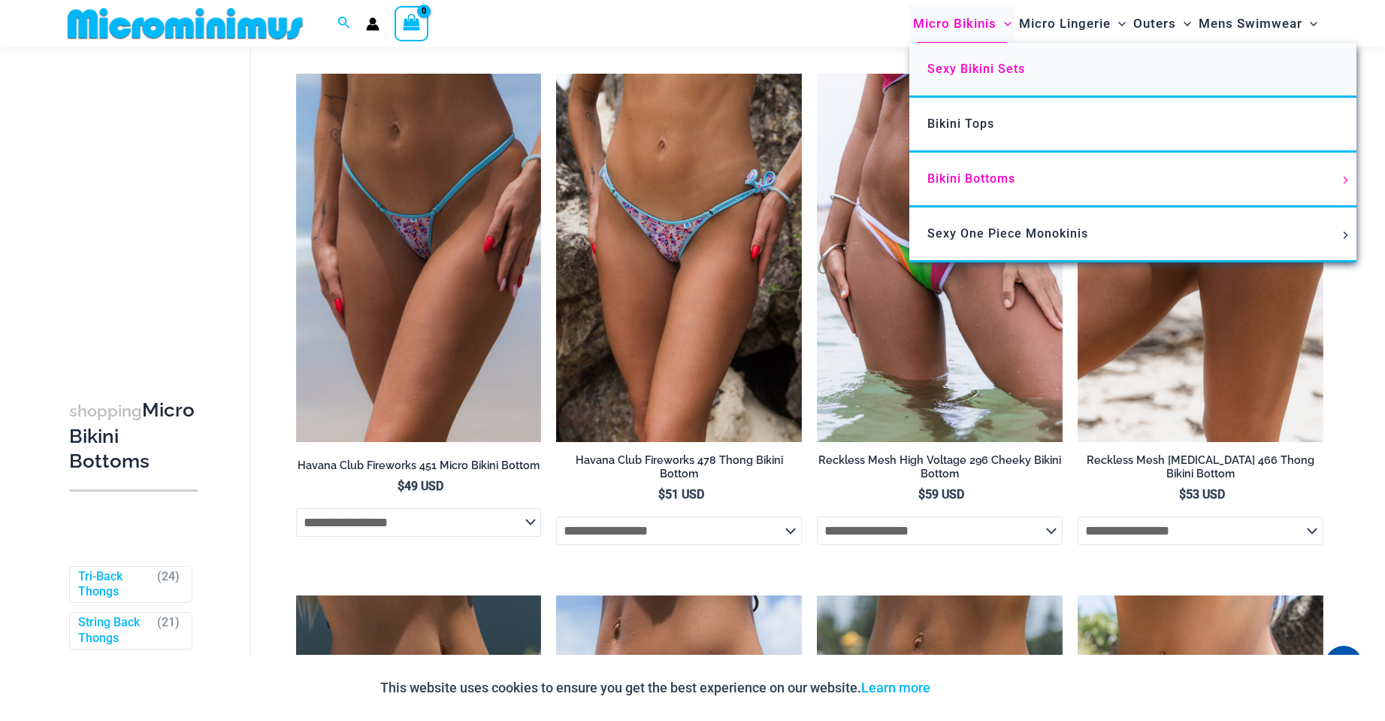
click at [968, 73] on span "Sexy Bikini Sets" at bounding box center [977, 69] width 98 height 14
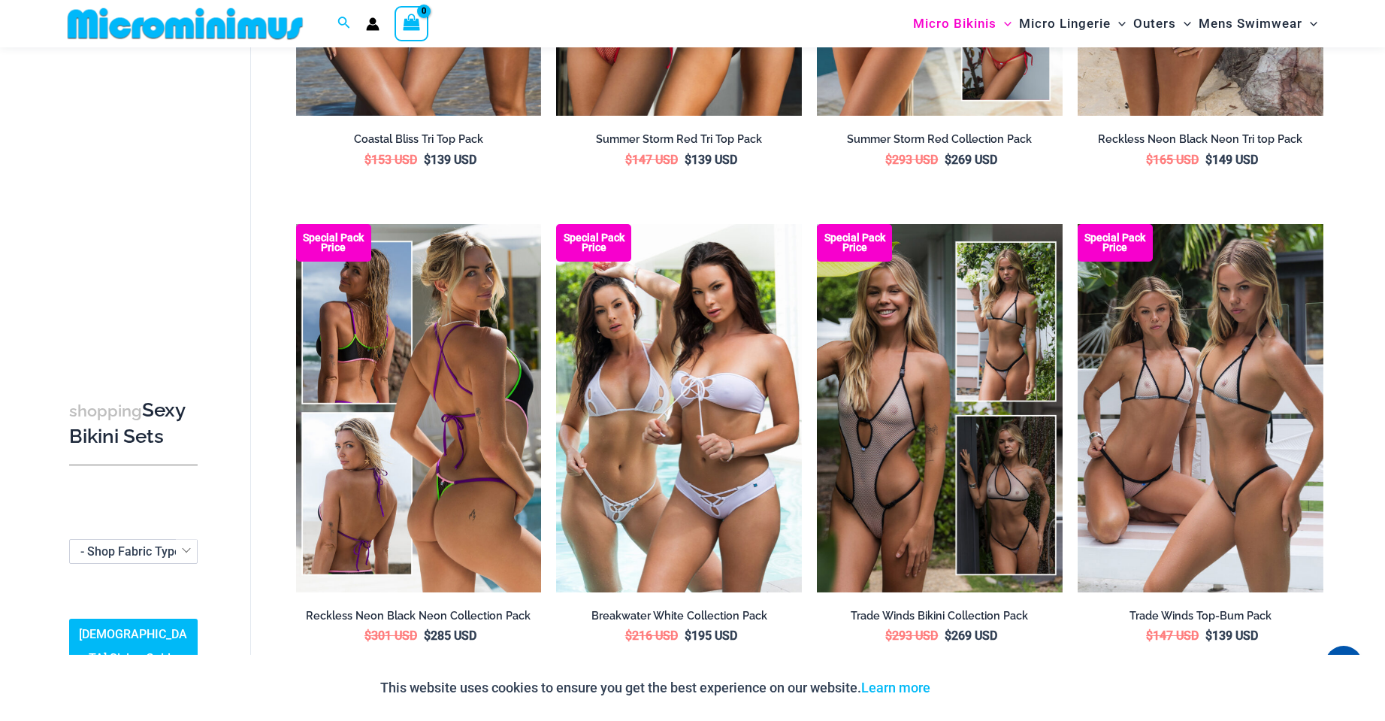
scroll to position [1866, 0]
